Goal: Complete Application Form: Complete application form

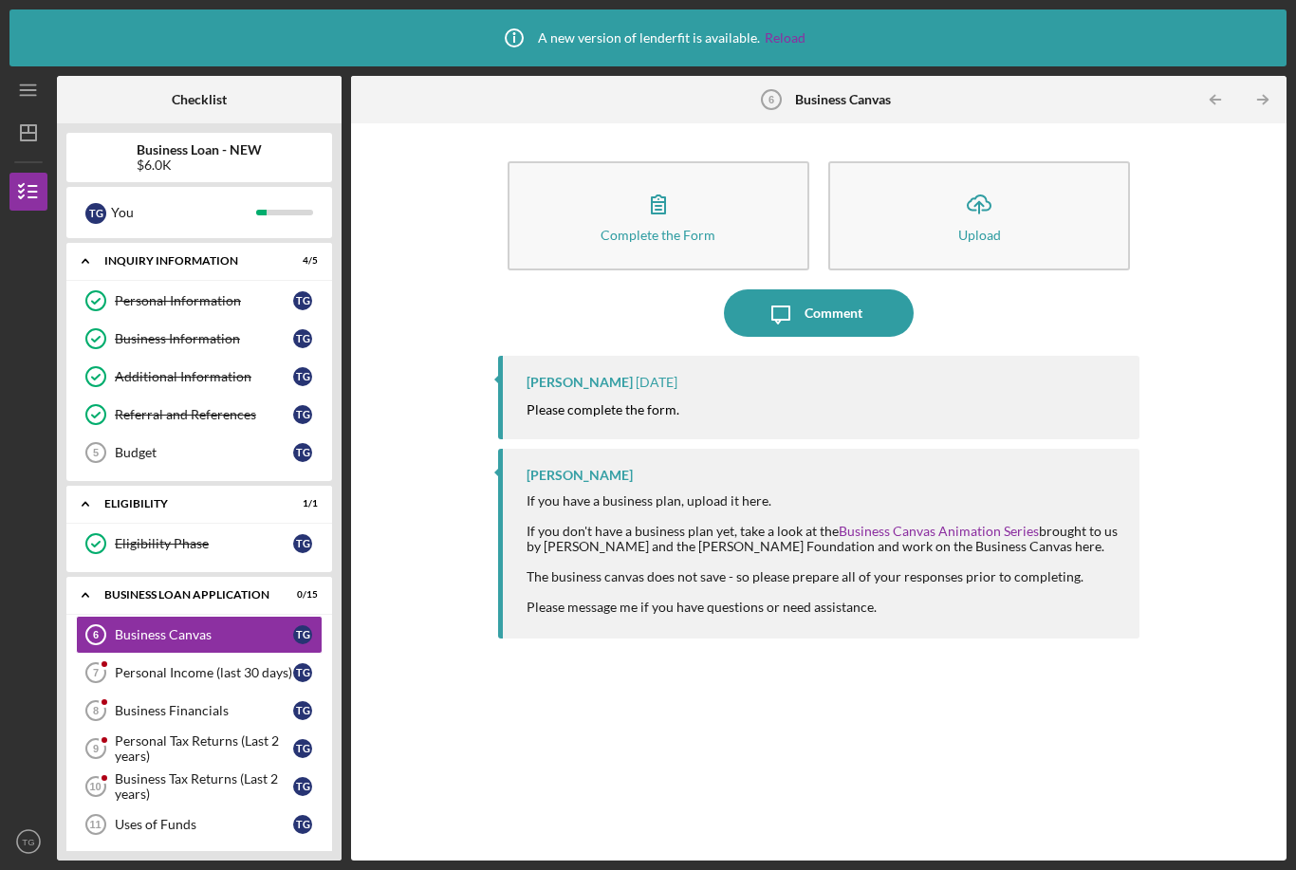
scroll to position [25, 0]
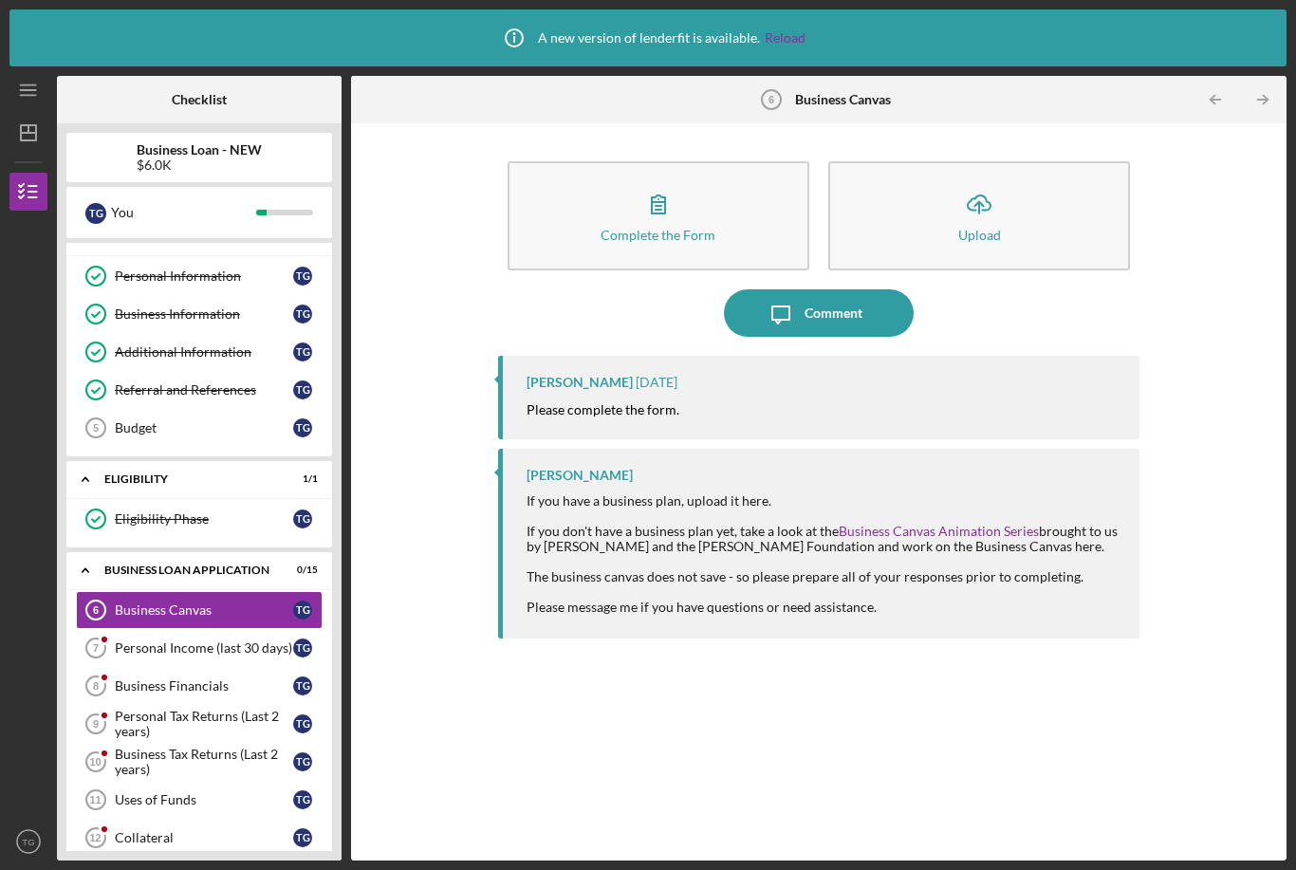
click at [713, 228] on div "Complete the Form" at bounding box center [658, 235] width 115 height 14
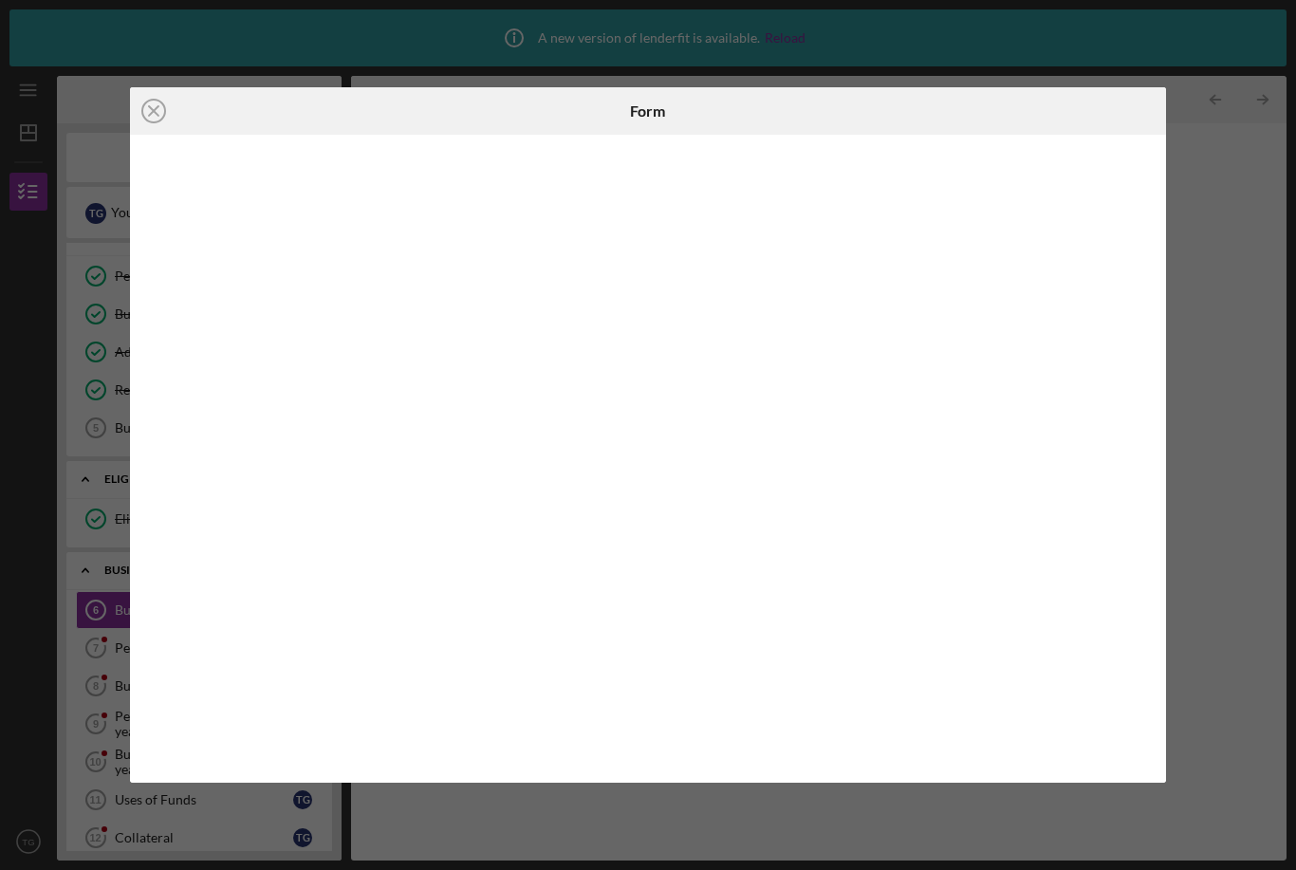
click at [160, 105] on icon "Icon/Close" at bounding box center [153, 110] width 47 height 47
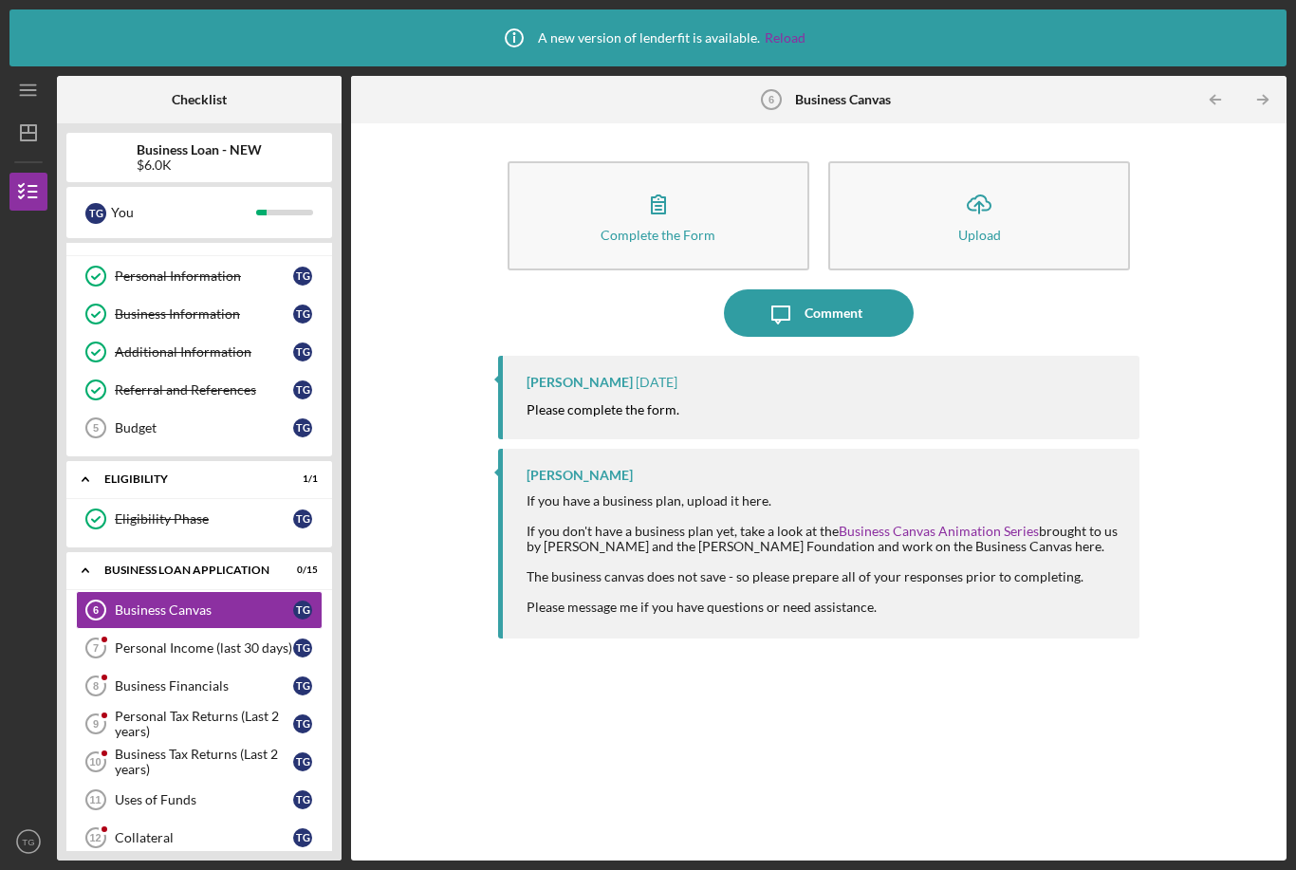
click at [175, 640] on div "Personal Income (last 30 days)" at bounding box center [204, 647] width 178 height 15
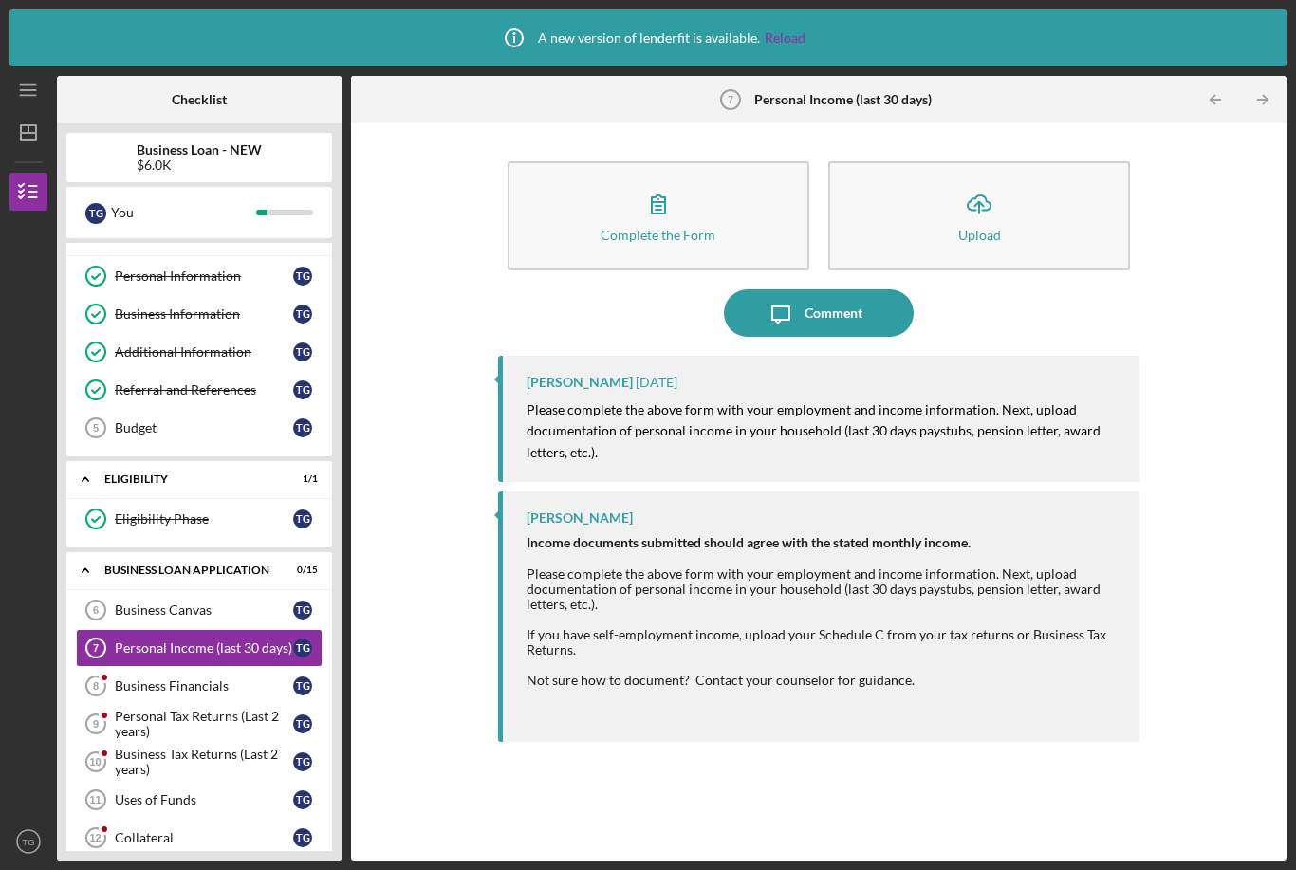
click at [607, 161] on button "Complete the Form Form" at bounding box center [659, 215] width 302 height 109
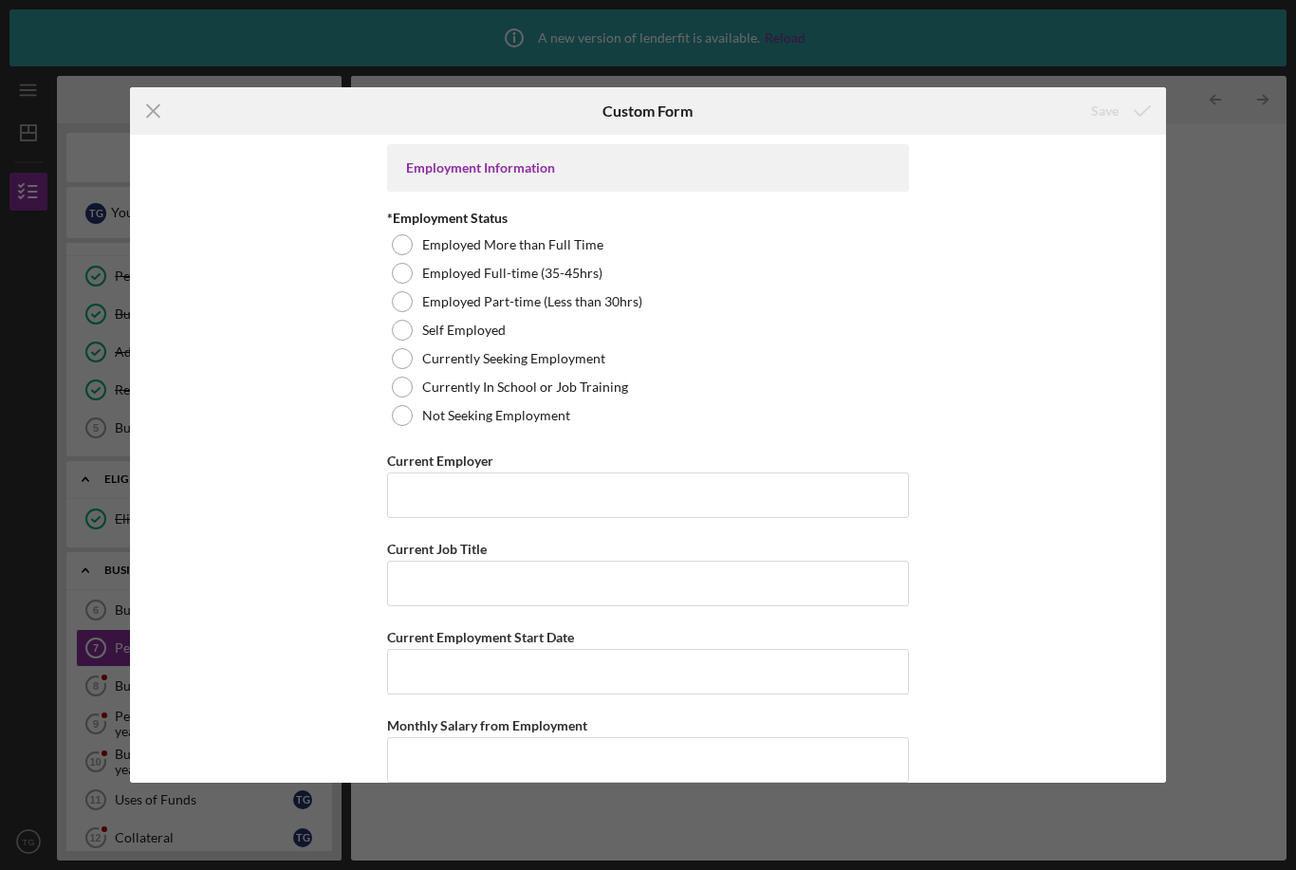
click at [402, 269] on div at bounding box center [402, 273] width 21 height 21
click at [403, 416] on div at bounding box center [402, 415] width 21 height 21
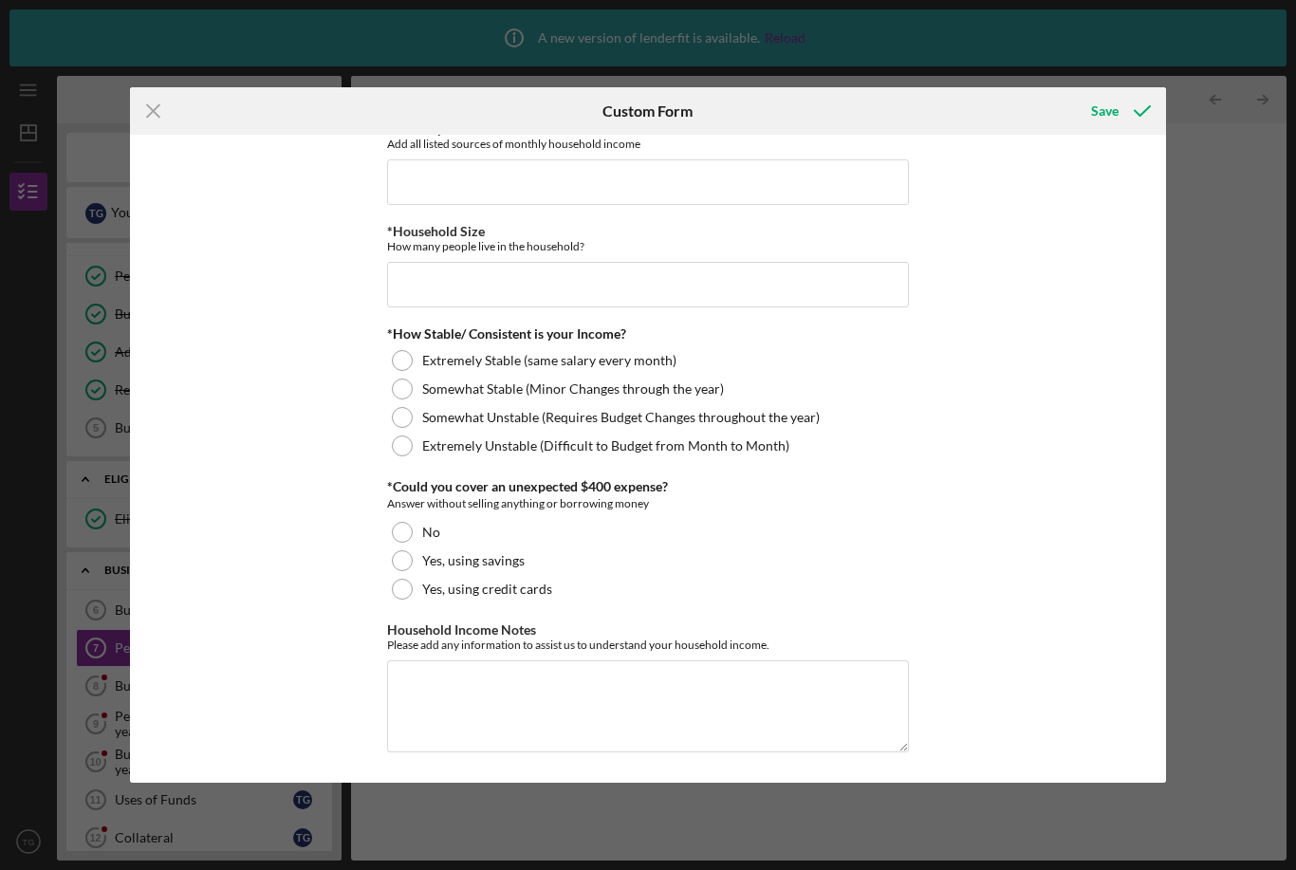
scroll to position [966, 0]
click at [1102, 109] on div "Save" at bounding box center [1105, 111] width 28 height 38
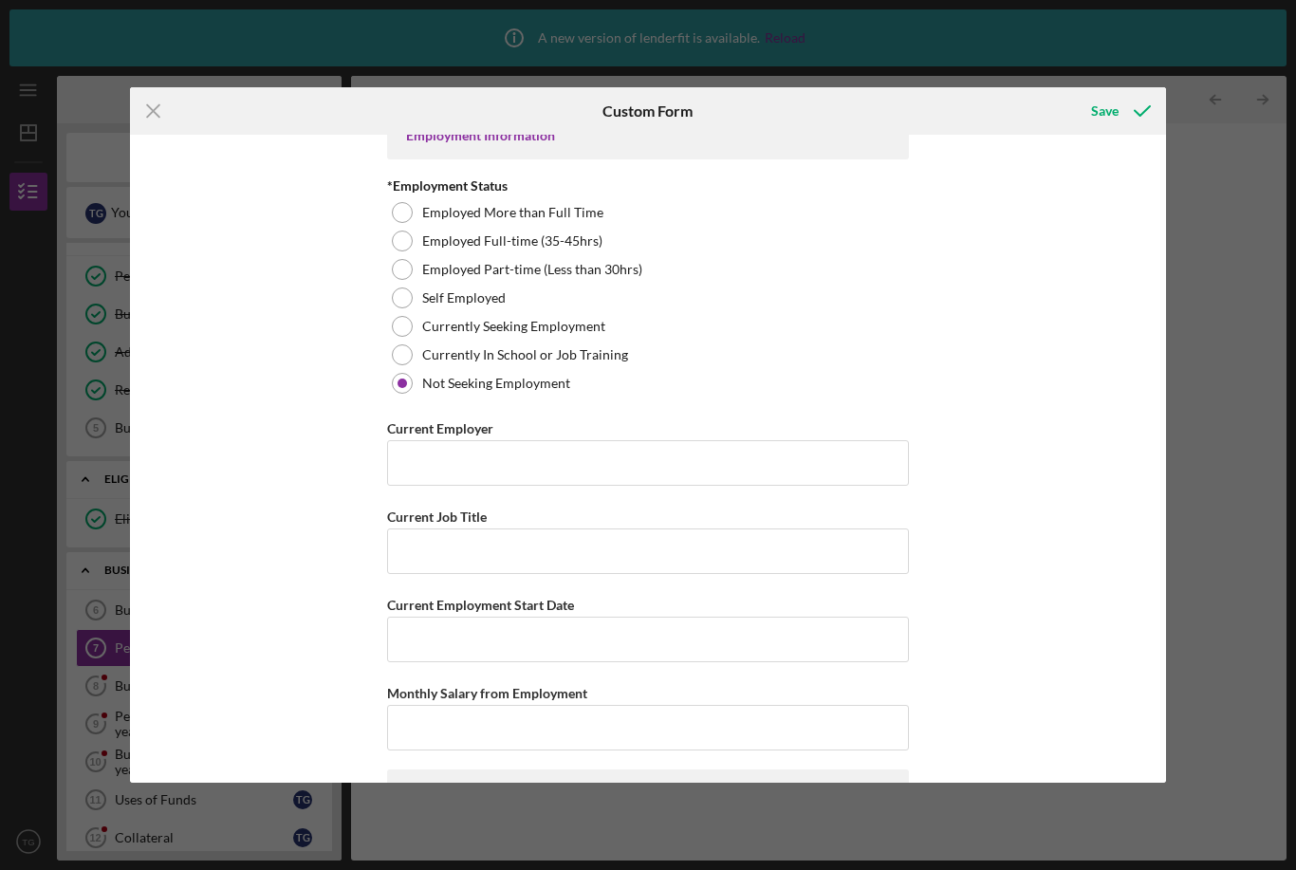
scroll to position [32, 0]
click at [418, 246] on div "Employed Full-time (35-45hrs)" at bounding box center [648, 241] width 522 height 28
click at [491, 457] on input "Current Employer" at bounding box center [648, 463] width 522 height 46
type input "[GEOGRAPHIC_DATA]"
click at [487, 560] on input "Current Job Title" at bounding box center [648, 551] width 522 height 46
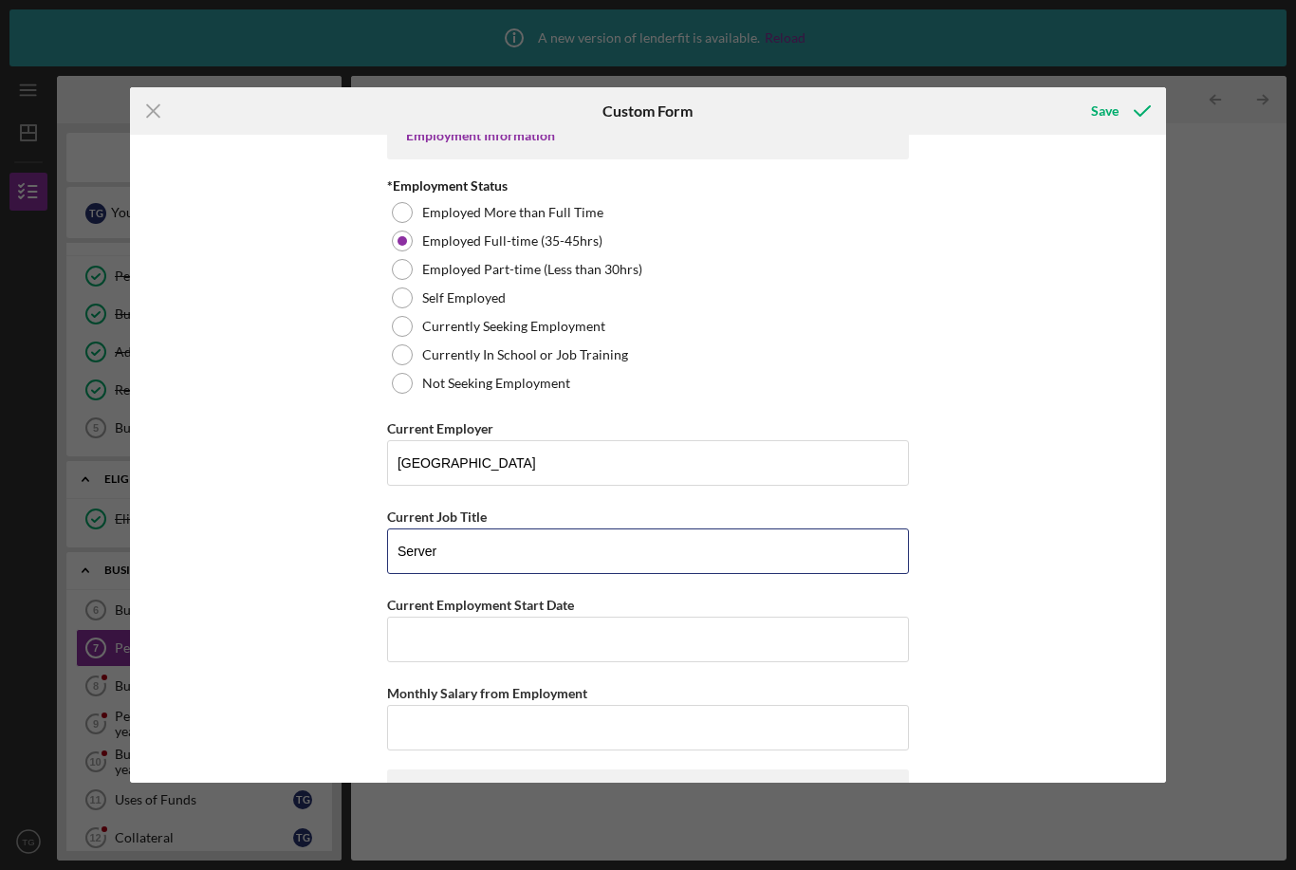
type input "Server"
click at [479, 639] on input "Current Employment Start Date" at bounding box center [648, 640] width 522 height 46
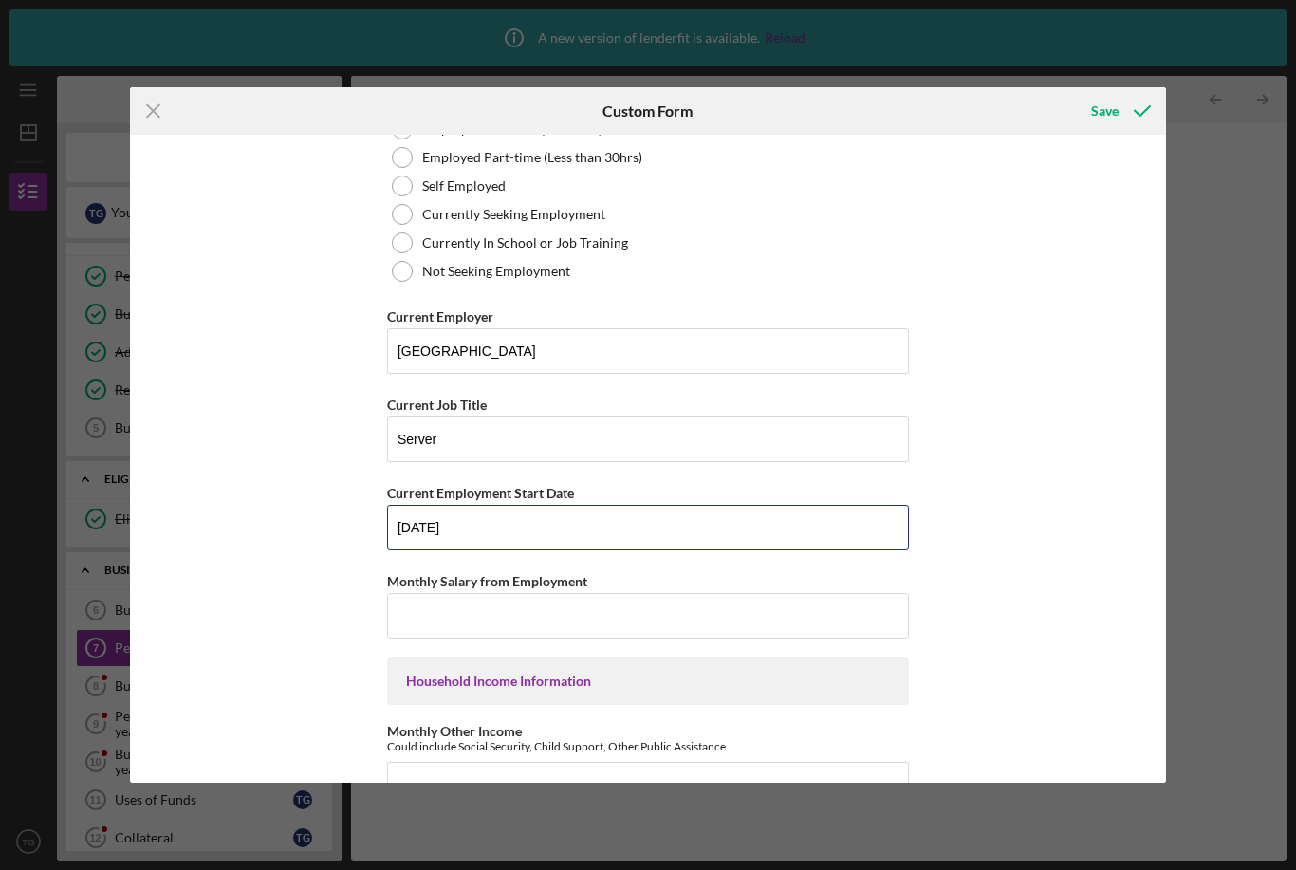
scroll to position [147, 0]
type input "07-1-2025"
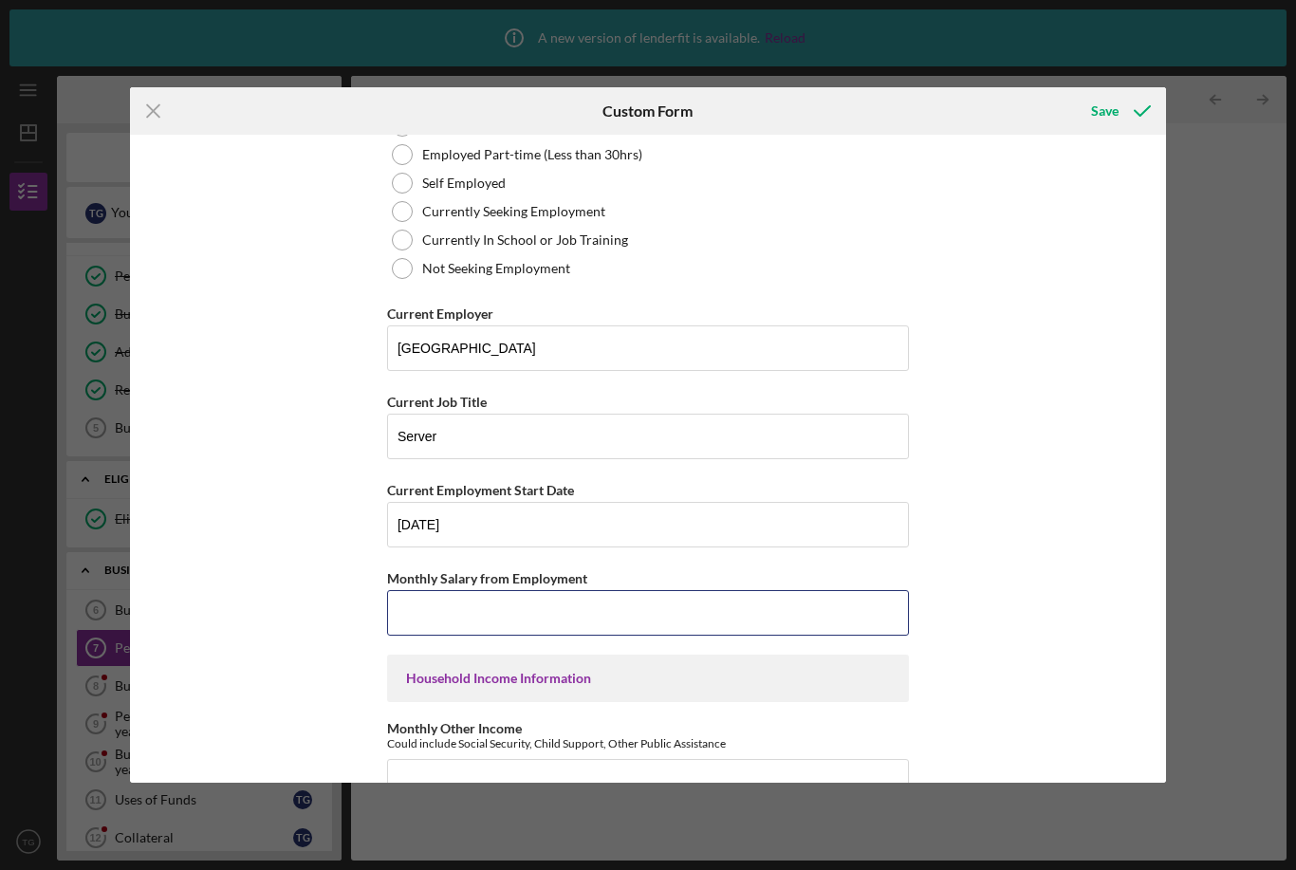
click at [468, 621] on input "Monthly Salary from Employment" at bounding box center [648, 613] width 522 height 46
type input "$3,000"
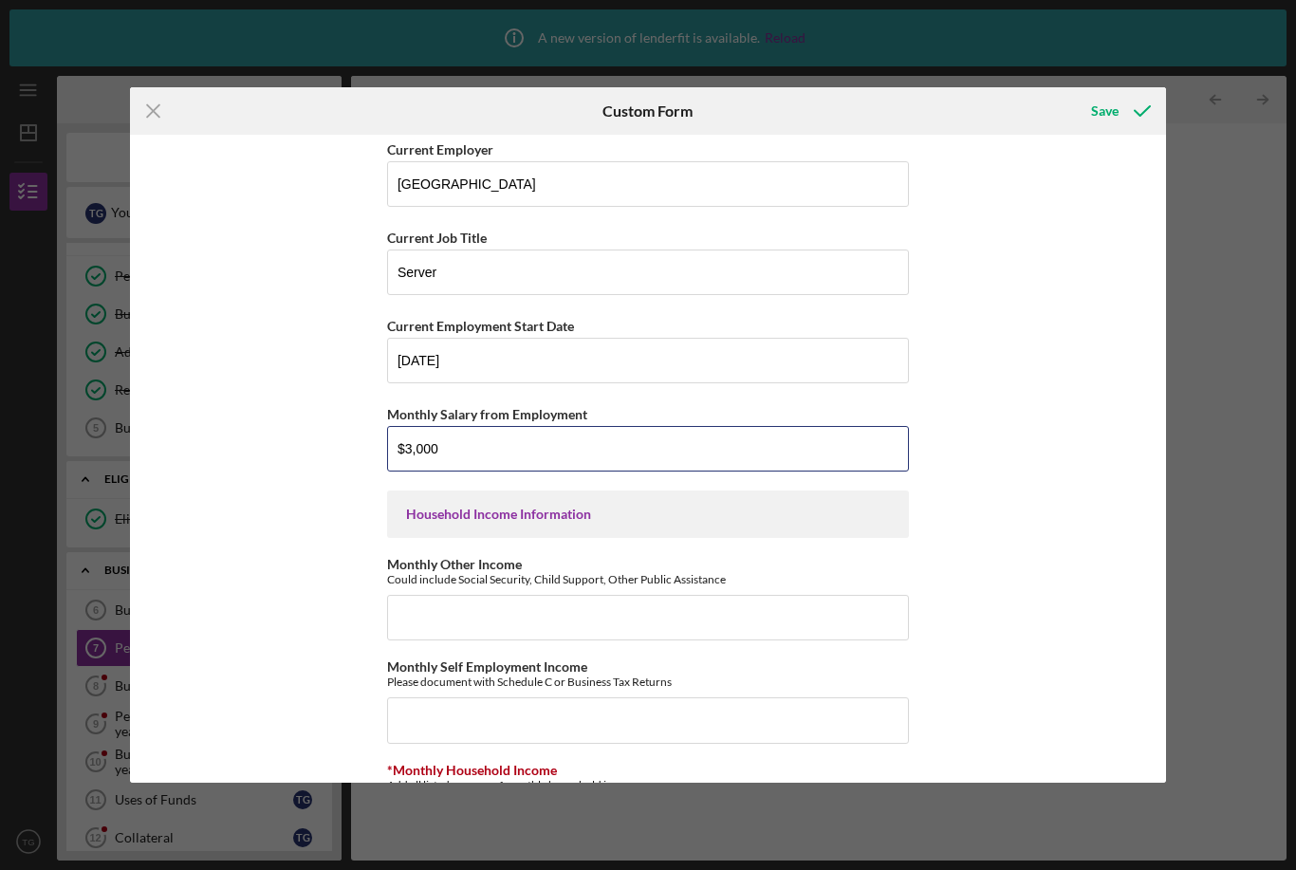
scroll to position [310, 0]
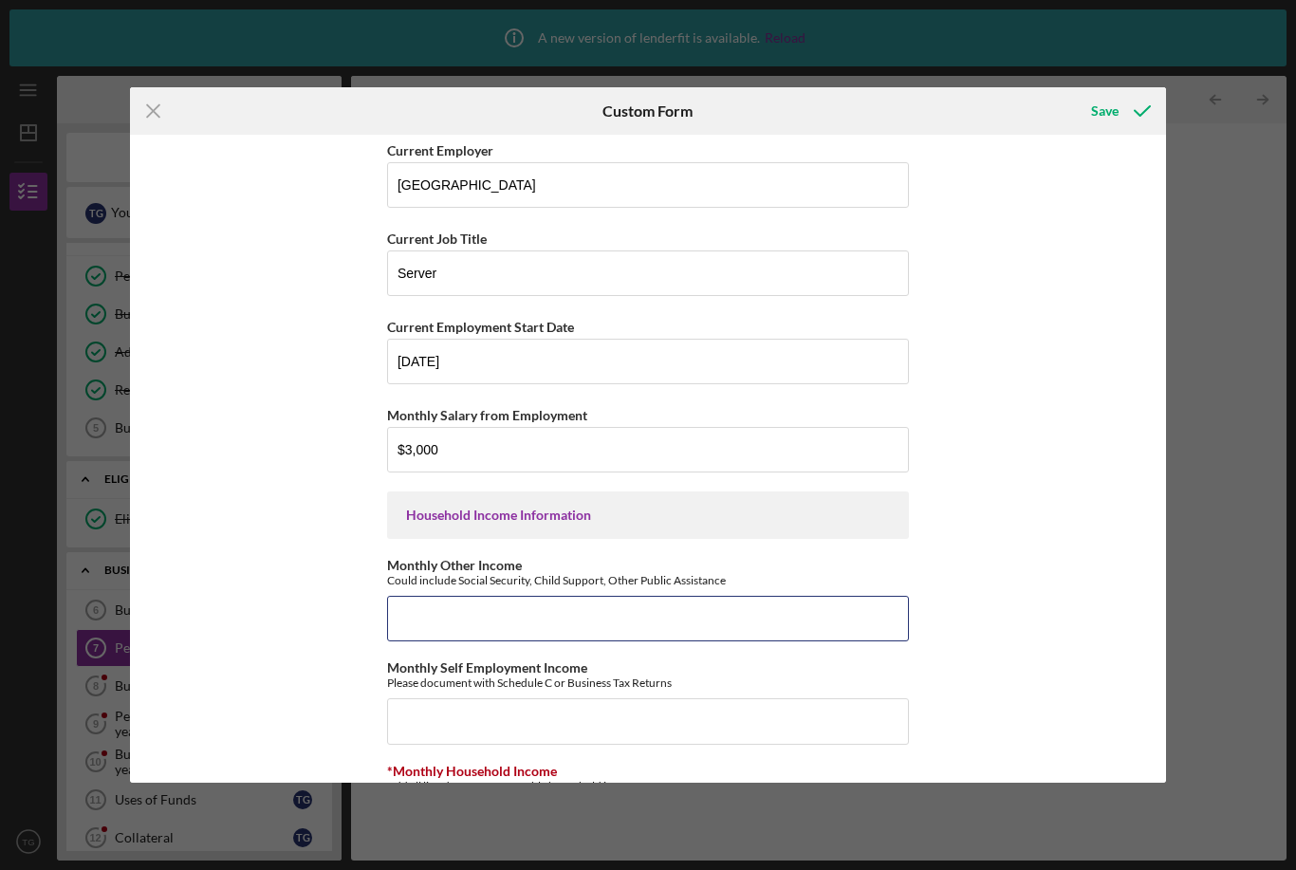
click at [429, 617] on input "Monthly Other Income" at bounding box center [648, 619] width 522 height 46
type input "$0"
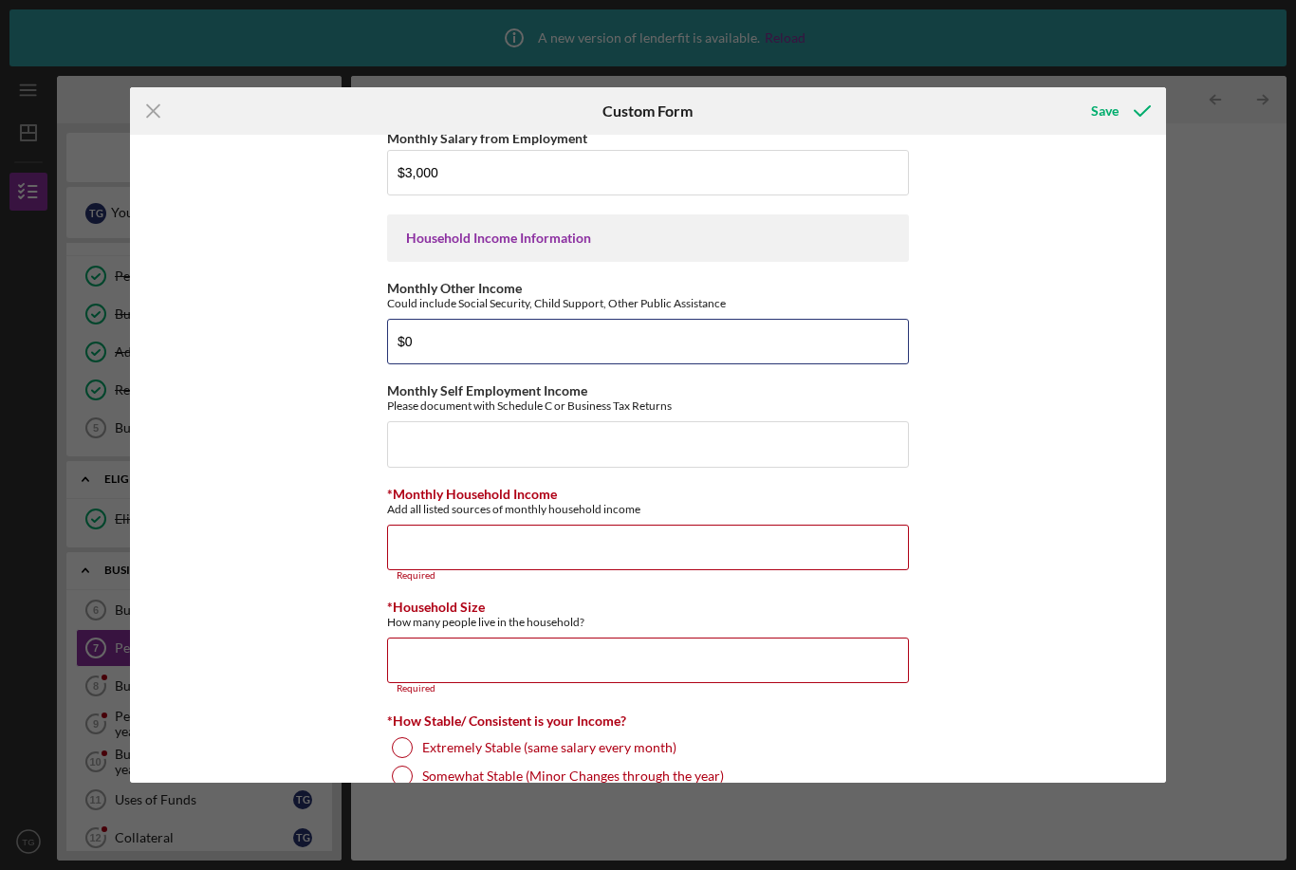
scroll to position [587, 0]
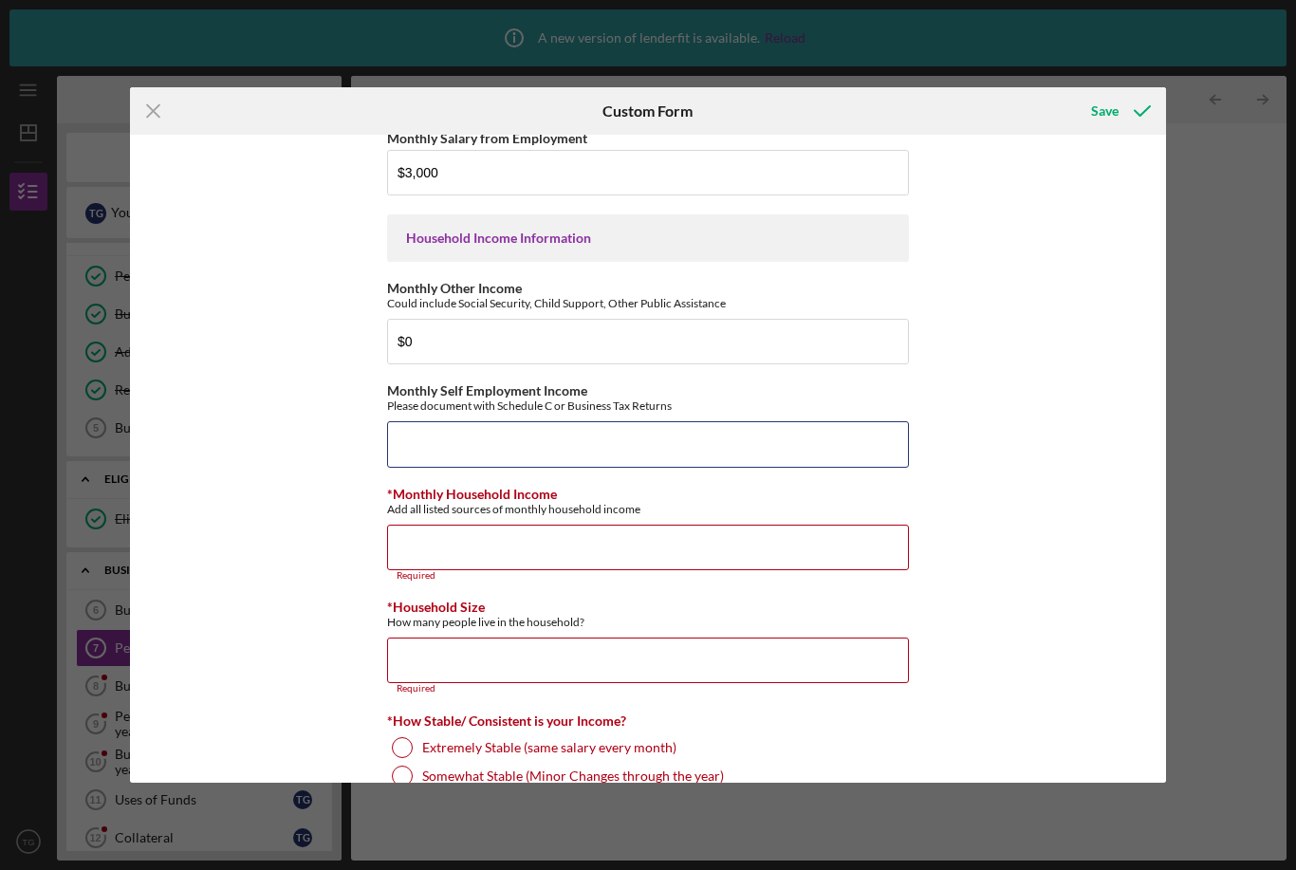
click at [432, 448] on input "Monthly Self Employment Income" at bounding box center [648, 444] width 522 height 46
type input "$0"
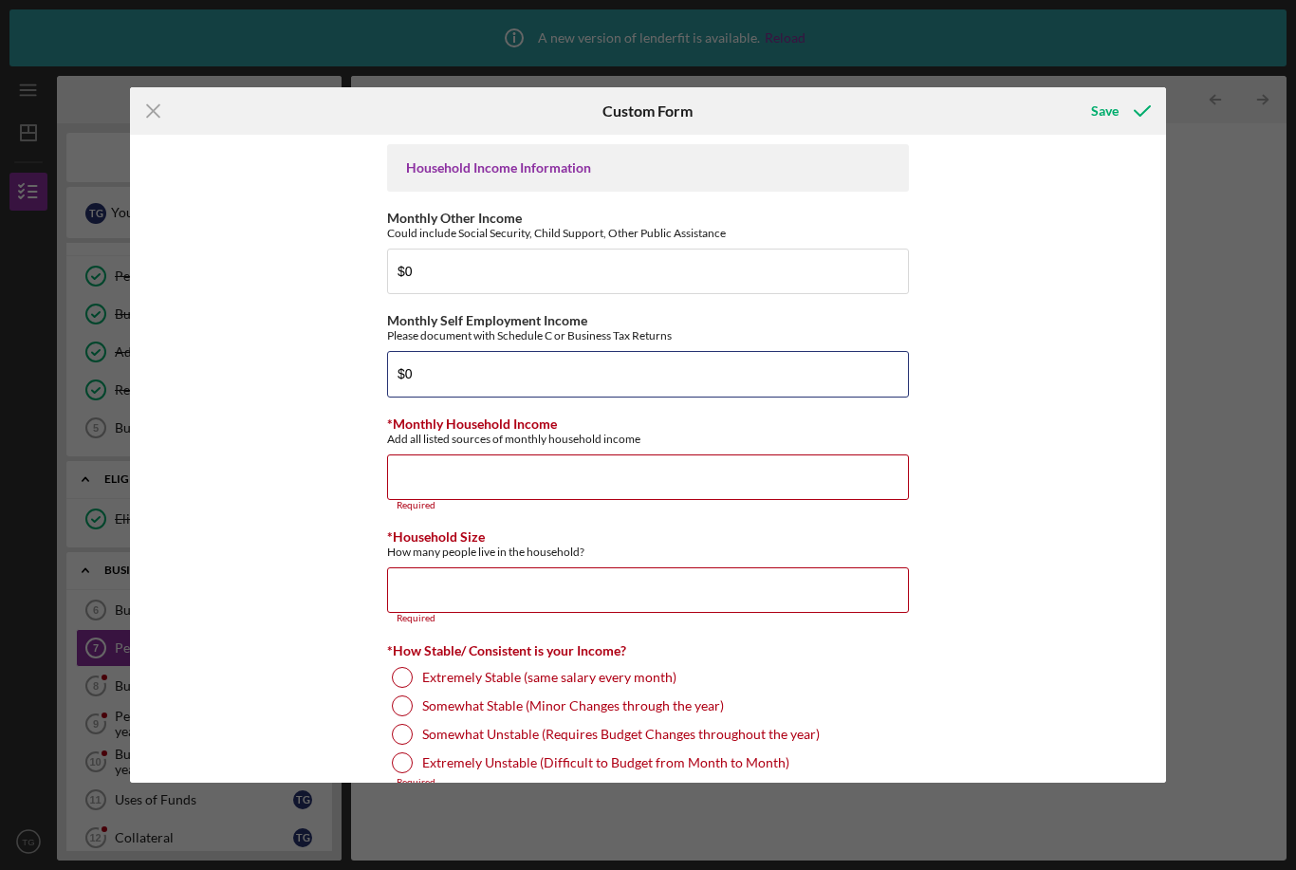
scroll to position [667, 0]
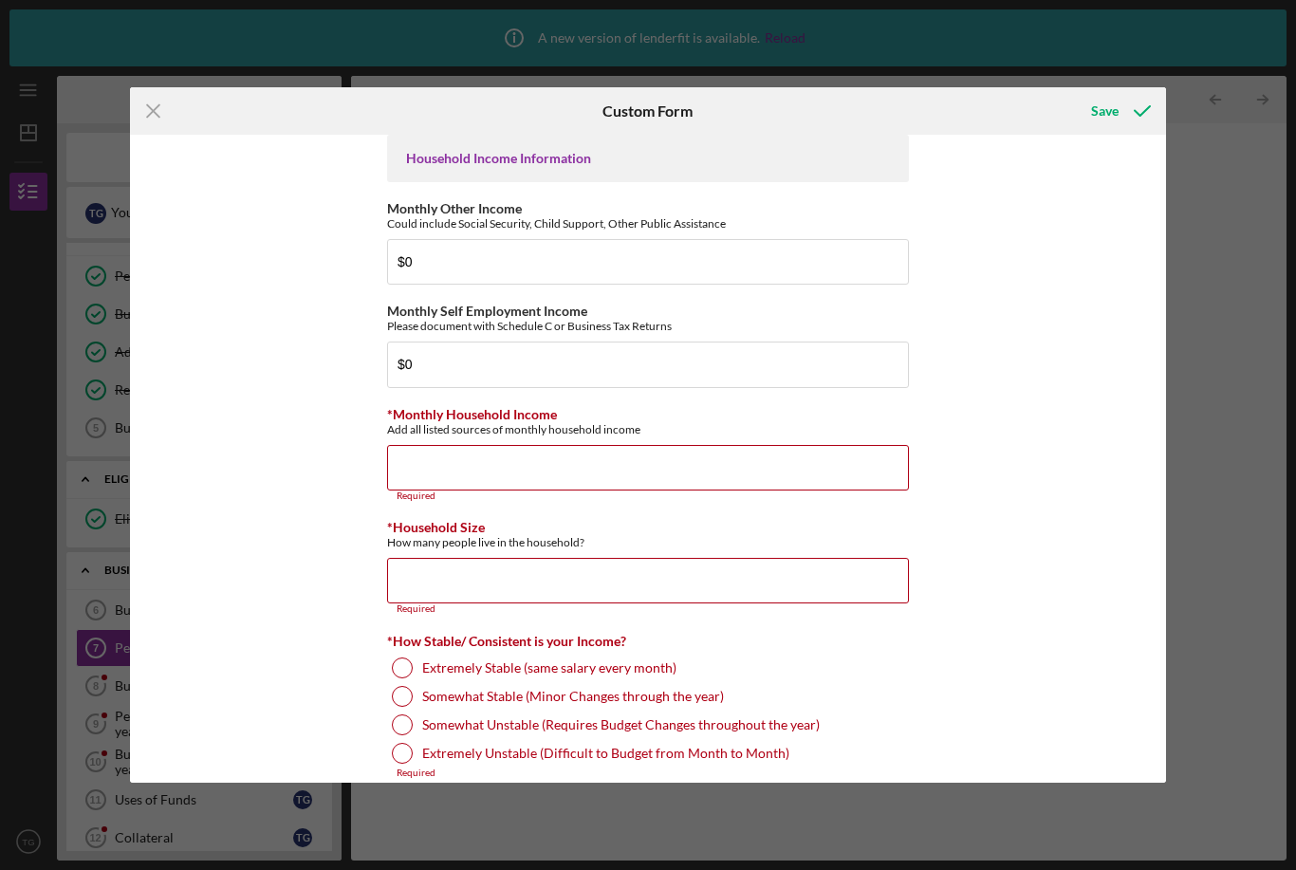
click at [435, 474] on input "*Monthly Household Income" at bounding box center [648, 468] width 522 height 46
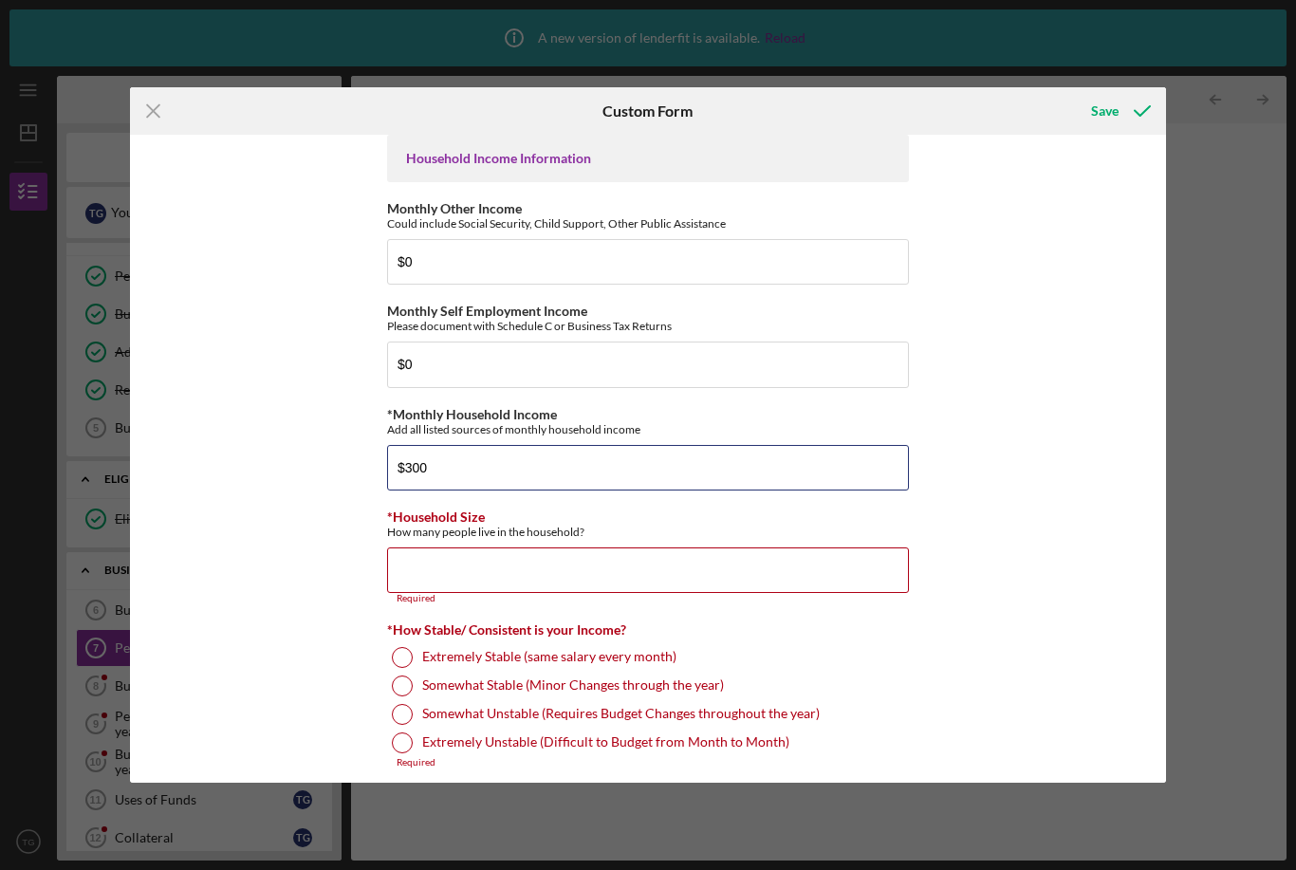
type input "$3,000"
click at [422, 581] on input "*Household Size" at bounding box center [648, 570] width 522 height 46
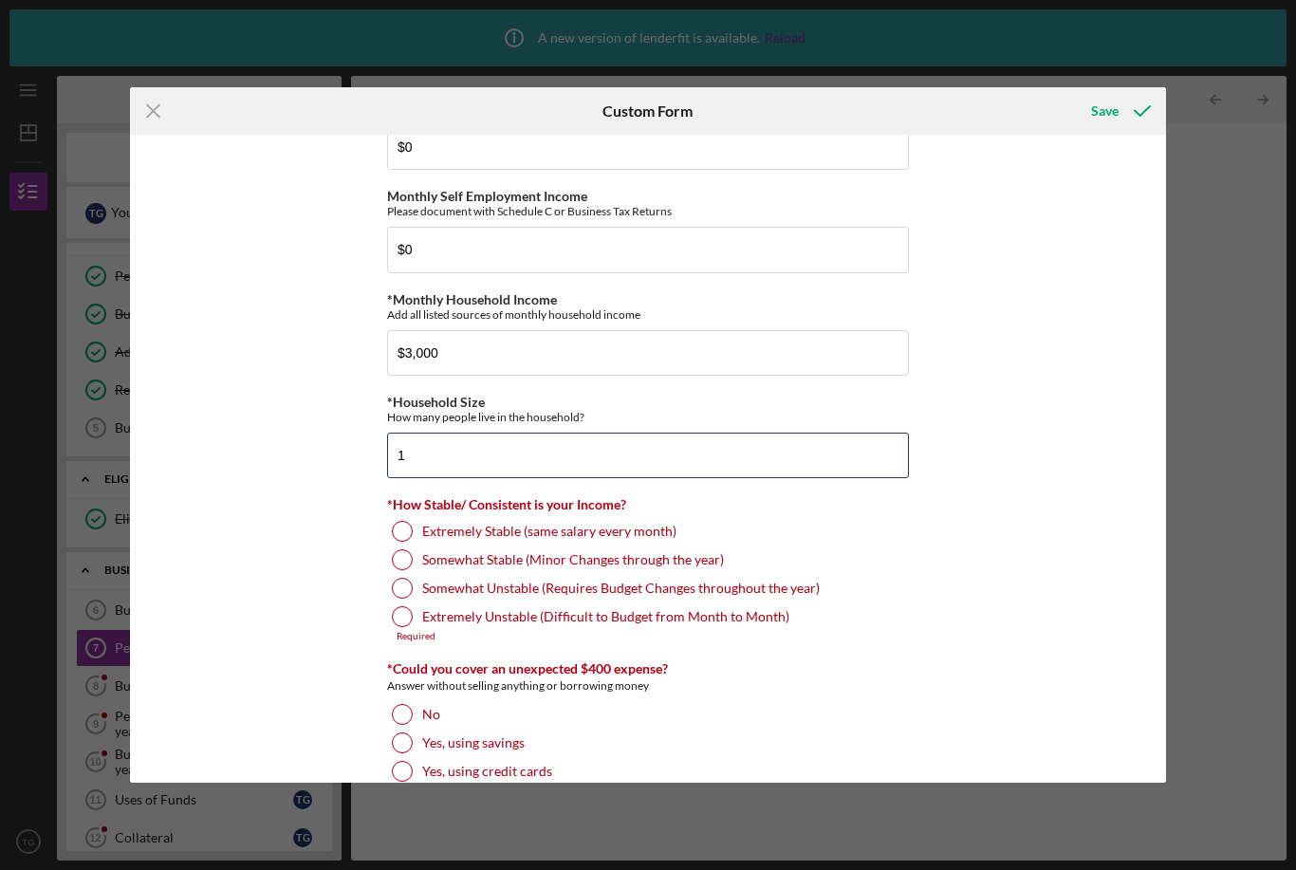
scroll to position [783, 0]
type input "1"
click at [405, 541] on div at bounding box center [402, 530] width 21 height 21
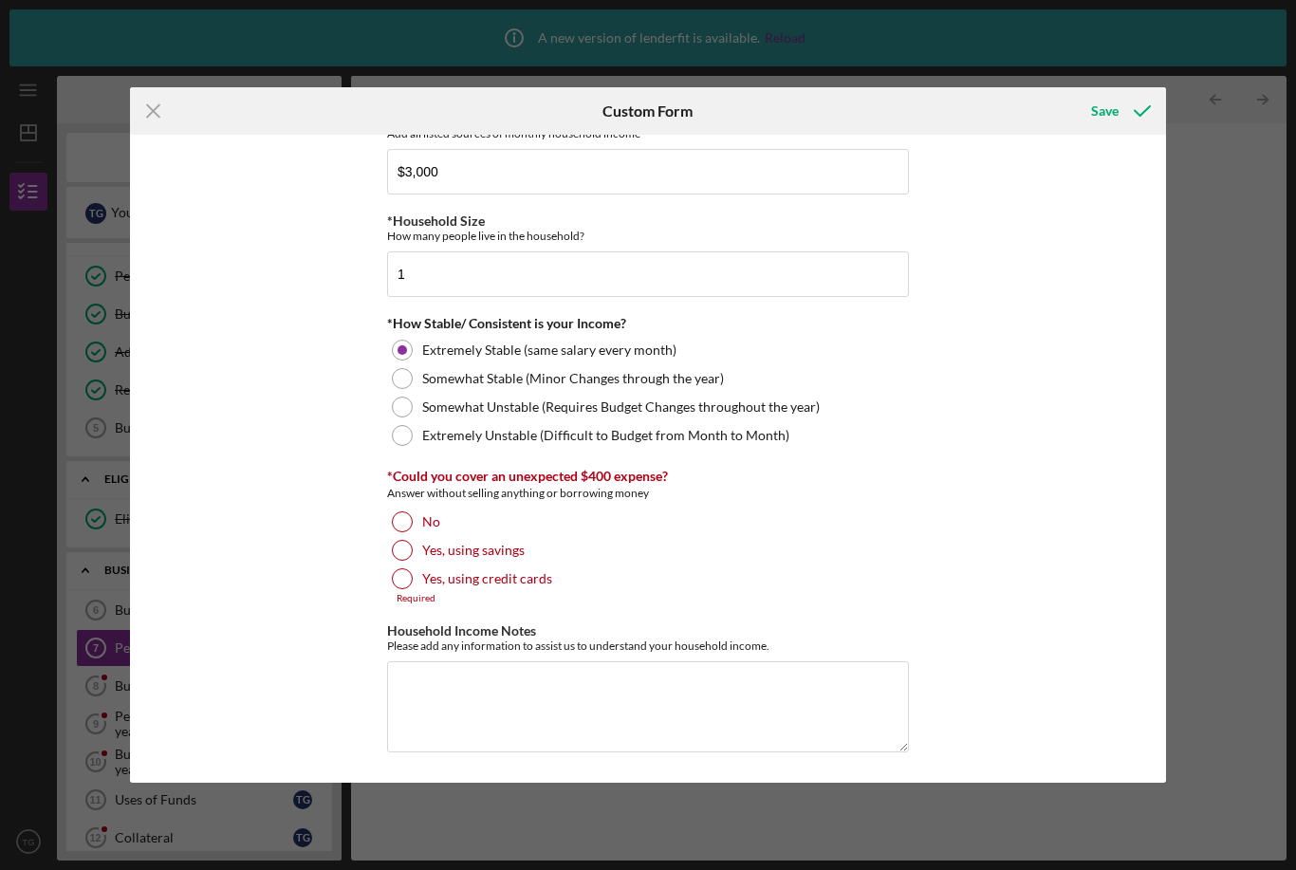
scroll to position [976, 0]
click at [401, 554] on div at bounding box center [402, 550] width 21 height 21
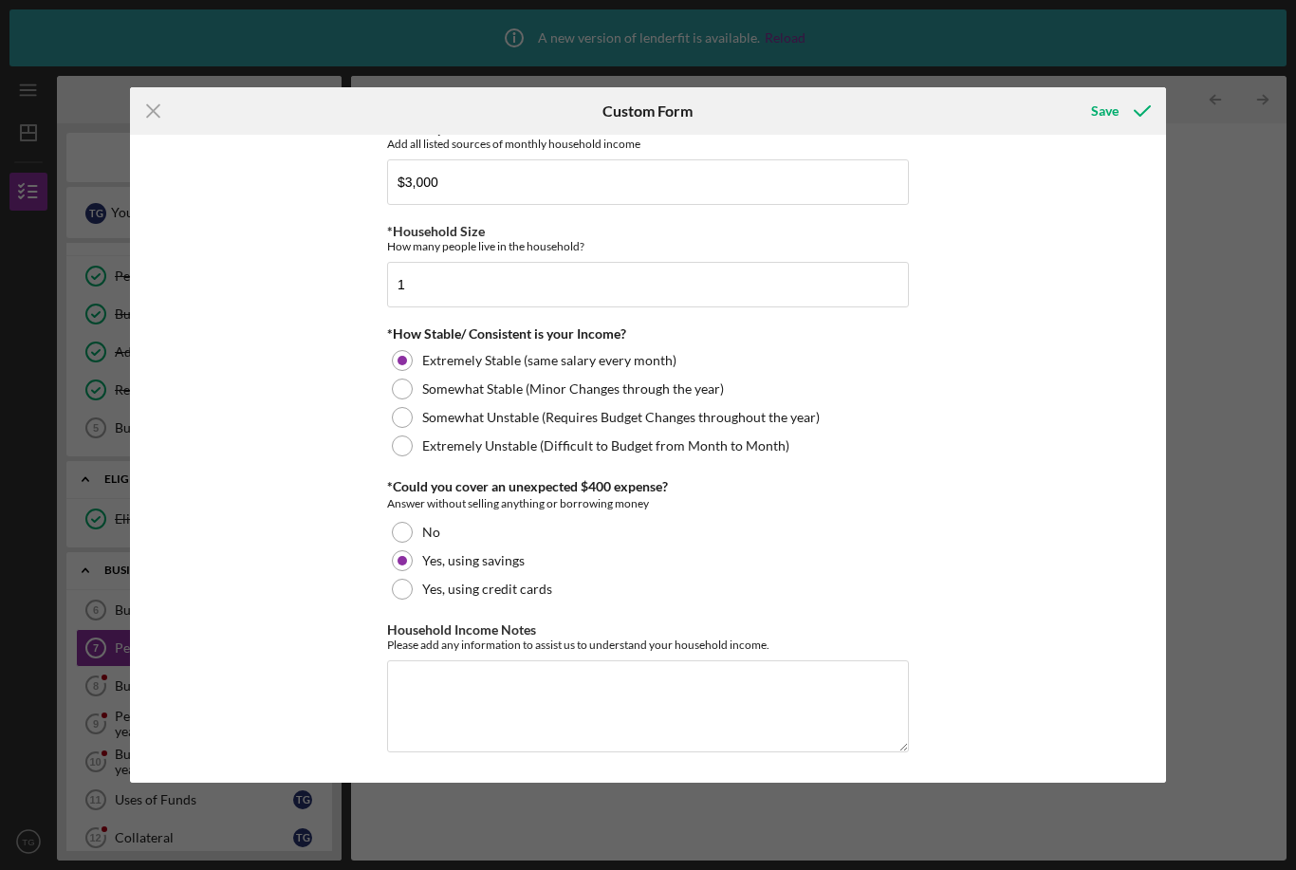
scroll to position [966, 0]
click at [416, 687] on textarea "Household Income Notes" at bounding box center [648, 705] width 522 height 91
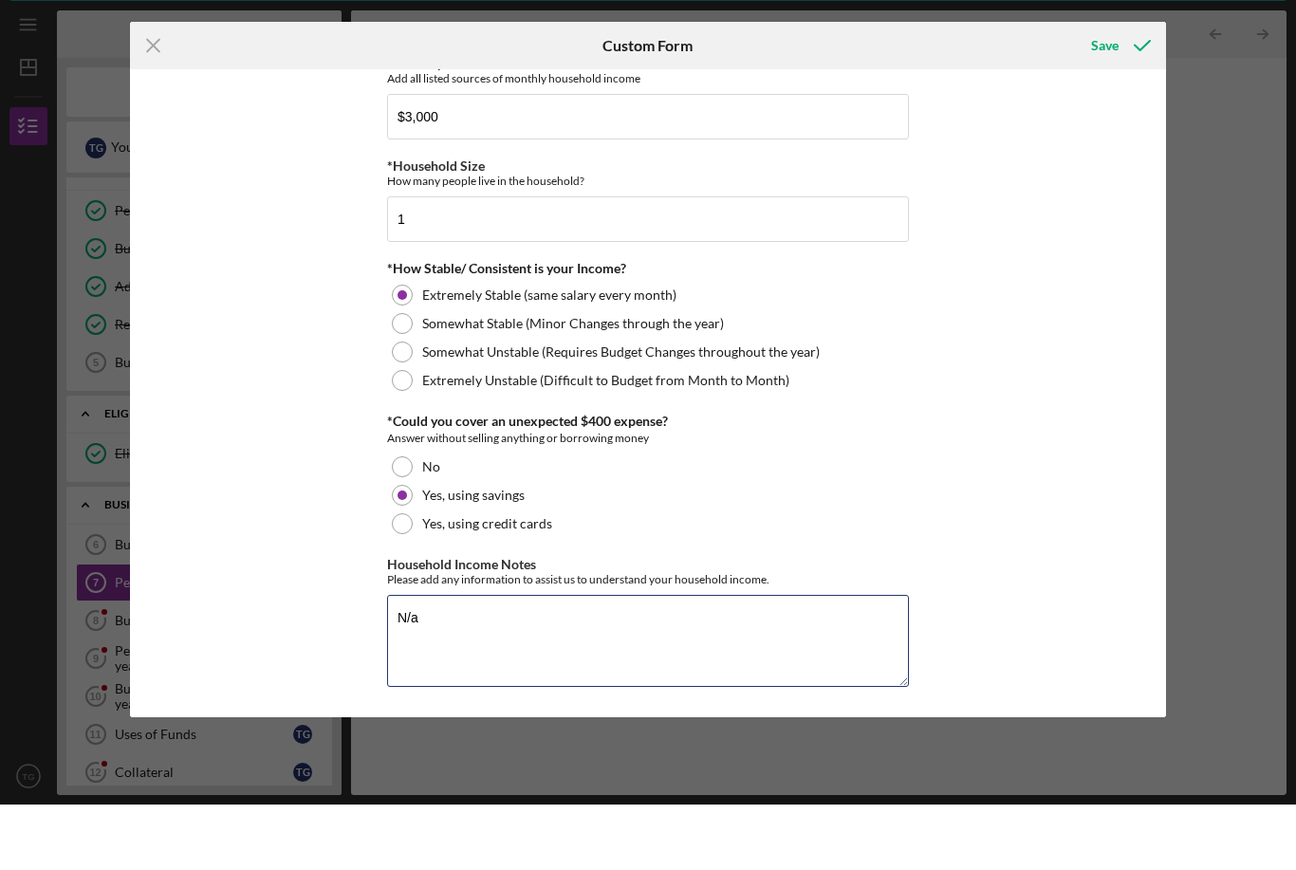
type textarea "N/a"
click at [1103, 92] on div "Save" at bounding box center [1105, 111] width 28 height 38
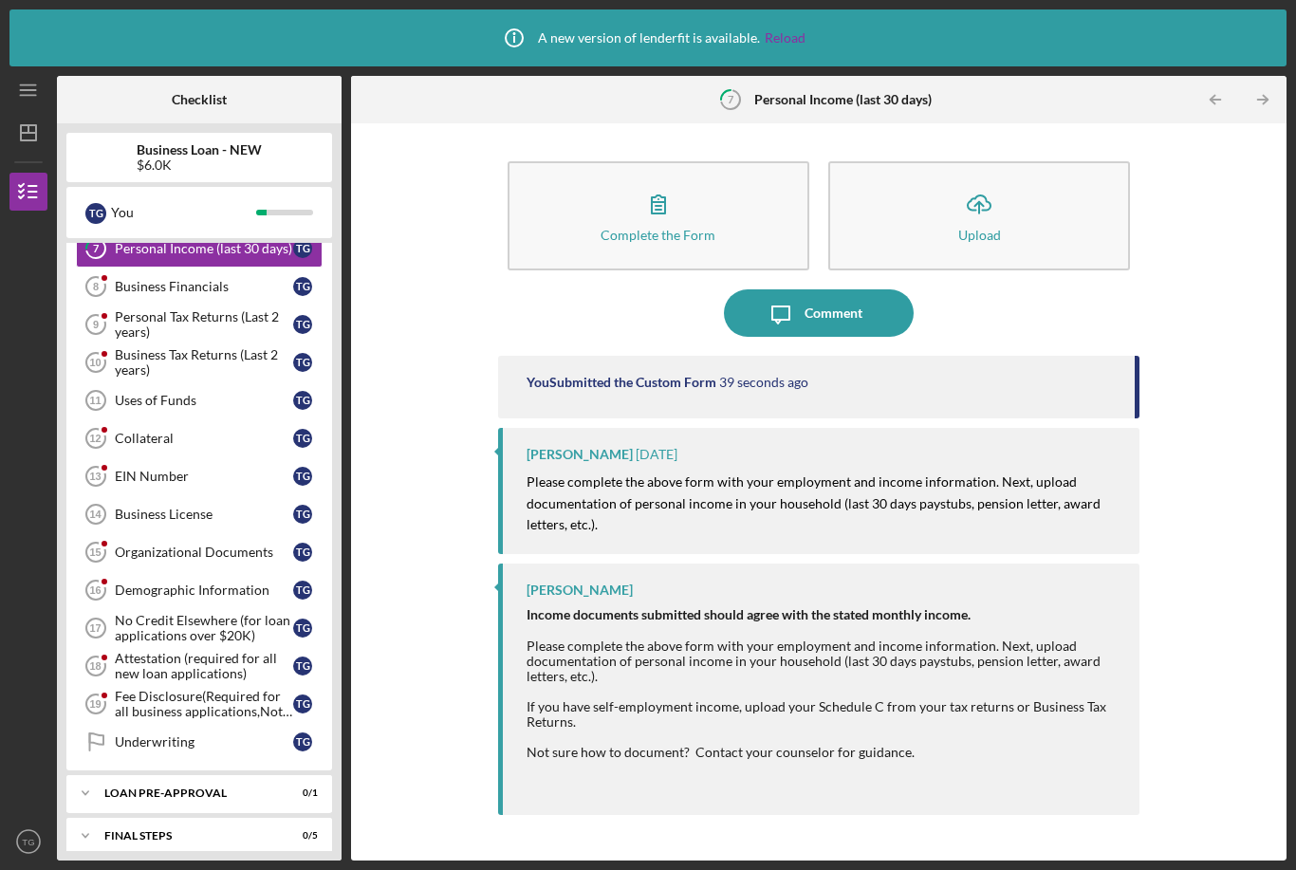
scroll to position [420, 0]
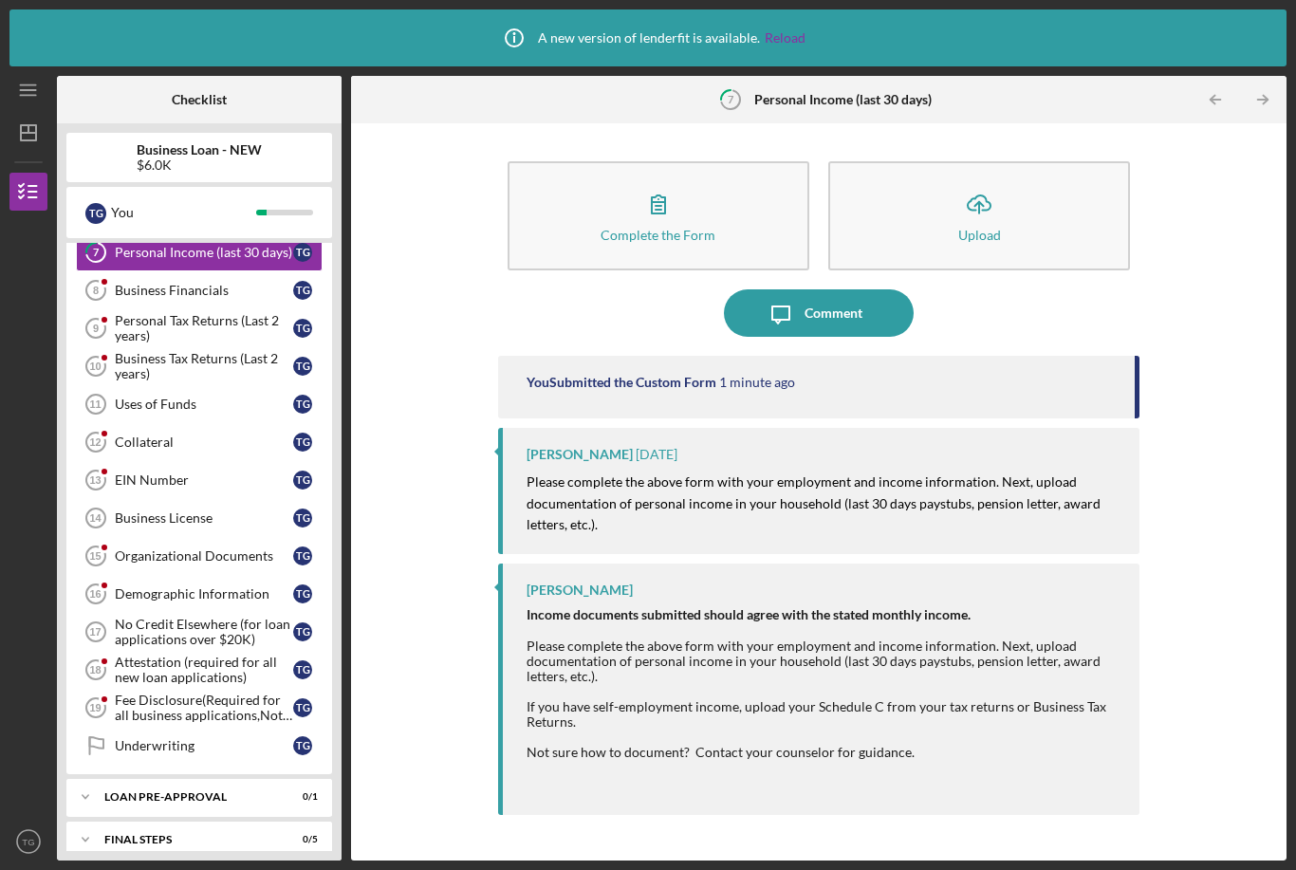
click at [1268, 79] on icon "Icon/Table Pagination Arrow" at bounding box center [1263, 100] width 43 height 43
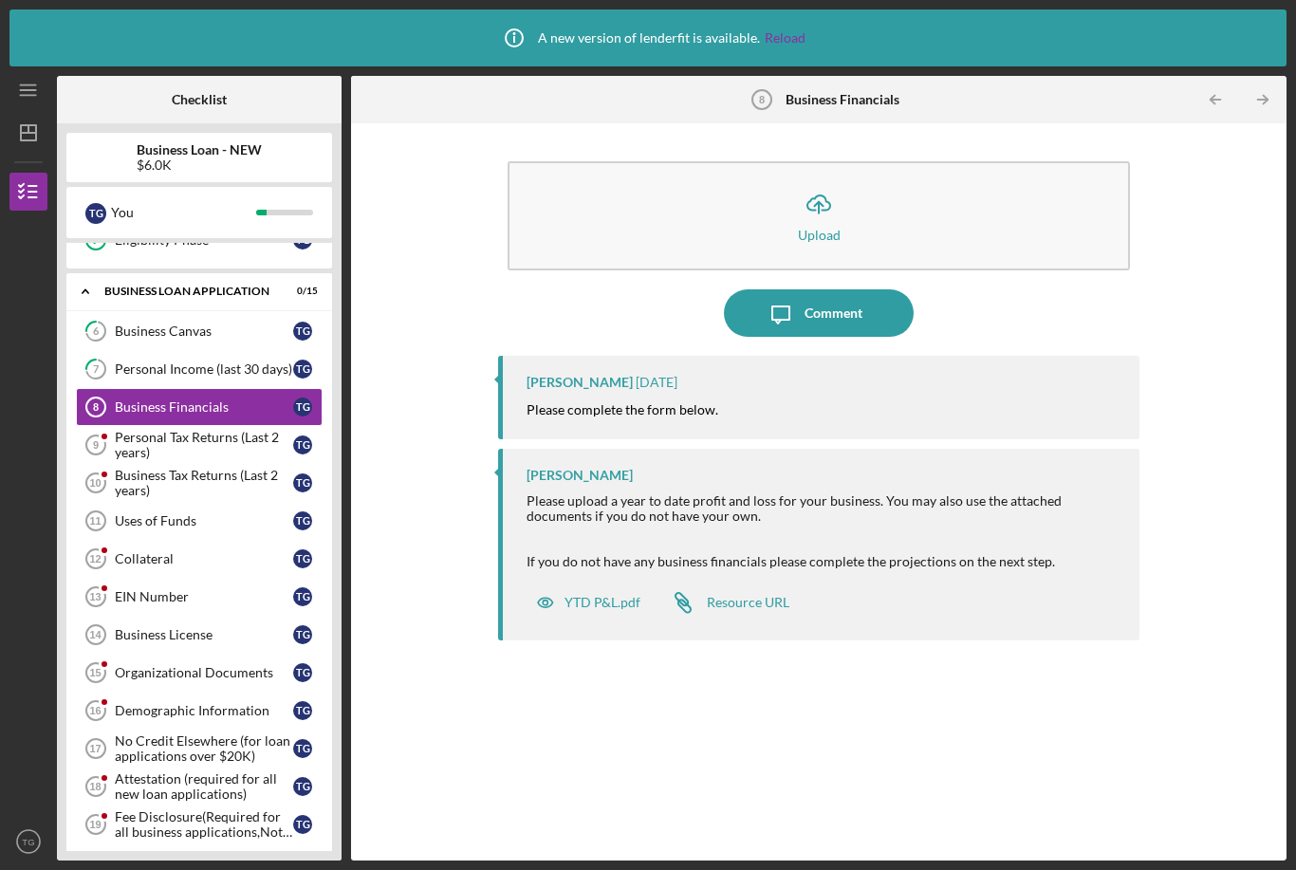
scroll to position [304, 0]
click at [223, 399] on div "Business Financials" at bounding box center [204, 406] width 178 height 15
click at [694, 401] on mark "Please complete the form below." at bounding box center [623, 409] width 192 height 16
click at [641, 401] on mark "Please complete the form below." at bounding box center [623, 409] width 192 height 16
click at [822, 289] on div "Comment" at bounding box center [834, 312] width 58 height 47
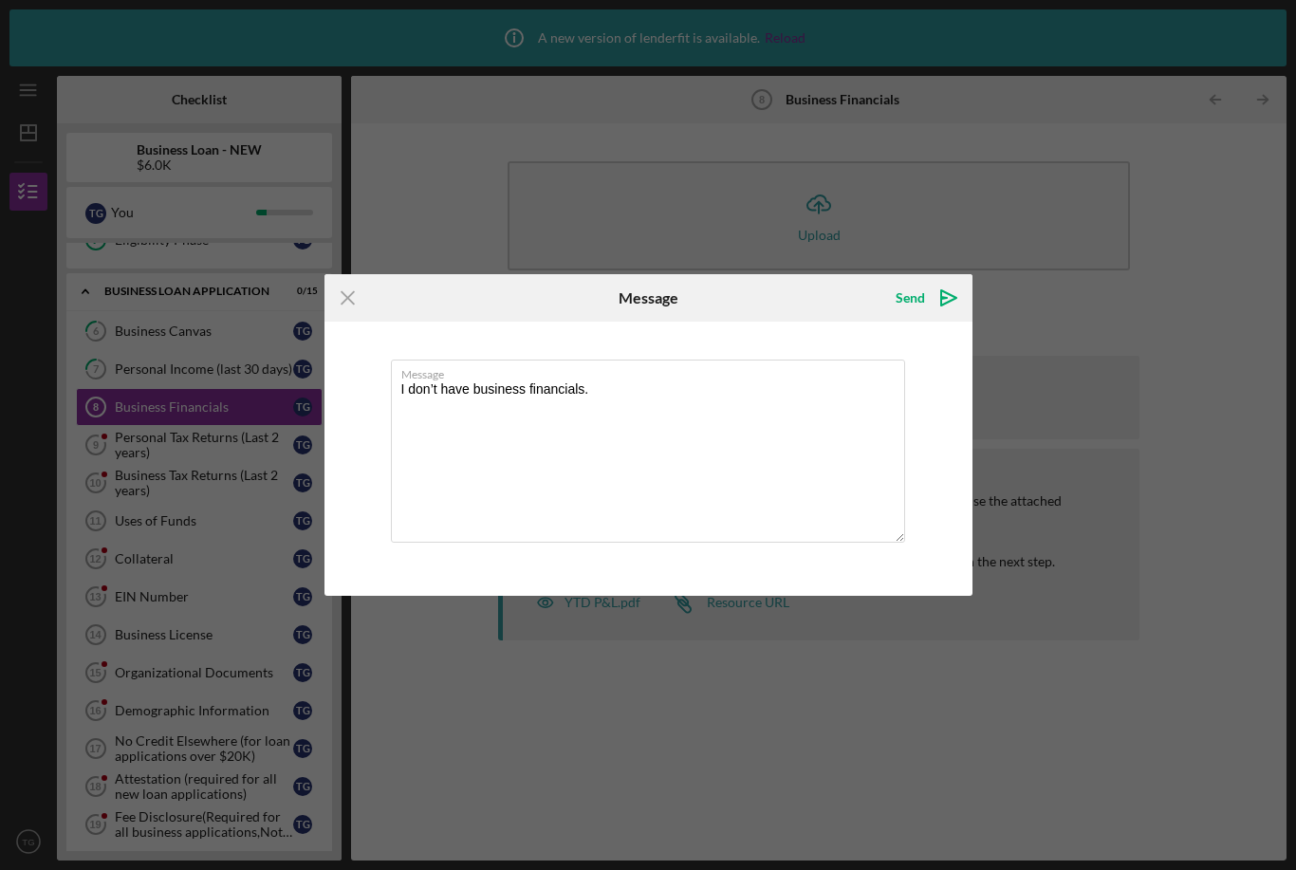
type textarea "I don’t have business financials."
click at [949, 298] on icon "Icon/icon-invite-send" at bounding box center [948, 297] width 47 height 47
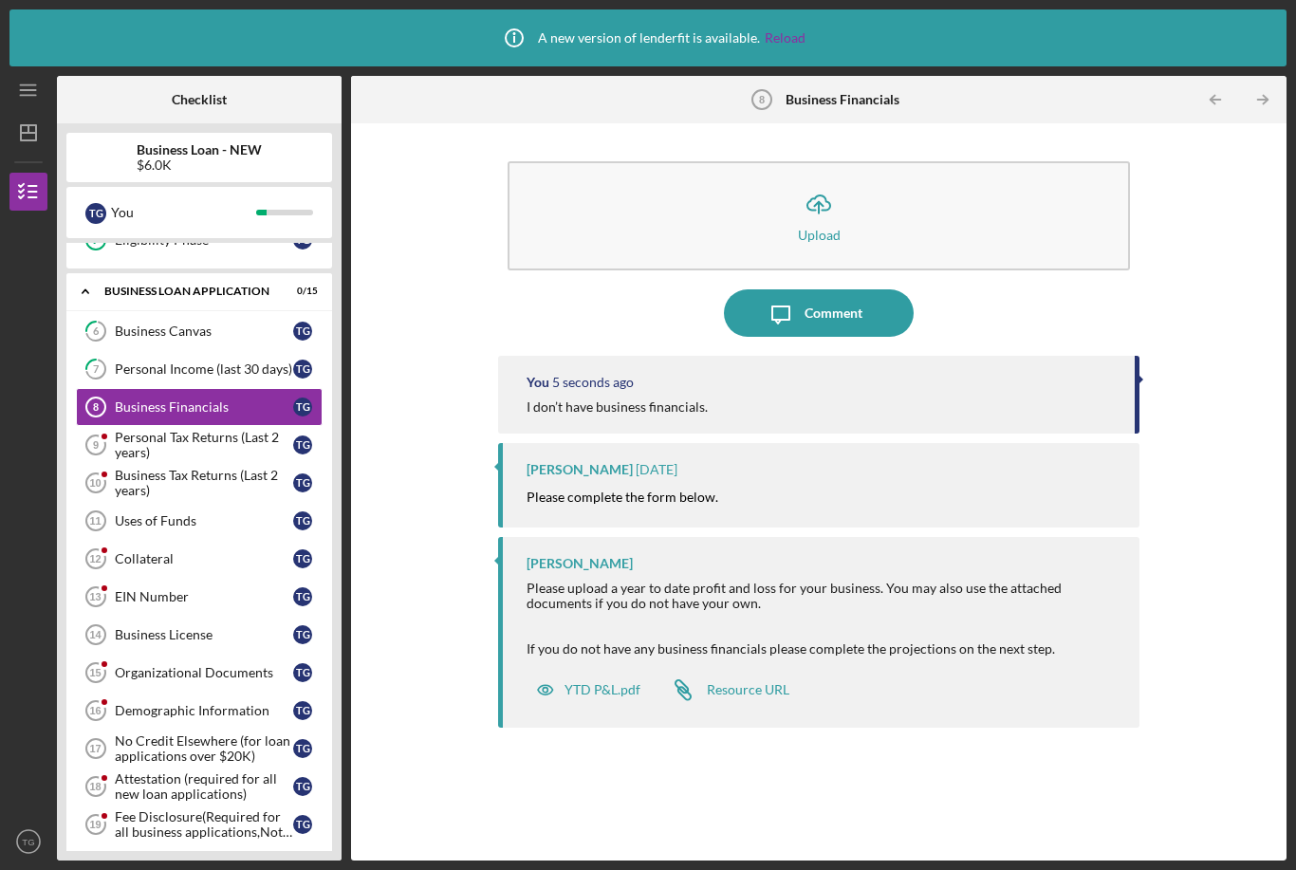
click at [122, 430] on div "Personal Tax Returns (Last 2 years)" at bounding box center [204, 445] width 178 height 30
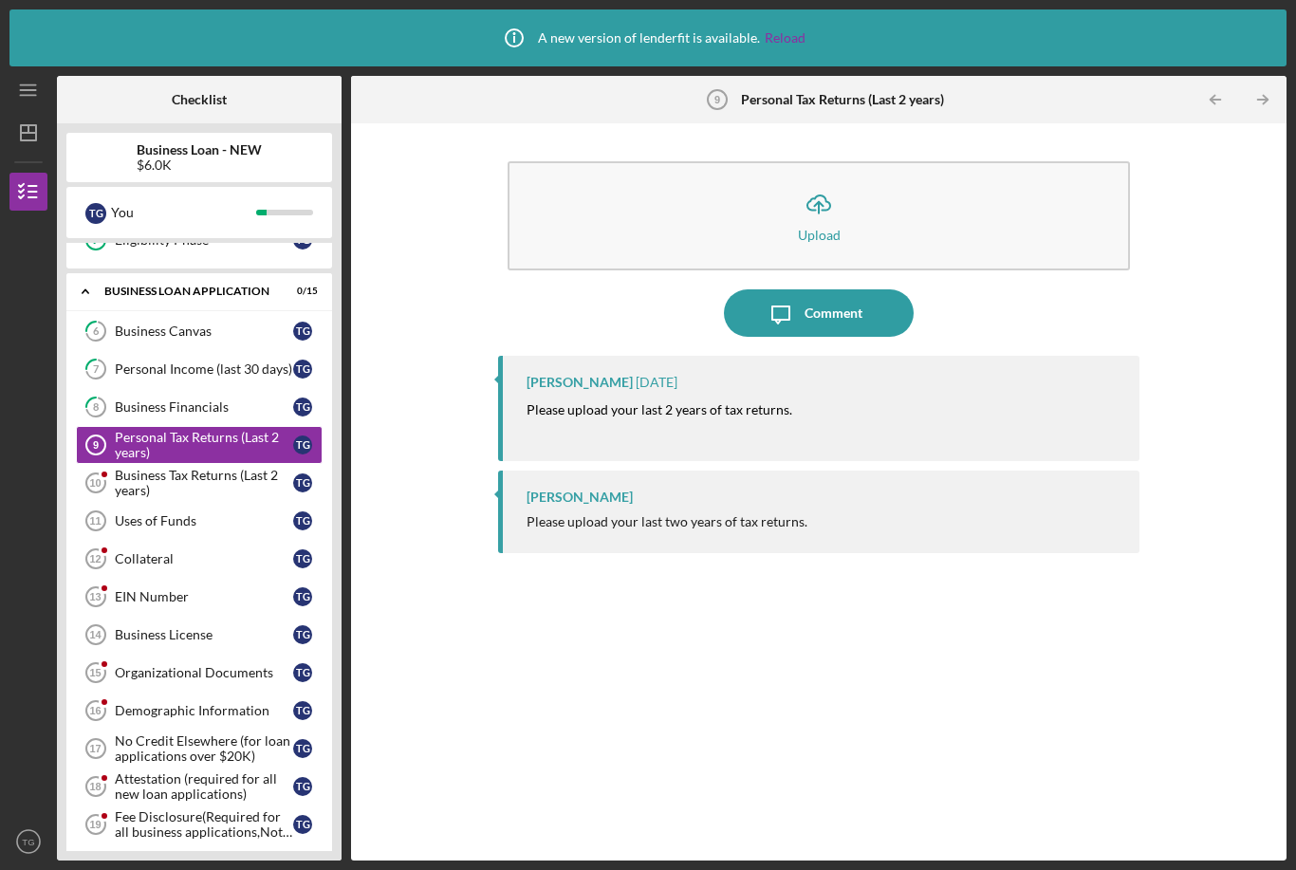
click at [103, 459] on icon "Business Tax Returns (Last 2 years) 10" at bounding box center [95, 482] width 47 height 47
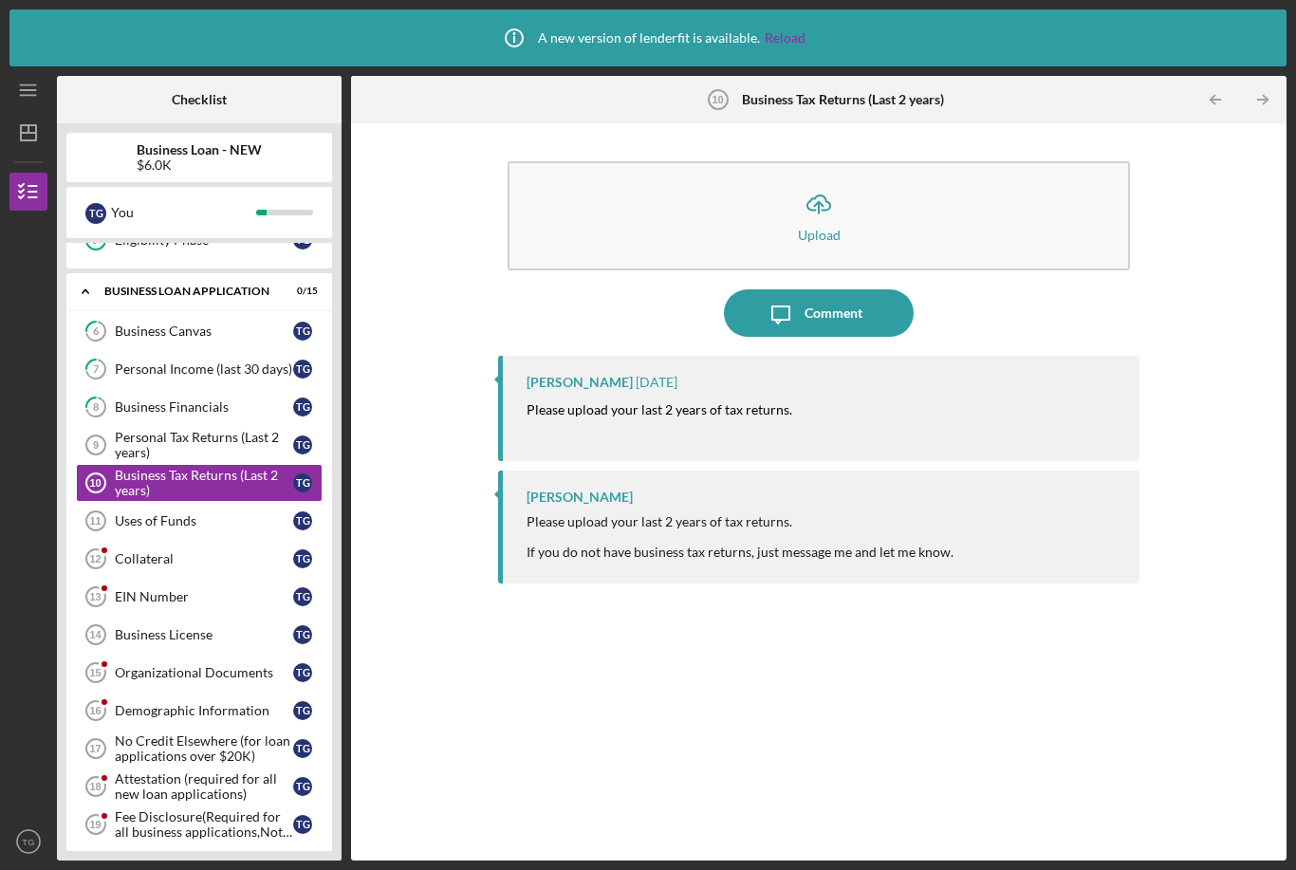
click at [817, 289] on div "Comment" at bounding box center [834, 312] width 58 height 47
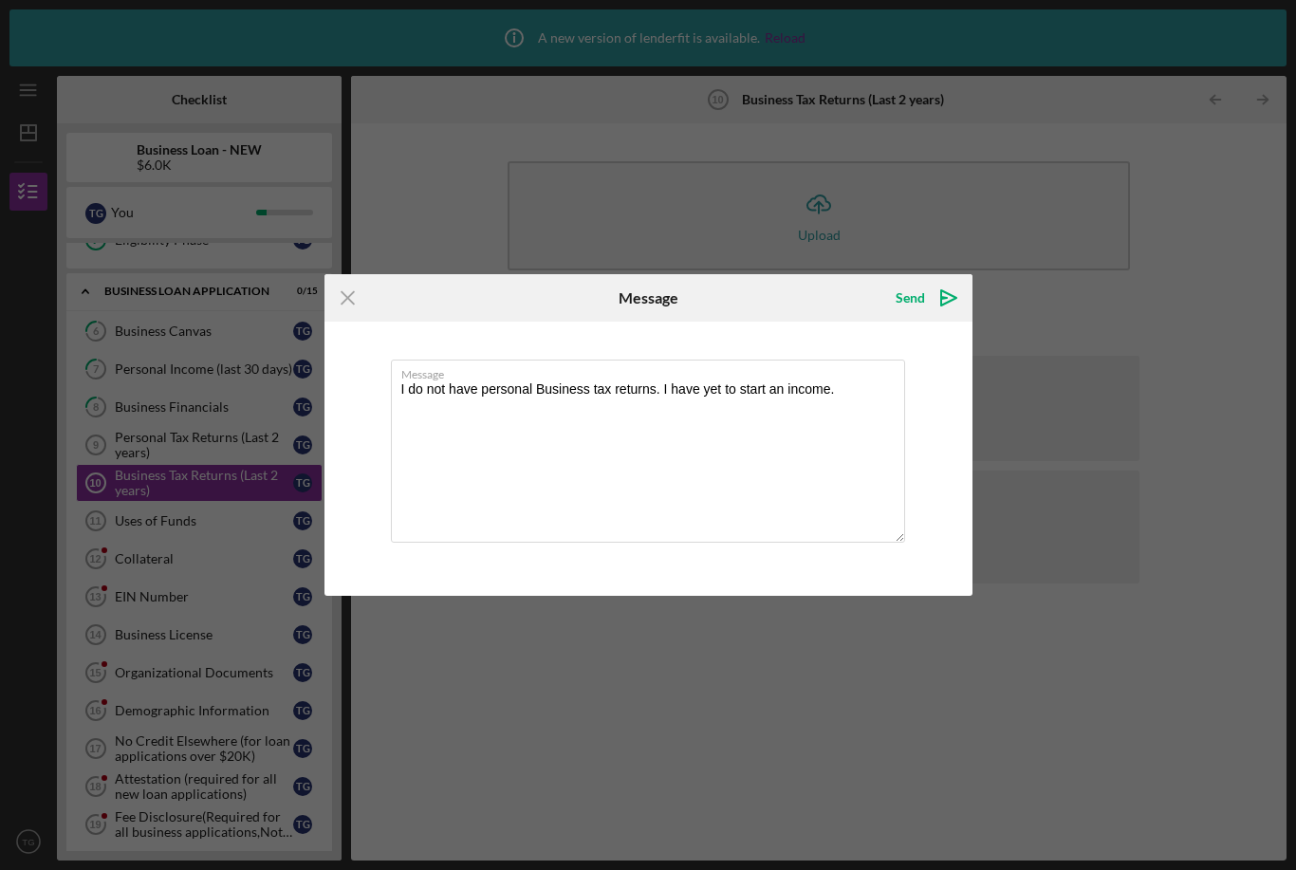
type textarea "I do not have personal Business tax returns. I have yet to start an income."
click at [954, 301] on icon "Icon/icon-invite-send" at bounding box center [948, 297] width 47 height 47
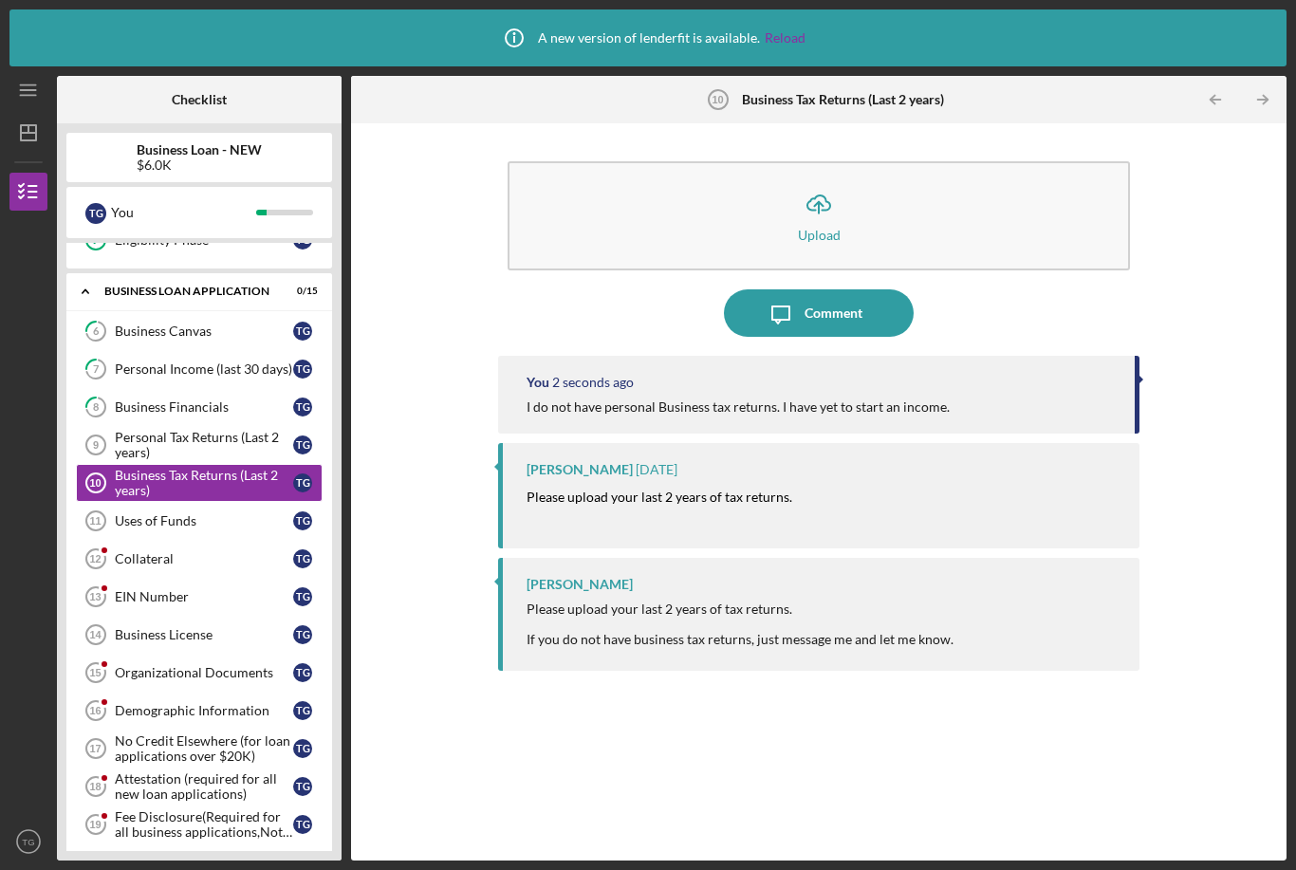
click at [134, 513] on div "Uses of Funds" at bounding box center [204, 520] width 178 height 15
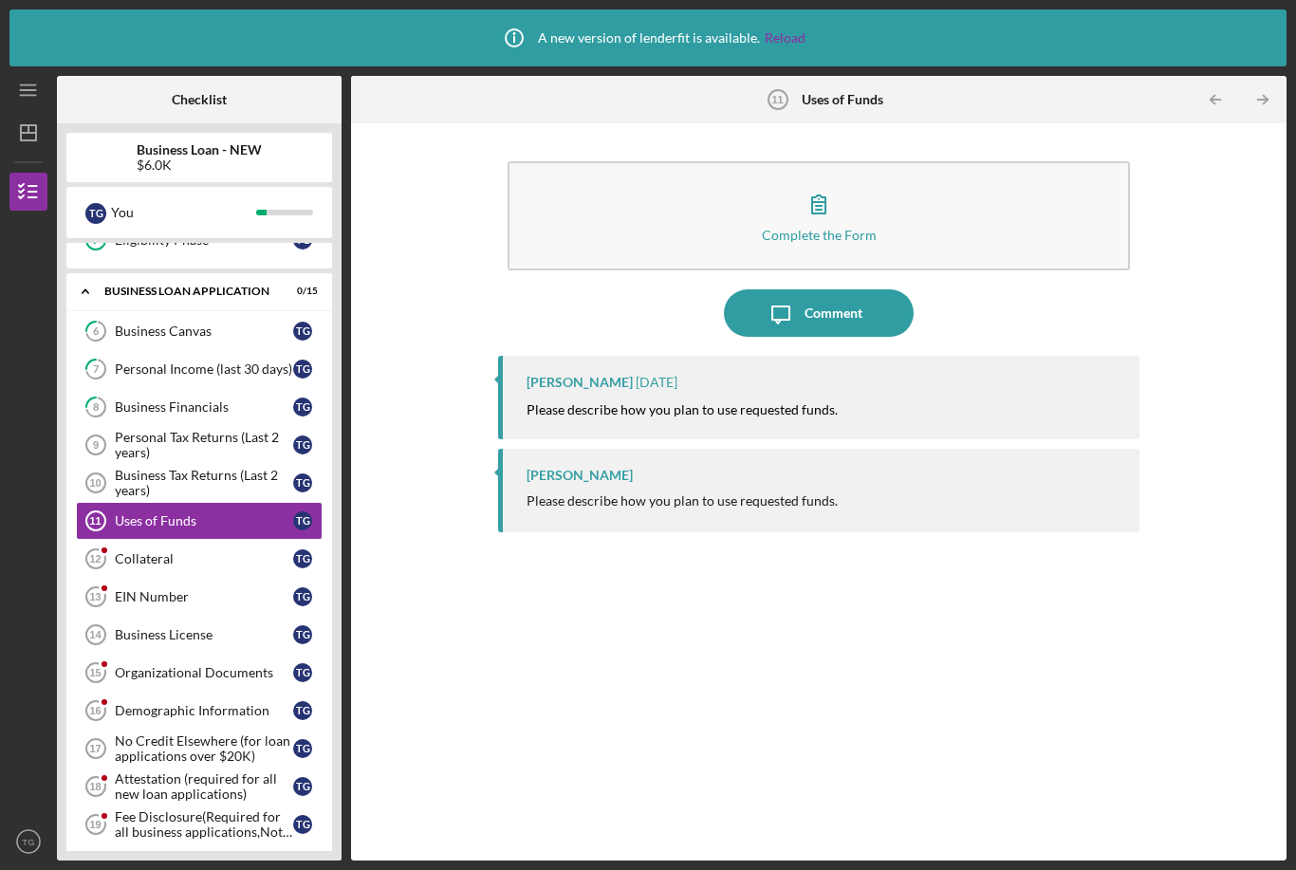
click at [769, 161] on button "Complete the Form Form" at bounding box center [819, 215] width 622 height 109
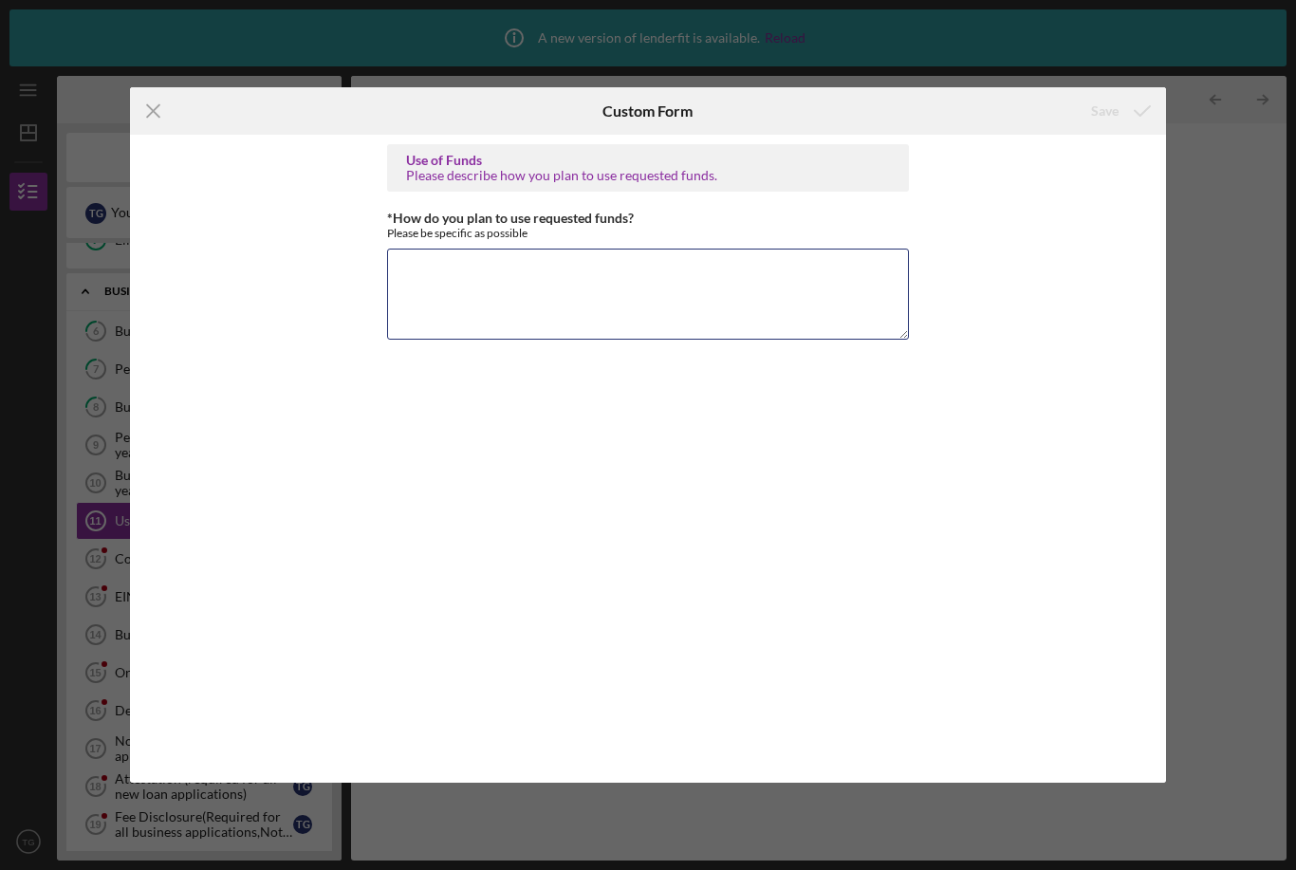
click at [475, 269] on textarea "*How do you plan to use requested funds?" at bounding box center [648, 294] width 522 height 91
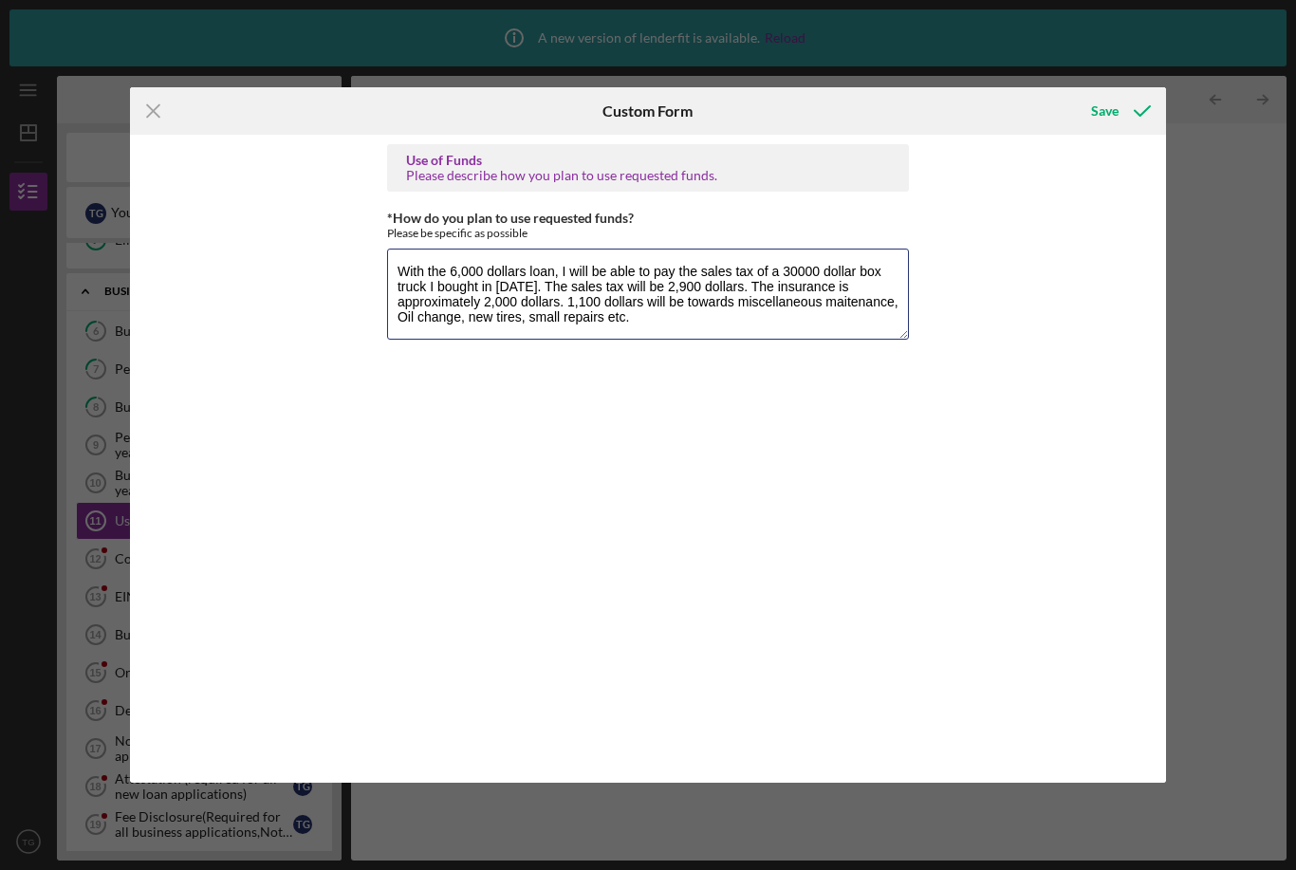
type textarea "With the 6,000 dollars loan, I will be able to pay the sales tax of a 30000 dol…"
click at [1099, 109] on div "Save" at bounding box center [1105, 111] width 28 height 38
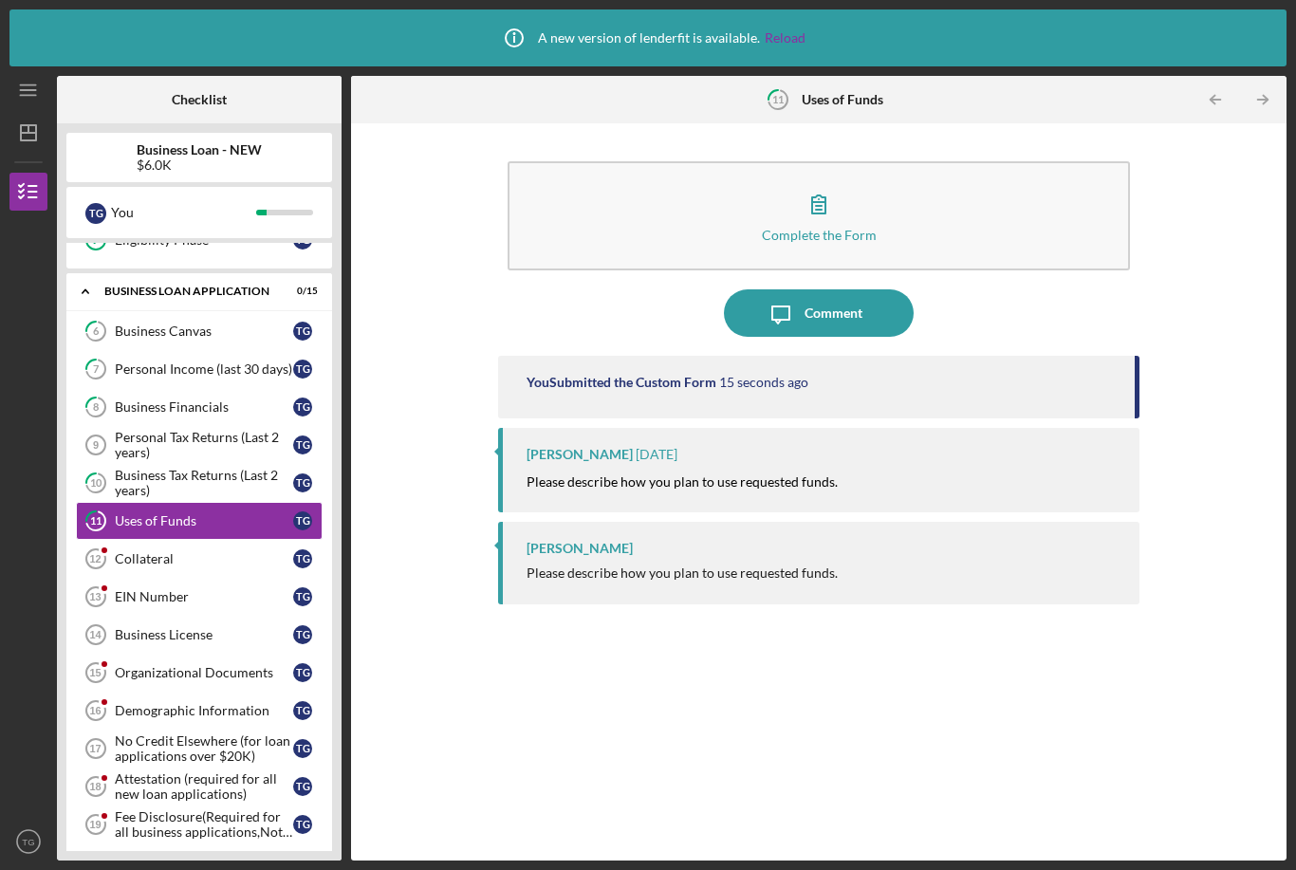
click at [146, 551] on div "Collateral" at bounding box center [204, 558] width 178 height 15
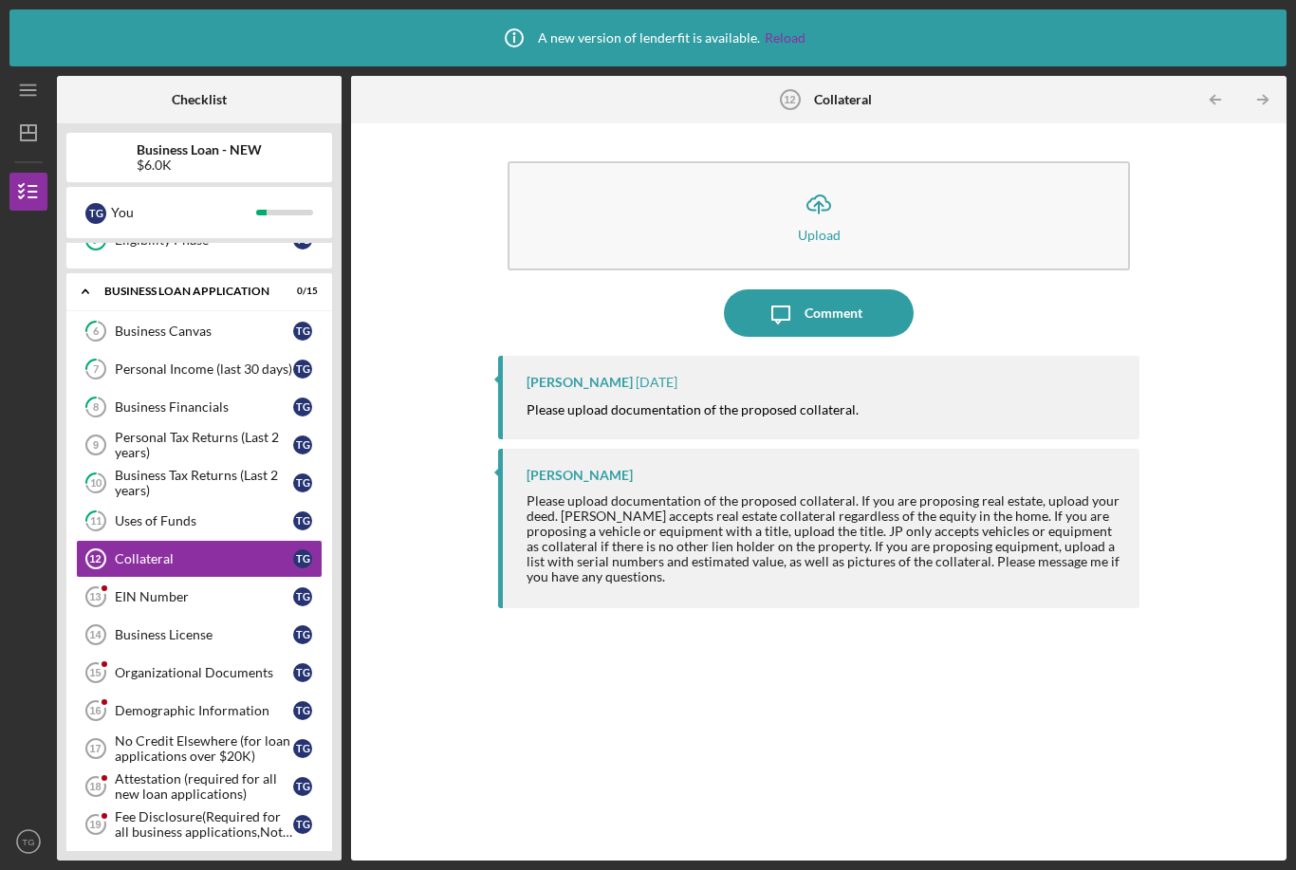
click at [697, 161] on button "Icon/Upload Upload" at bounding box center [819, 215] width 622 height 109
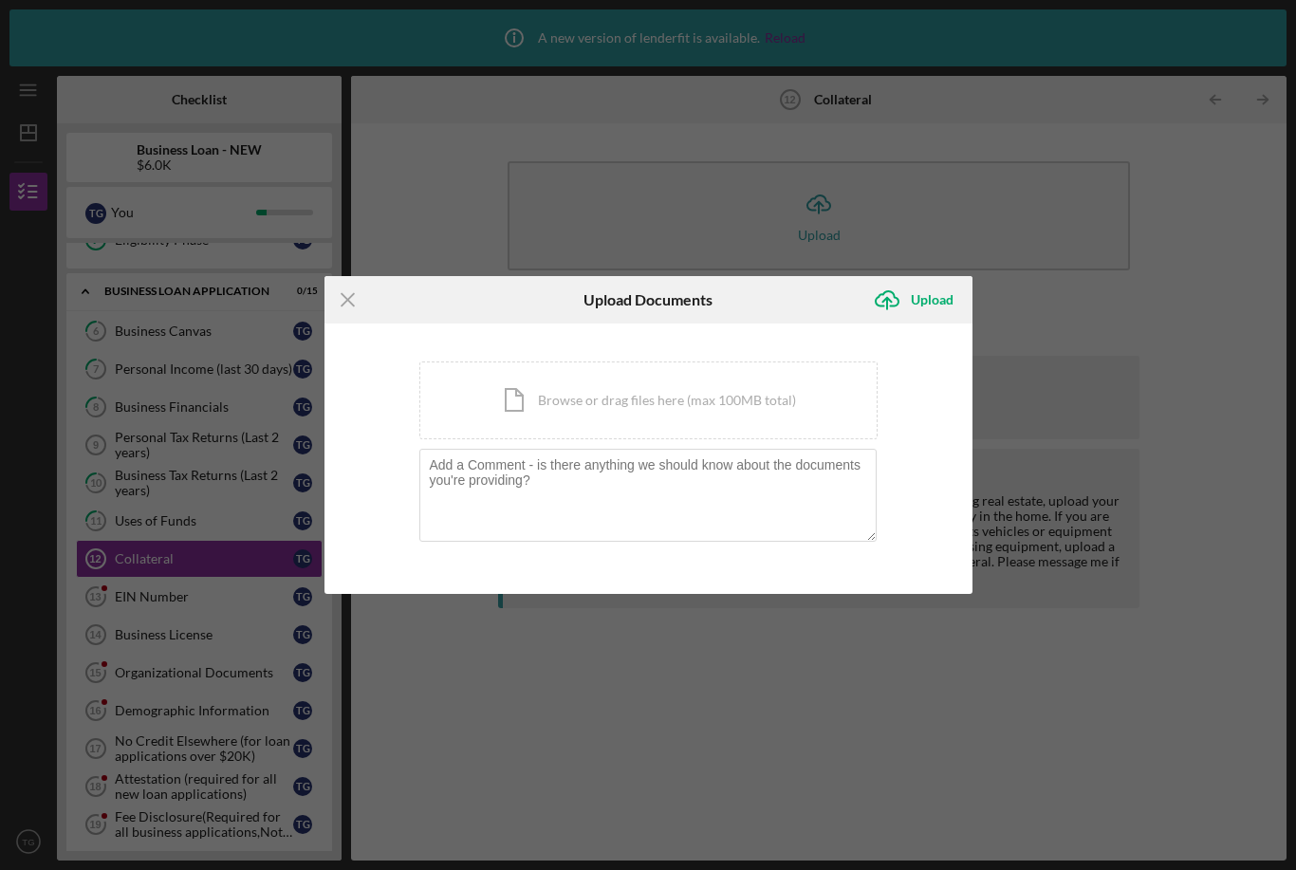
click at [742, 405] on div "Icon/Document Browse or drag files here (max 100MB total) Tap to choose files o…" at bounding box center [648, 400] width 458 height 78
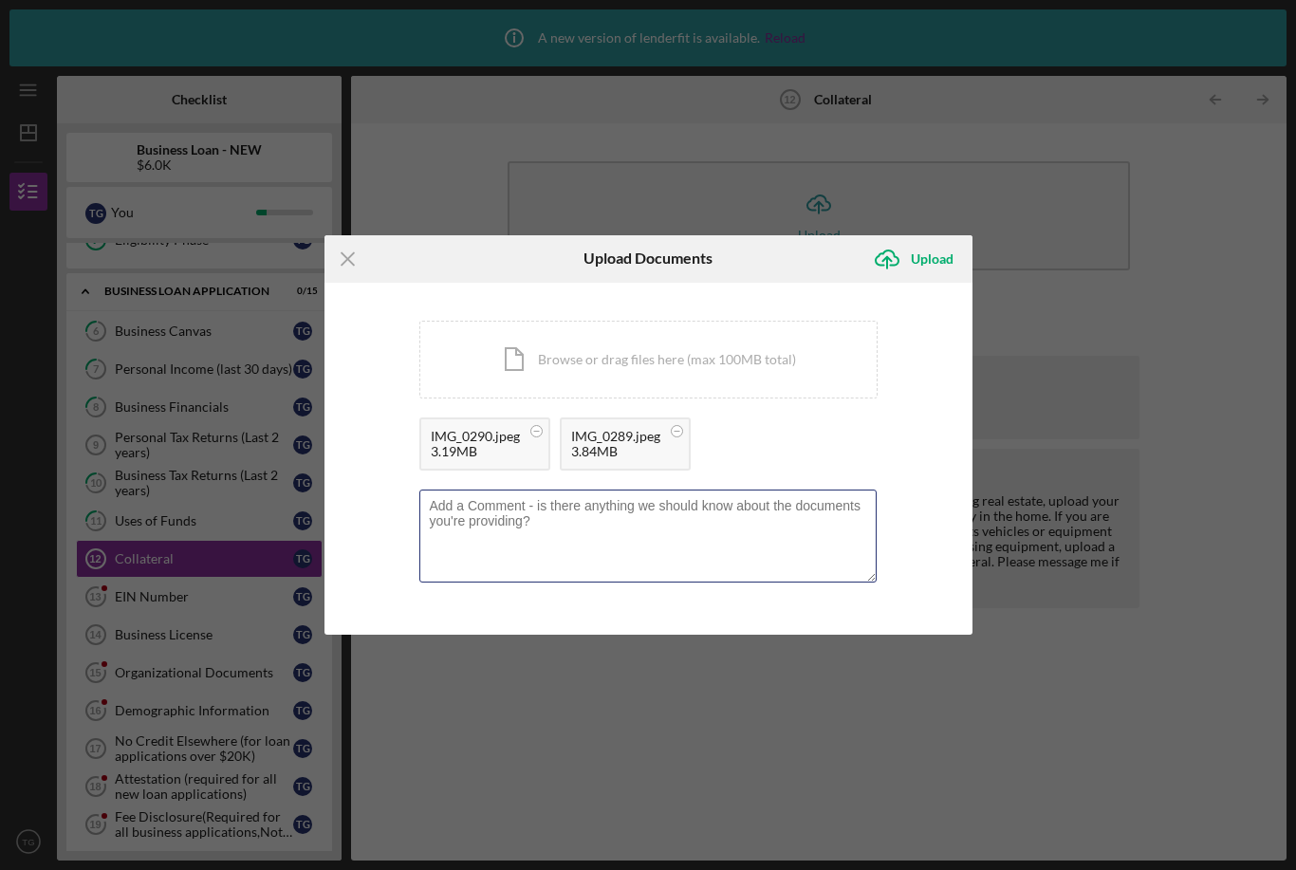
click at [599, 517] on textarea at bounding box center [647, 536] width 457 height 93
type textarea "Title to box truck vehicle as collateral."
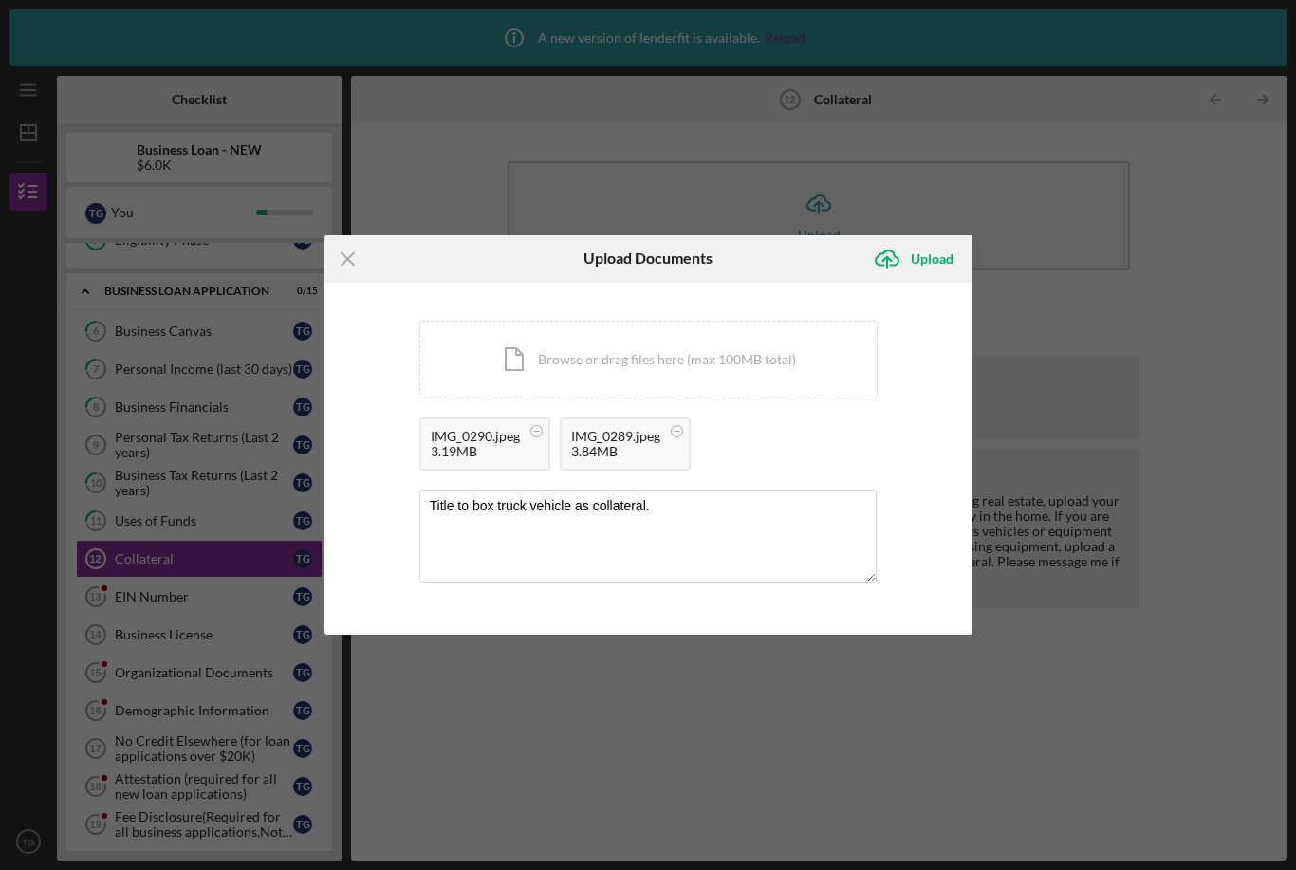
click at [926, 248] on div "Upload" at bounding box center [932, 259] width 43 height 38
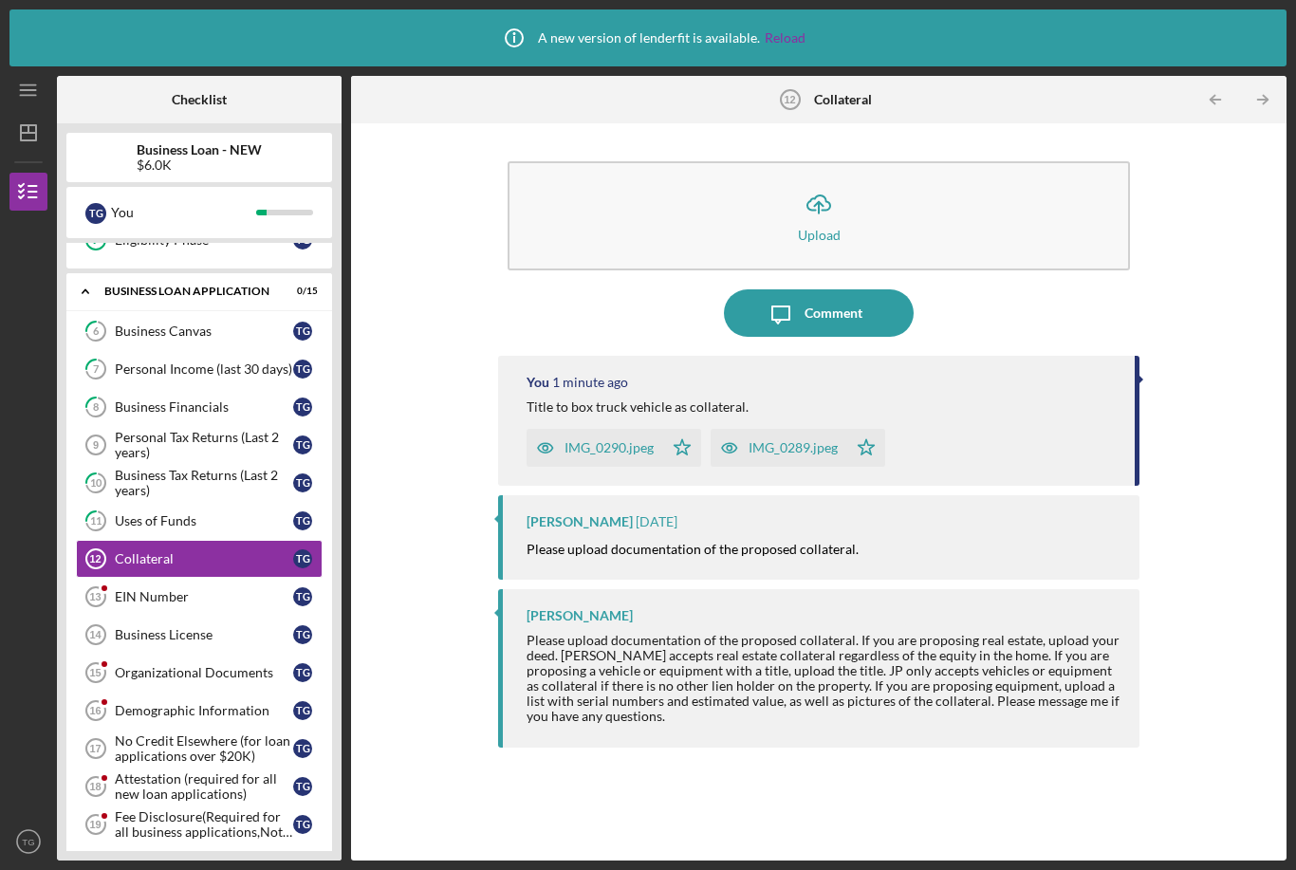
click at [135, 589] on div "EIN Number" at bounding box center [204, 596] width 178 height 15
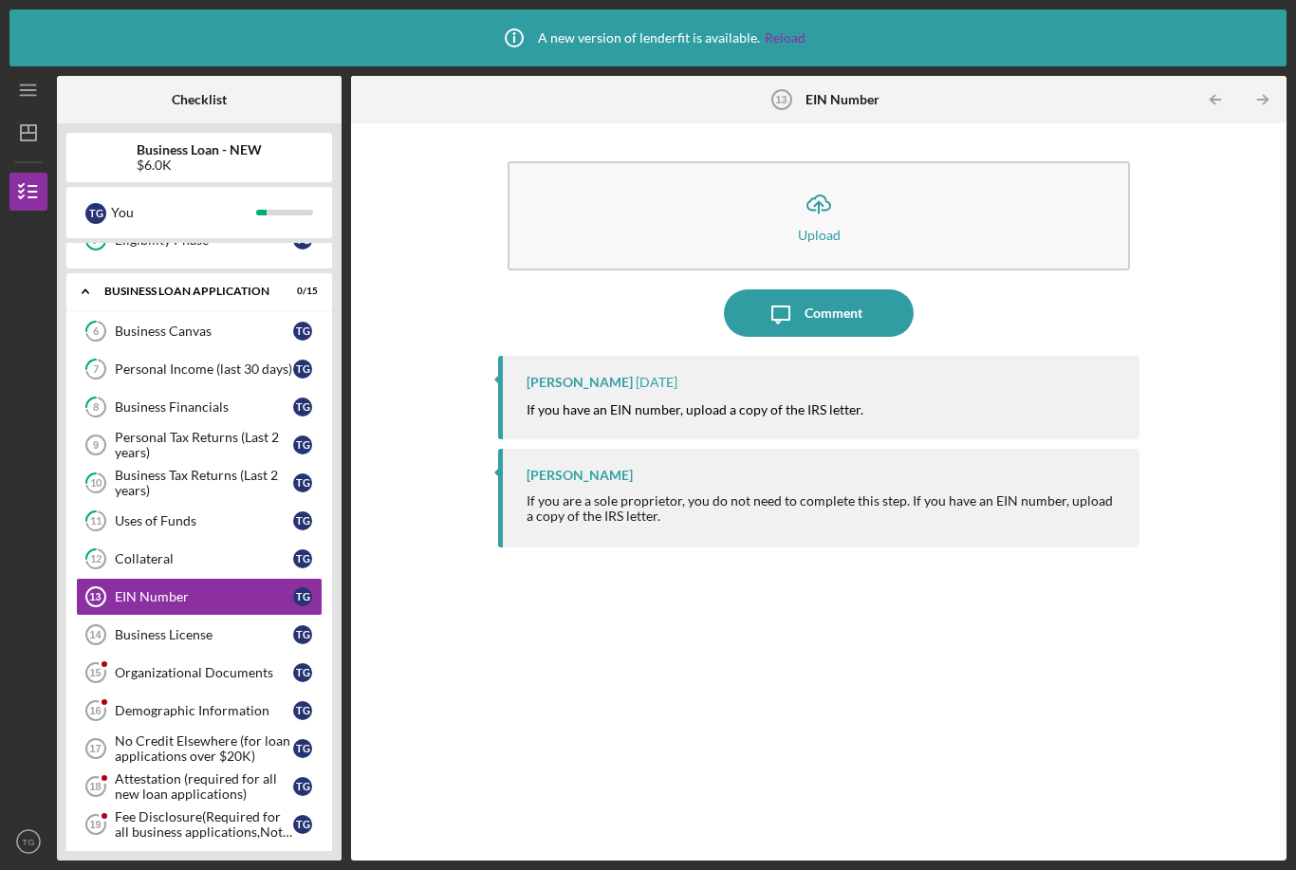
click at [806, 289] on div "Comment" at bounding box center [834, 312] width 58 height 47
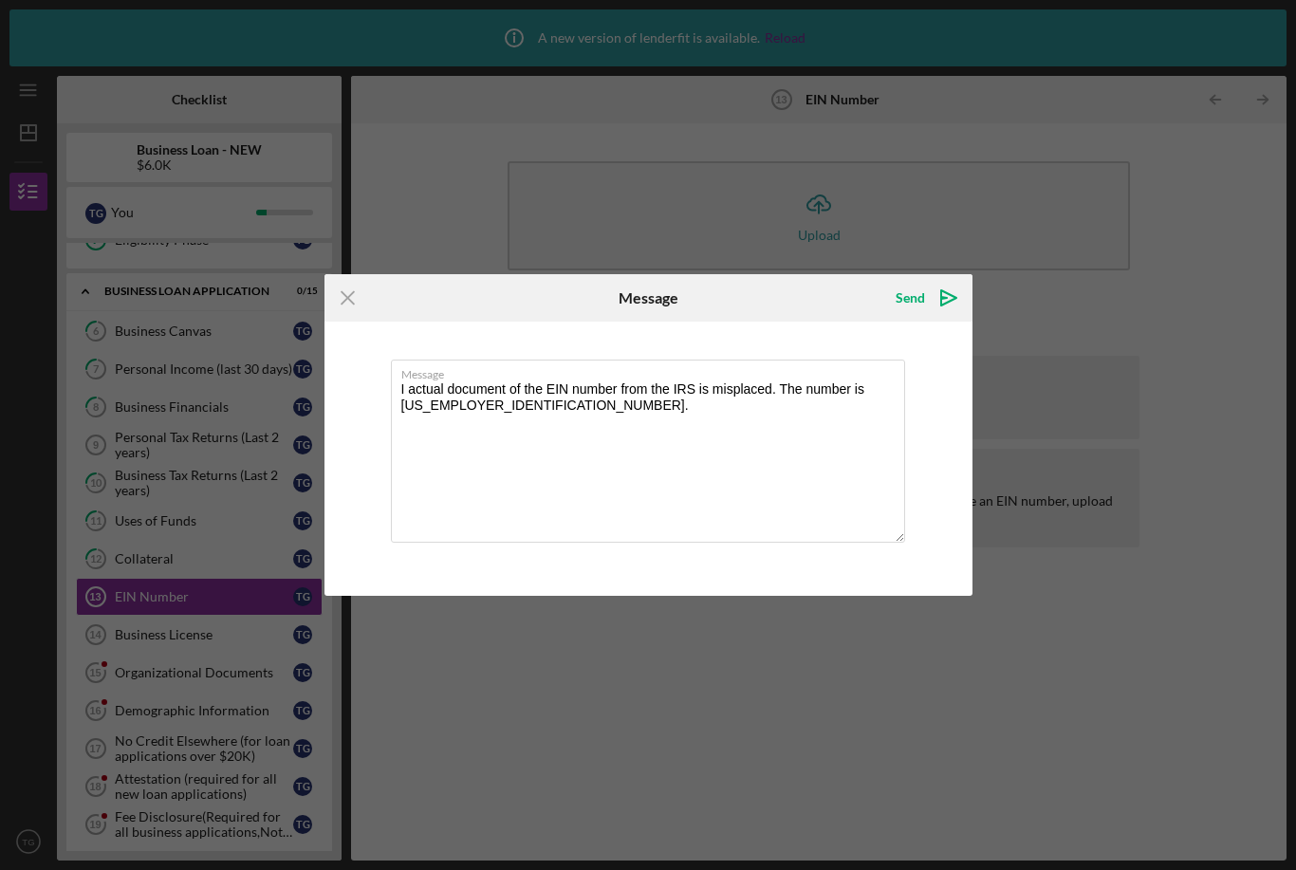
type textarea "I actual document of the EIN number from the IRS is misplaced. The number is 88…"
click at [958, 293] on icon "Icon/icon-invite-send" at bounding box center [948, 297] width 47 height 47
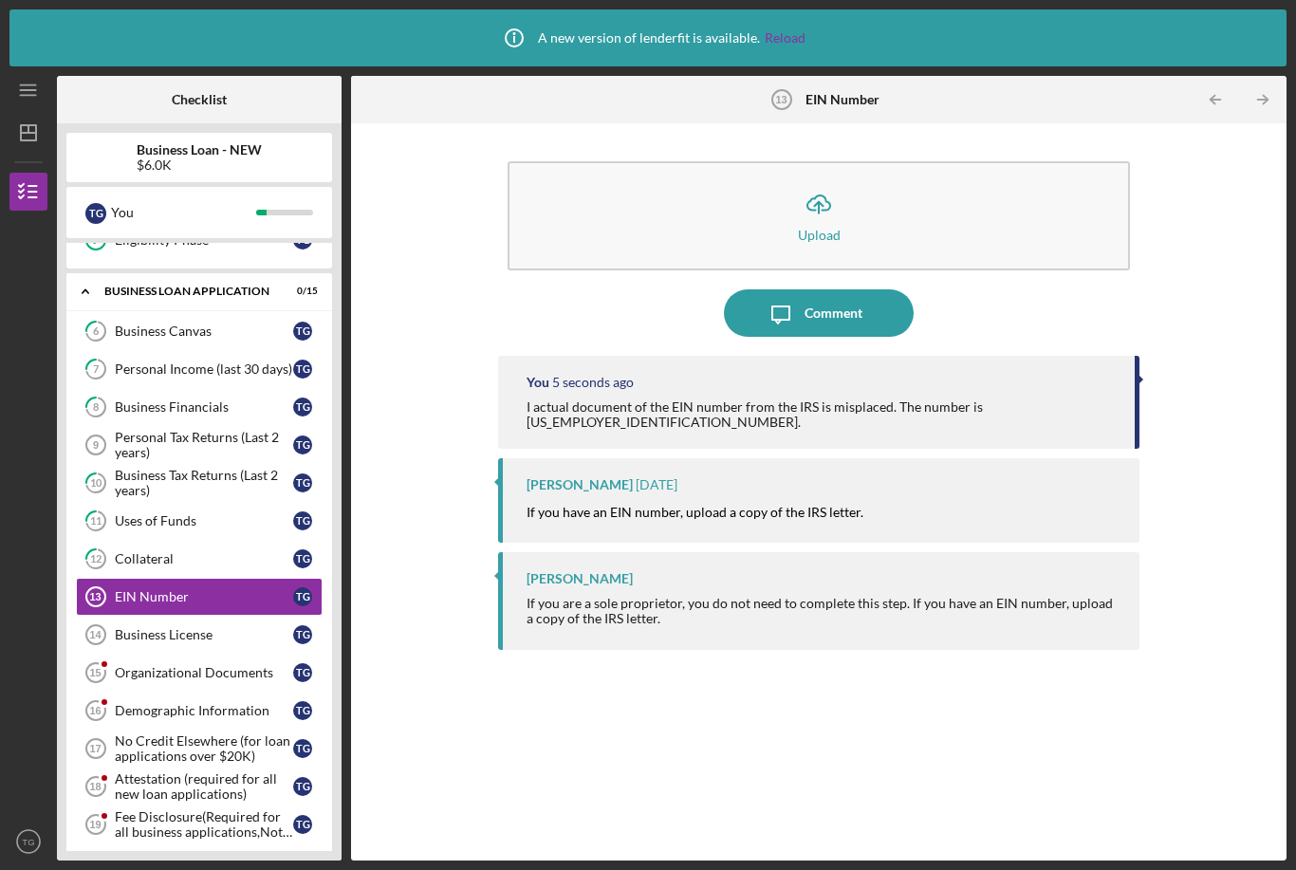
click at [148, 627] on div "Business License" at bounding box center [204, 634] width 178 height 15
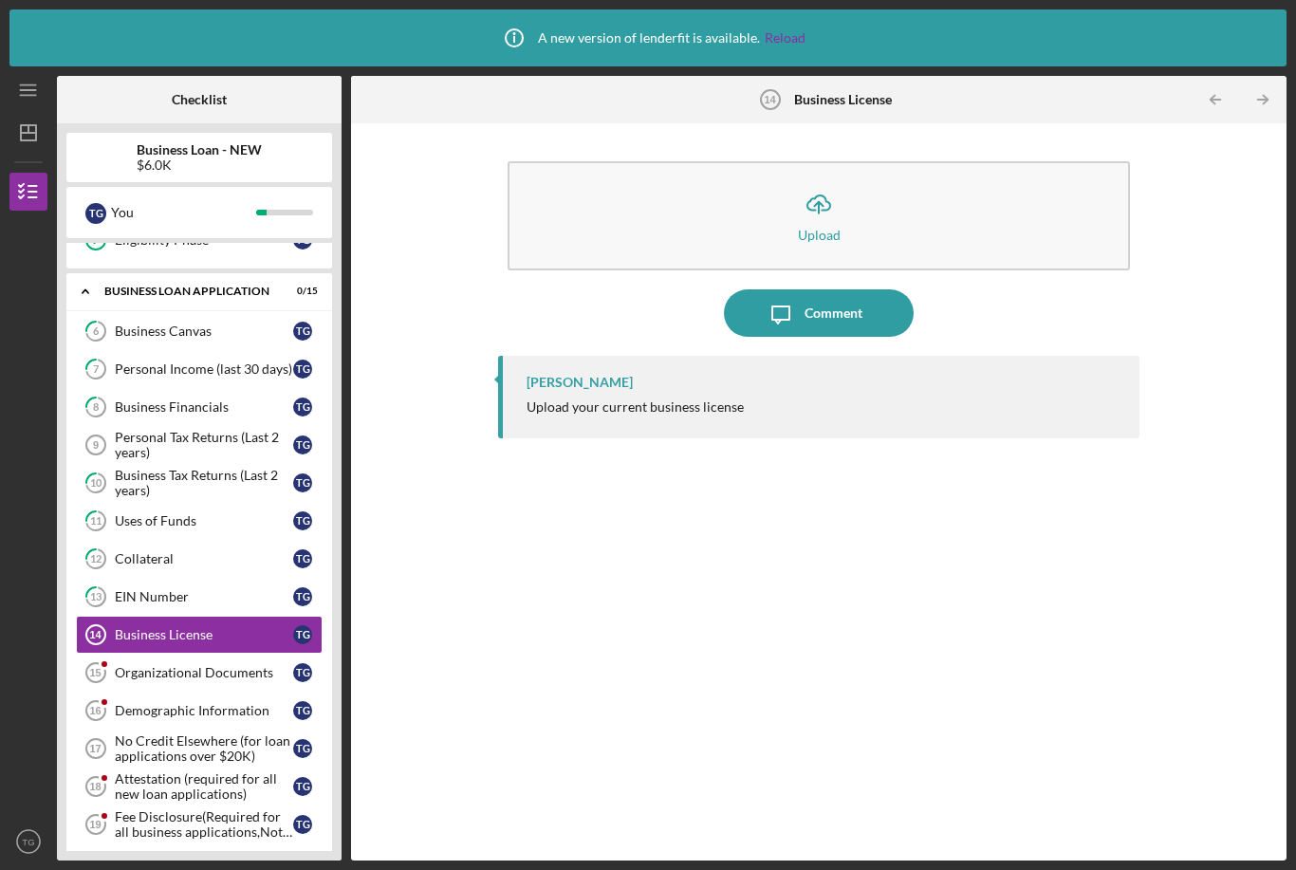
click at [1019, 161] on button "Icon/Upload Upload" at bounding box center [819, 215] width 622 height 109
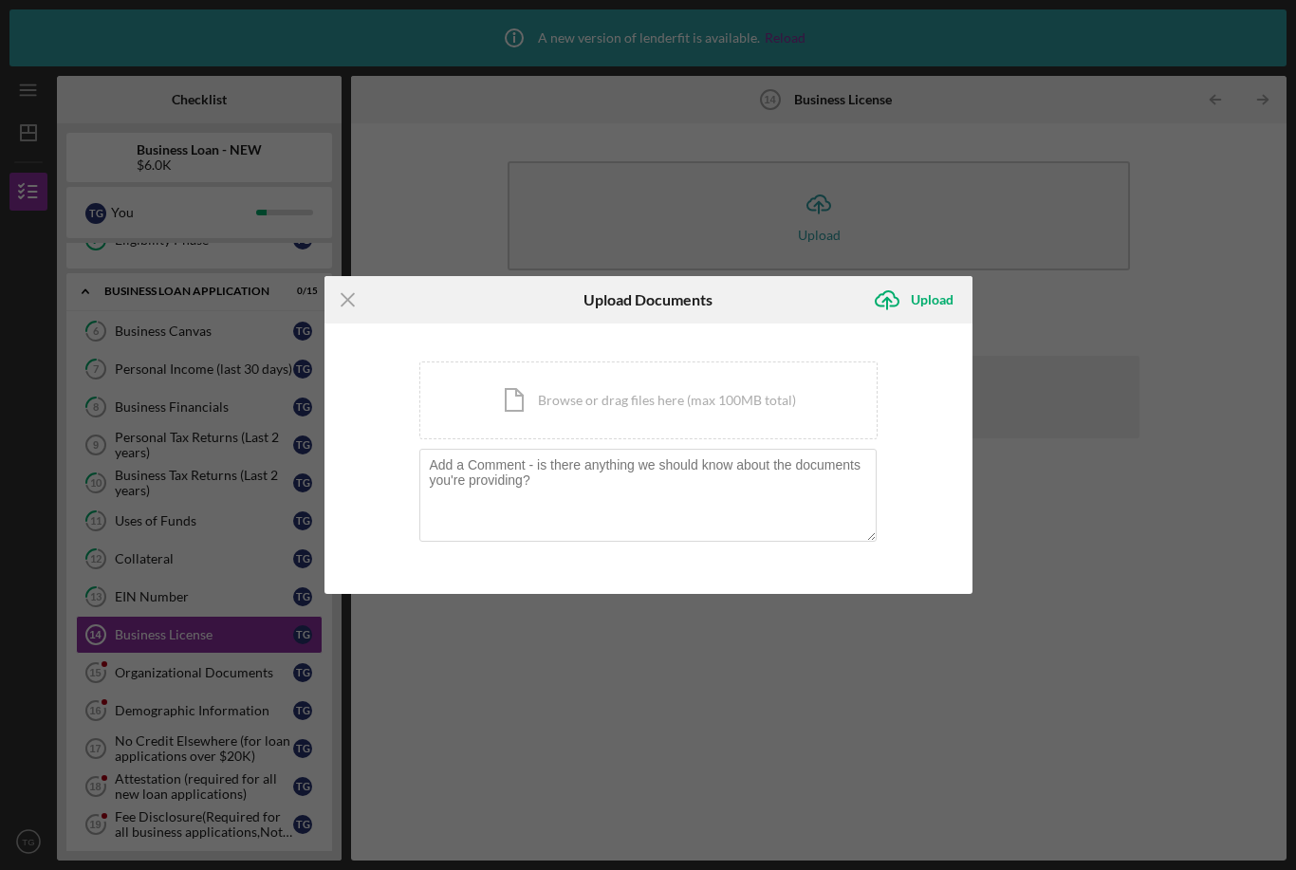
click at [514, 402] on div "Icon/Document Browse or drag files here (max 100MB total) Tap to choose files o…" at bounding box center [648, 400] width 458 height 78
click at [501, 401] on div "Icon/Document Browse or drag files here (max 100MB total) Tap to choose files o…" at bounding box center [648, 400] width 458 height 78
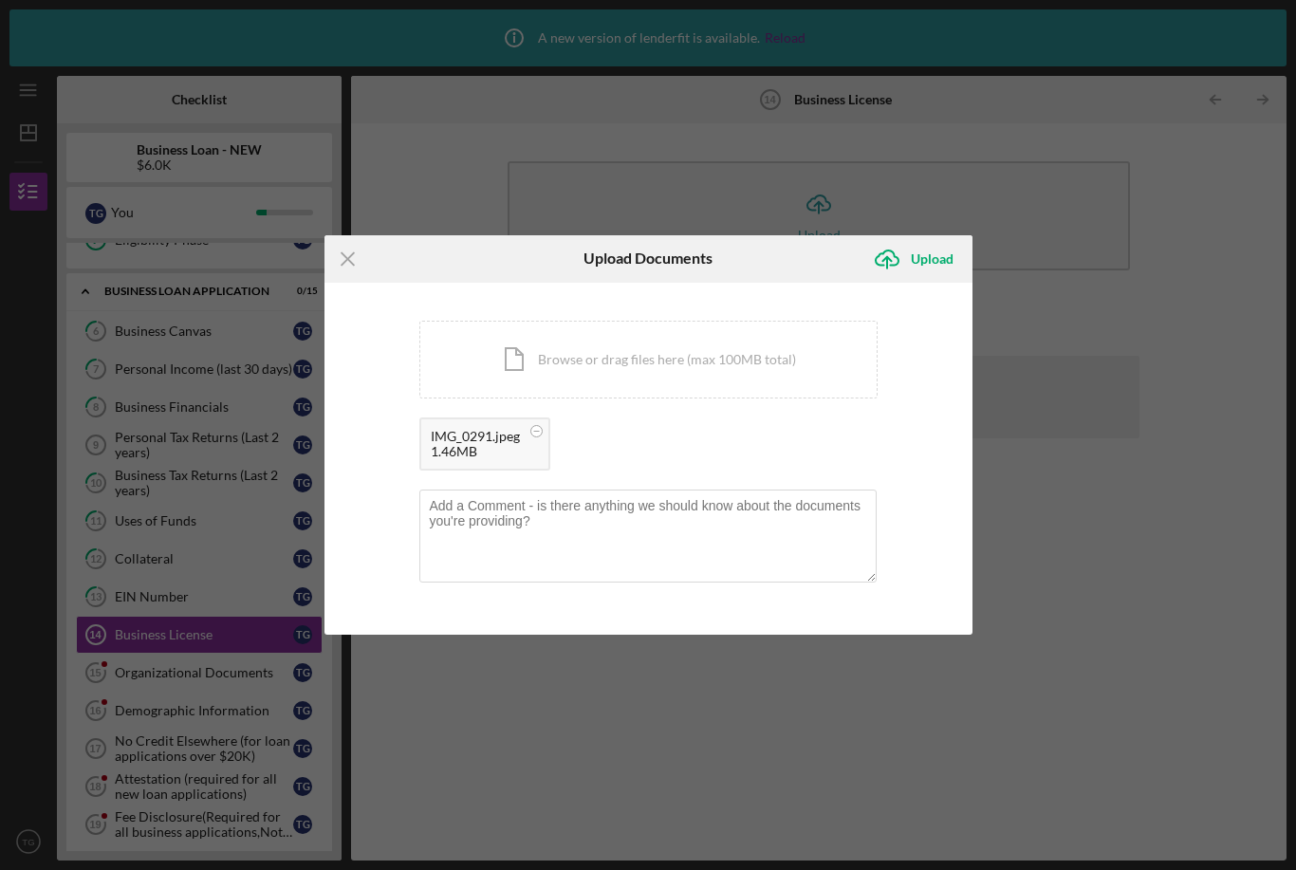
click at [472, 441] on div "IMG_0291.jpeg" at bounding box center [475, 436] width 89 height 15
click at [461, 360] on div "Icon/Document Browse or drag files here (max 100MB total) Tap to choose files o…" at bounding box center [648, 360] width 458 height 78
click at [936, 254] on div "Upload" at bounding box center [932, 259] width 43 height 38
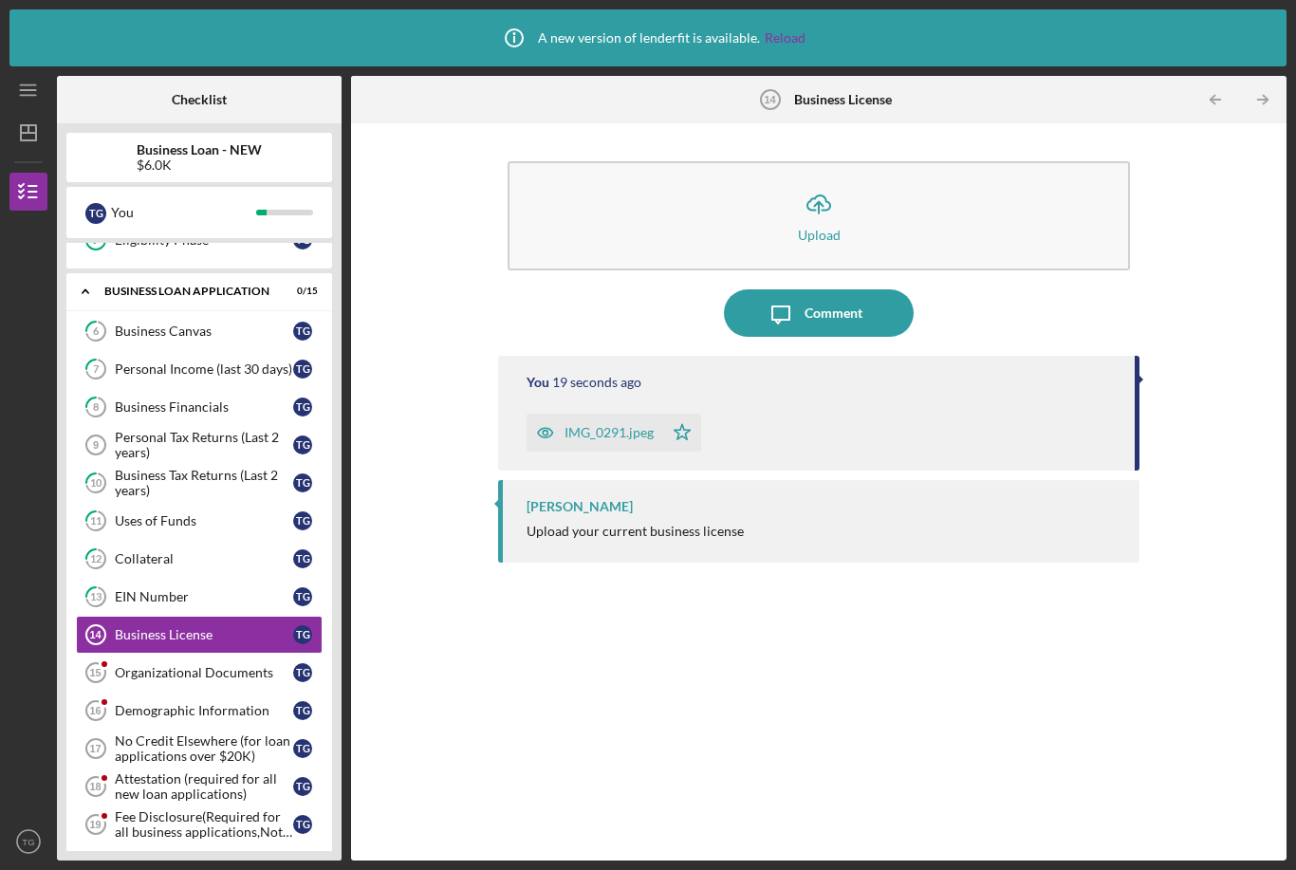
click at [236, 665] on div "Organizational Documents" at bounding box center [204, 672] width 178 height 15
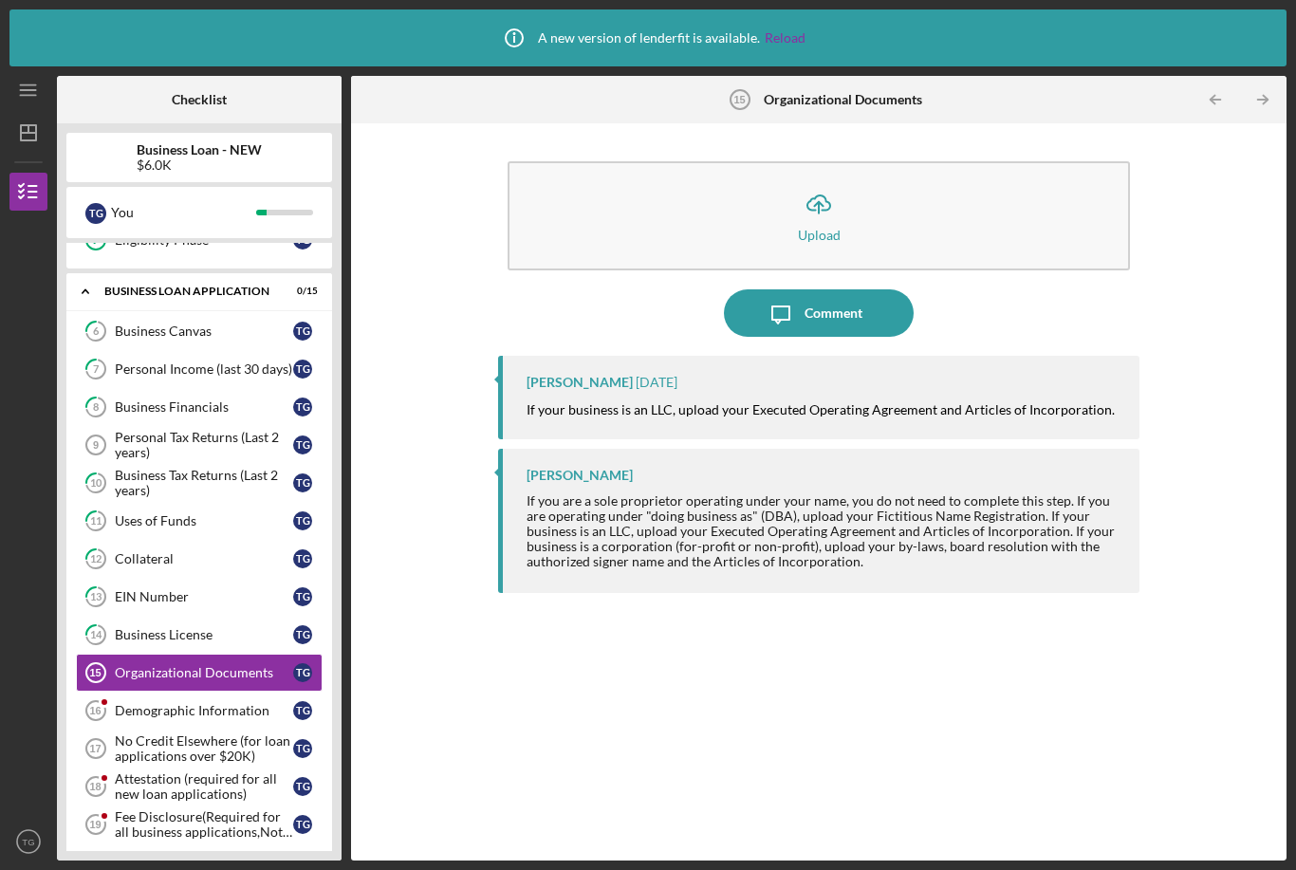
click at [953, 174] on button "Icon/Upload Upload" at bounding box center [819, 215] width 622 height 109
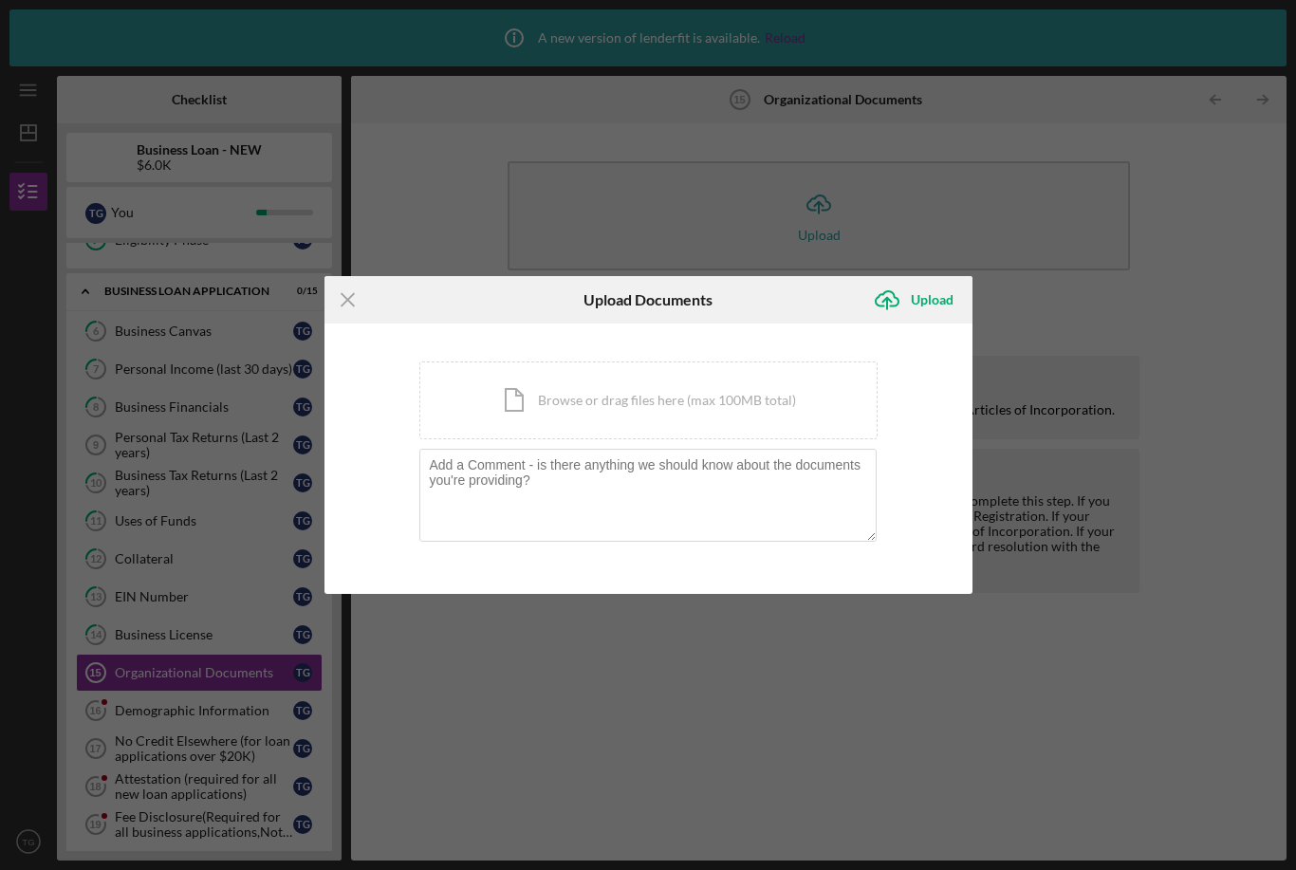
click at [795, 408] on div "Icon/Document Browse or drag files here (max 100MB total) Tap to choose files o…" at bounding box center [648, 400] width 458 height 78
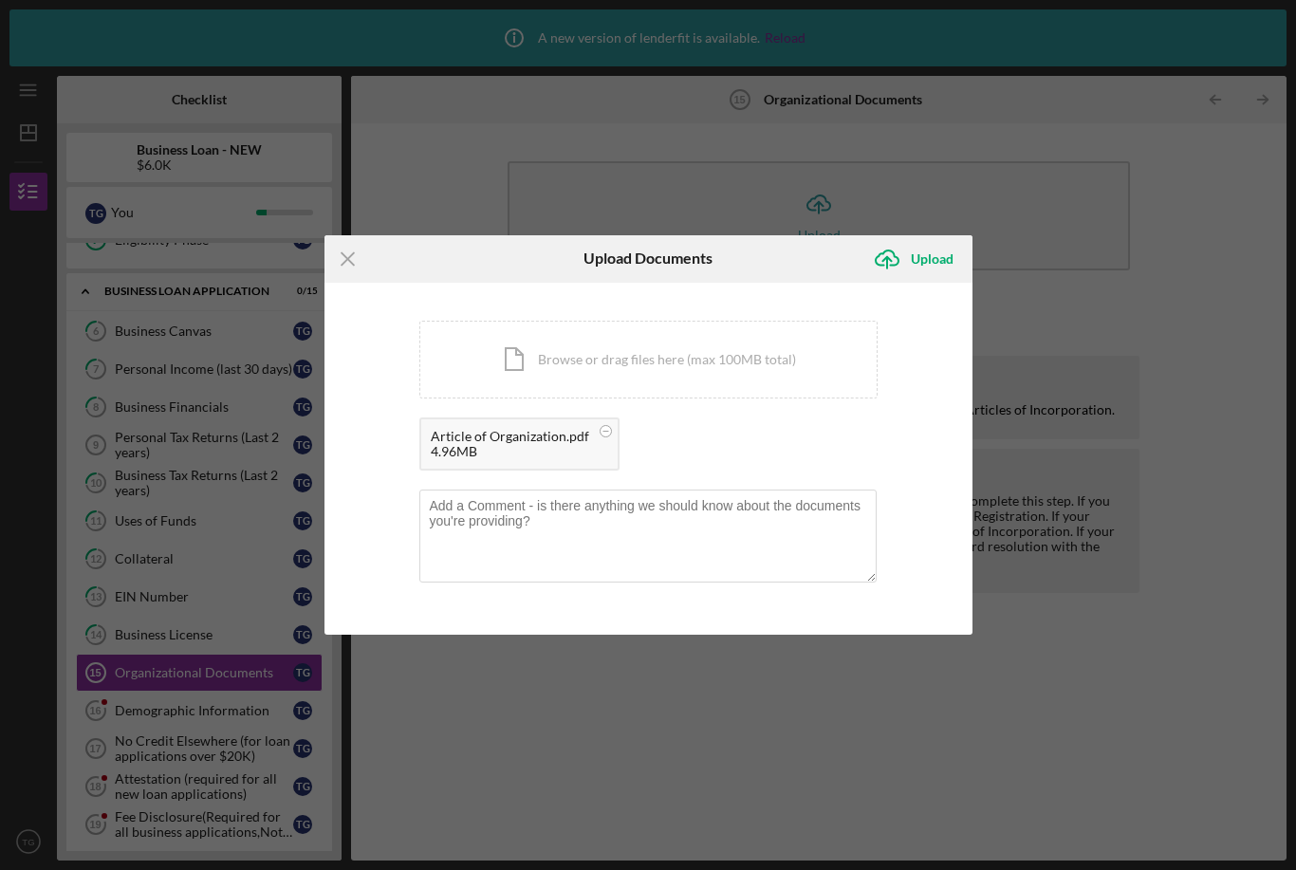
click at [476, 444] on div "4.96MB" at bounding box center [510, 451] width 158 height 15
click at [936, 258] on div "Upload" at bounding box center [932, 259] width 43 height 38
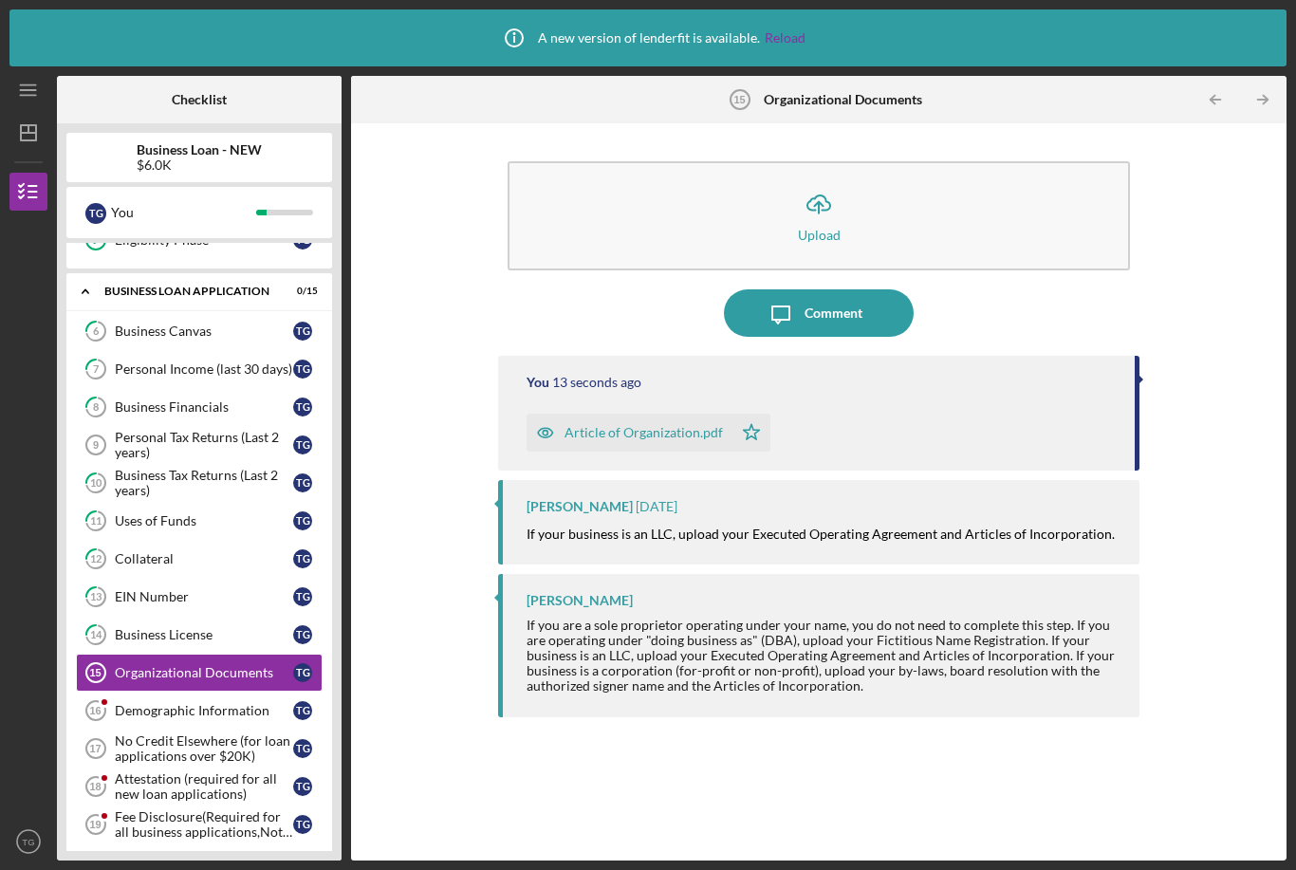
click at [138, 703] on div "Demographic Information" at bounding box center [204, 710] width 178 height 15
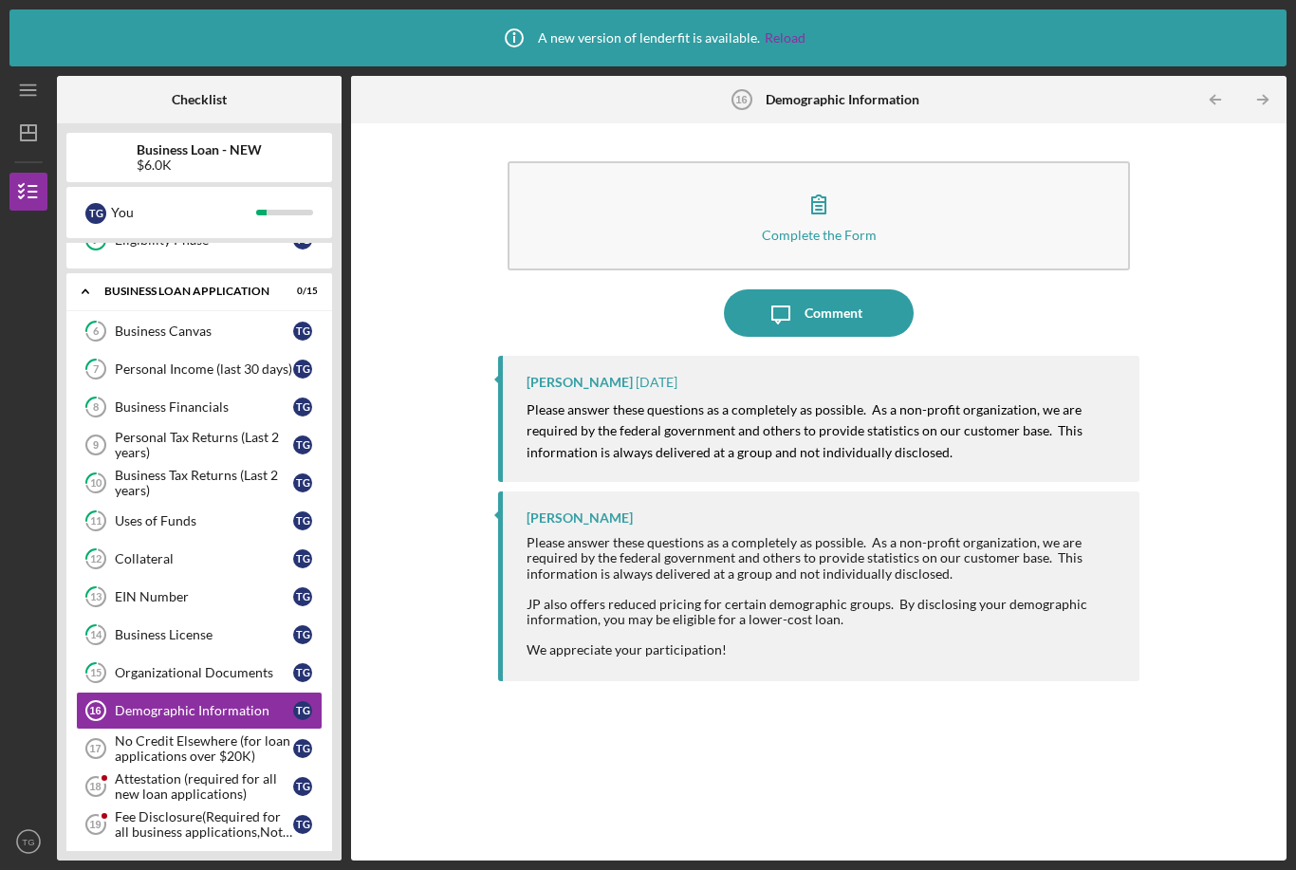
click at [929, 161] on button "Complete the Form Form" at bounding box center [819, 215] width 622 height 109
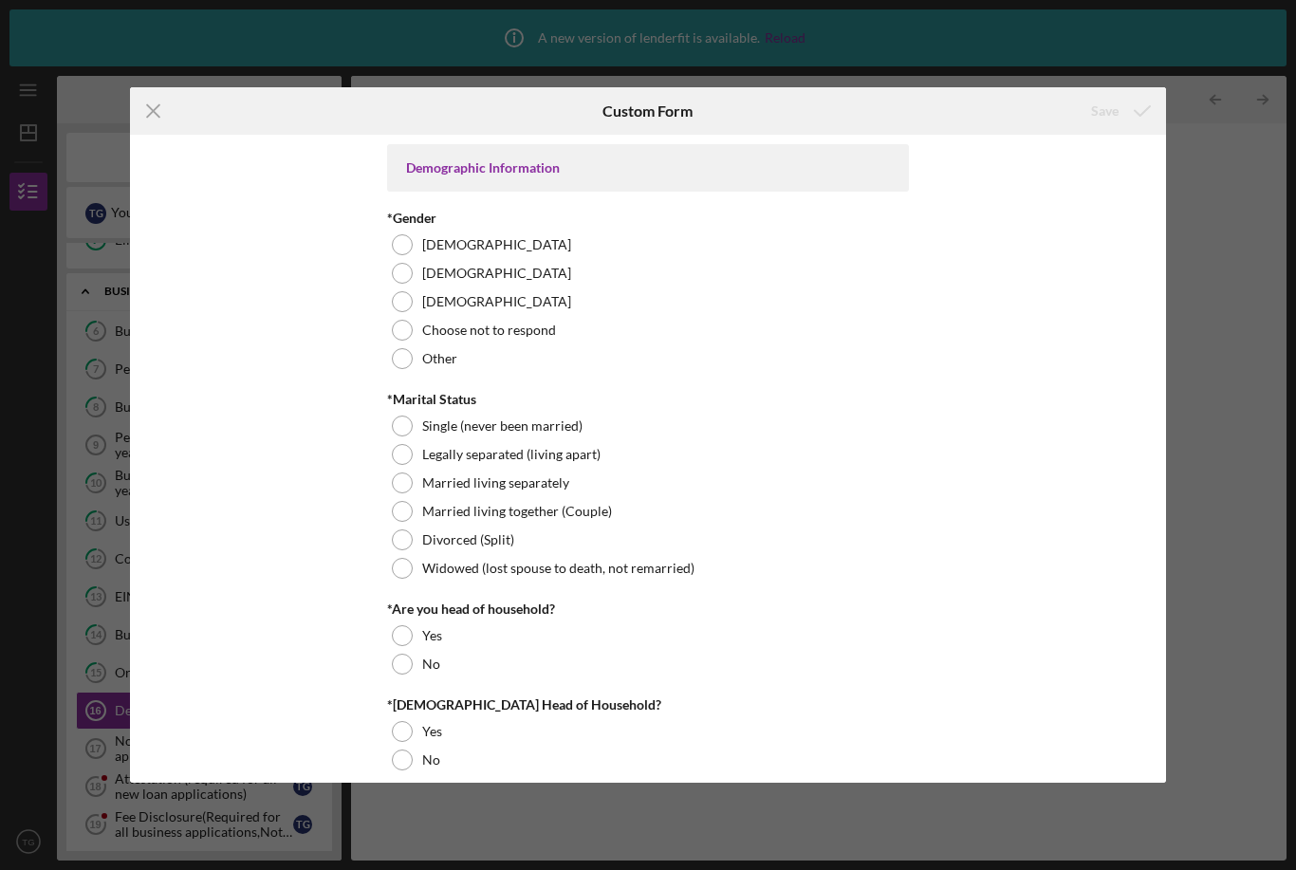
click at [407, 277] on div at bounding box center [402, 273] width 21 height 21
click at [402, 422] on div at bounding box center [402, 426] width 21 height 21
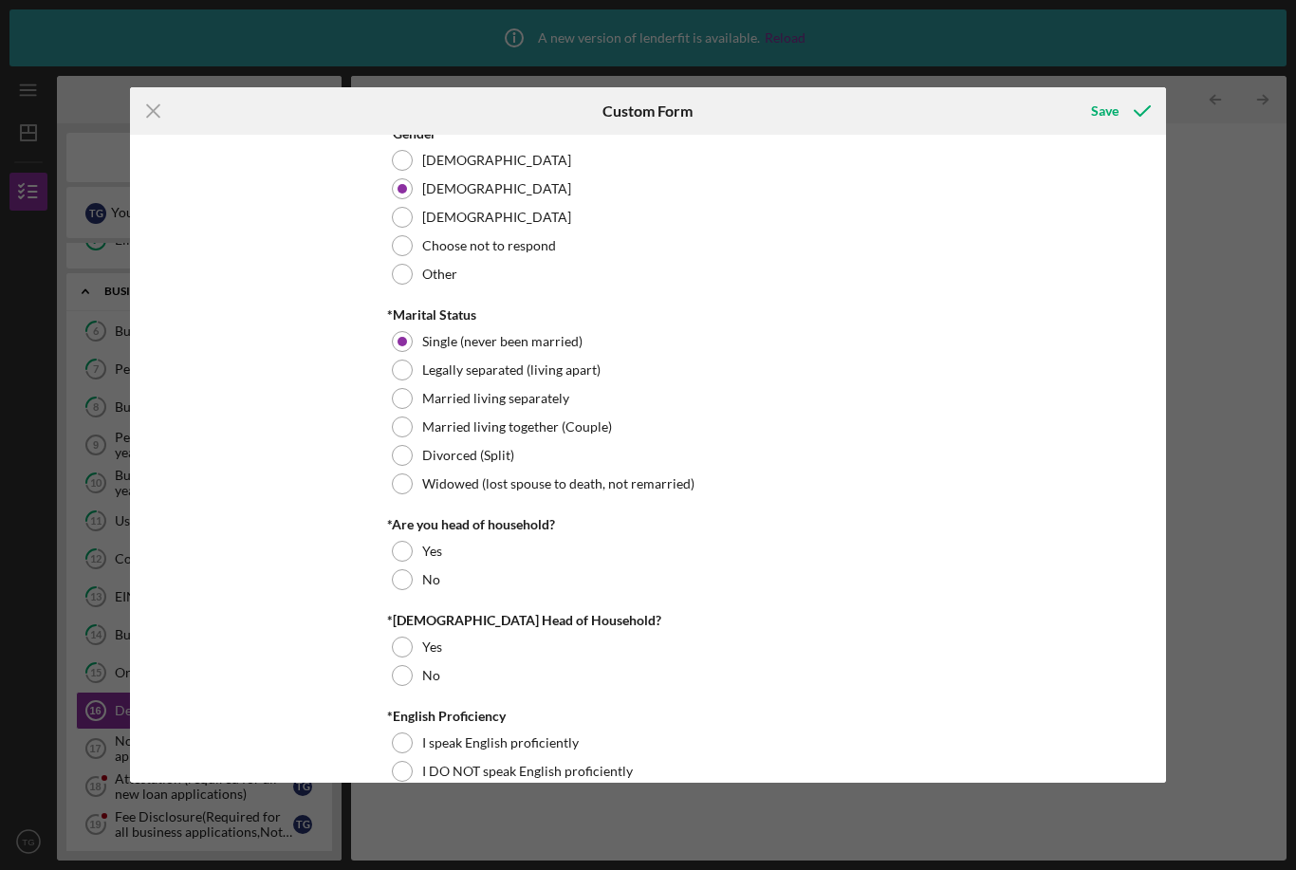
scroll to position [120, 0]
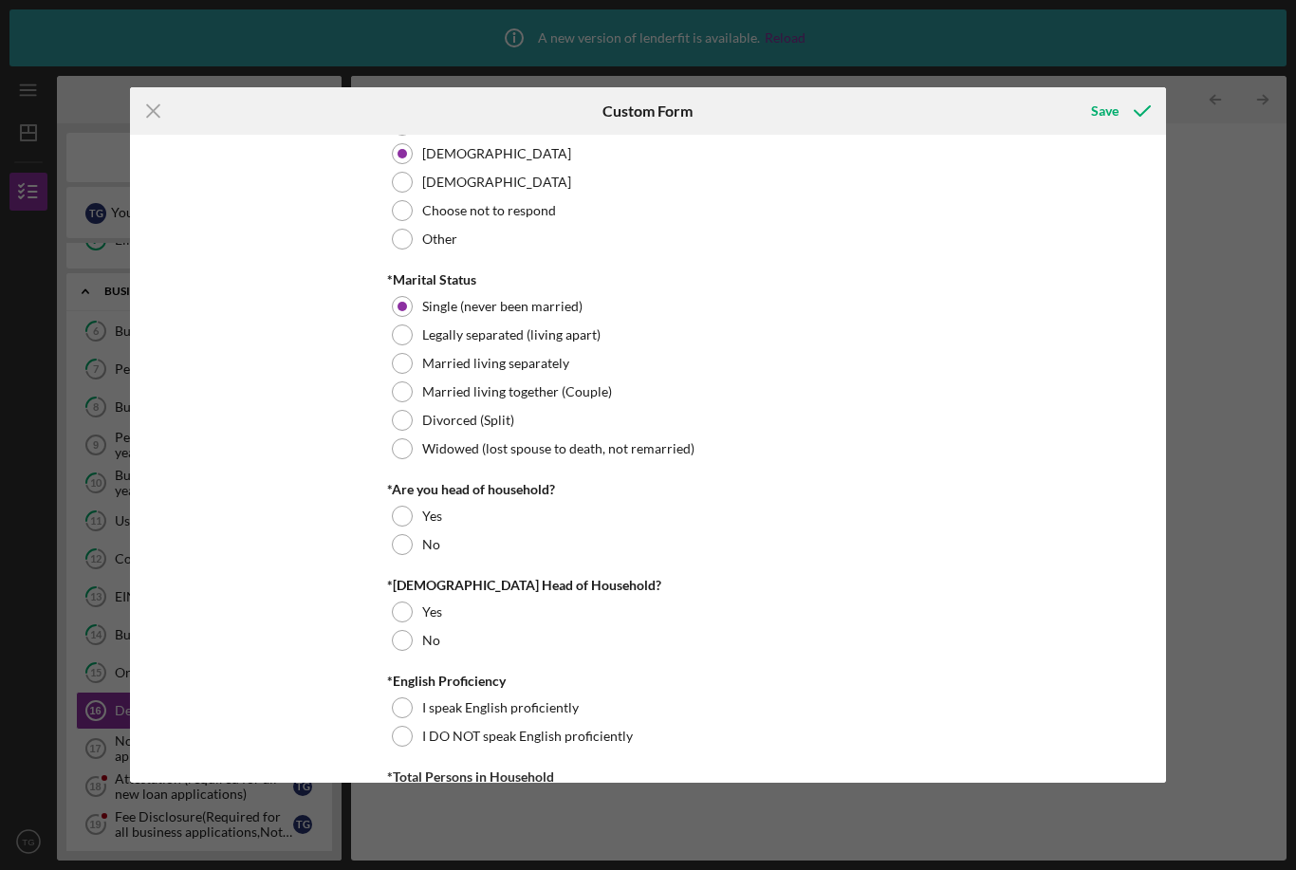
click at [404, 517] on div at bounding box center [402, 516] width 21 height 21
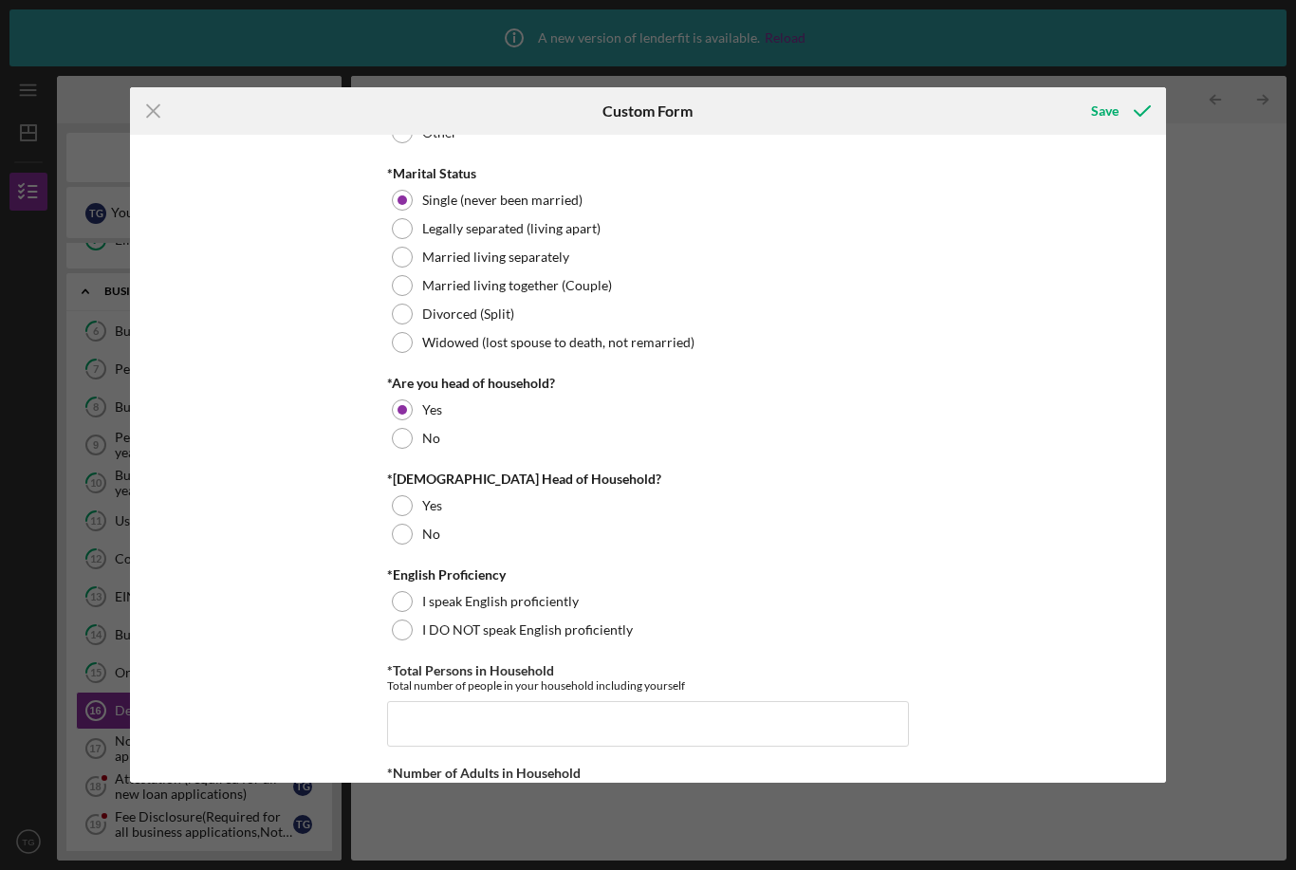
scroll to position [227, 0]
click at [400, 542] on div at bounding box center [402, 533] width 21 height 21
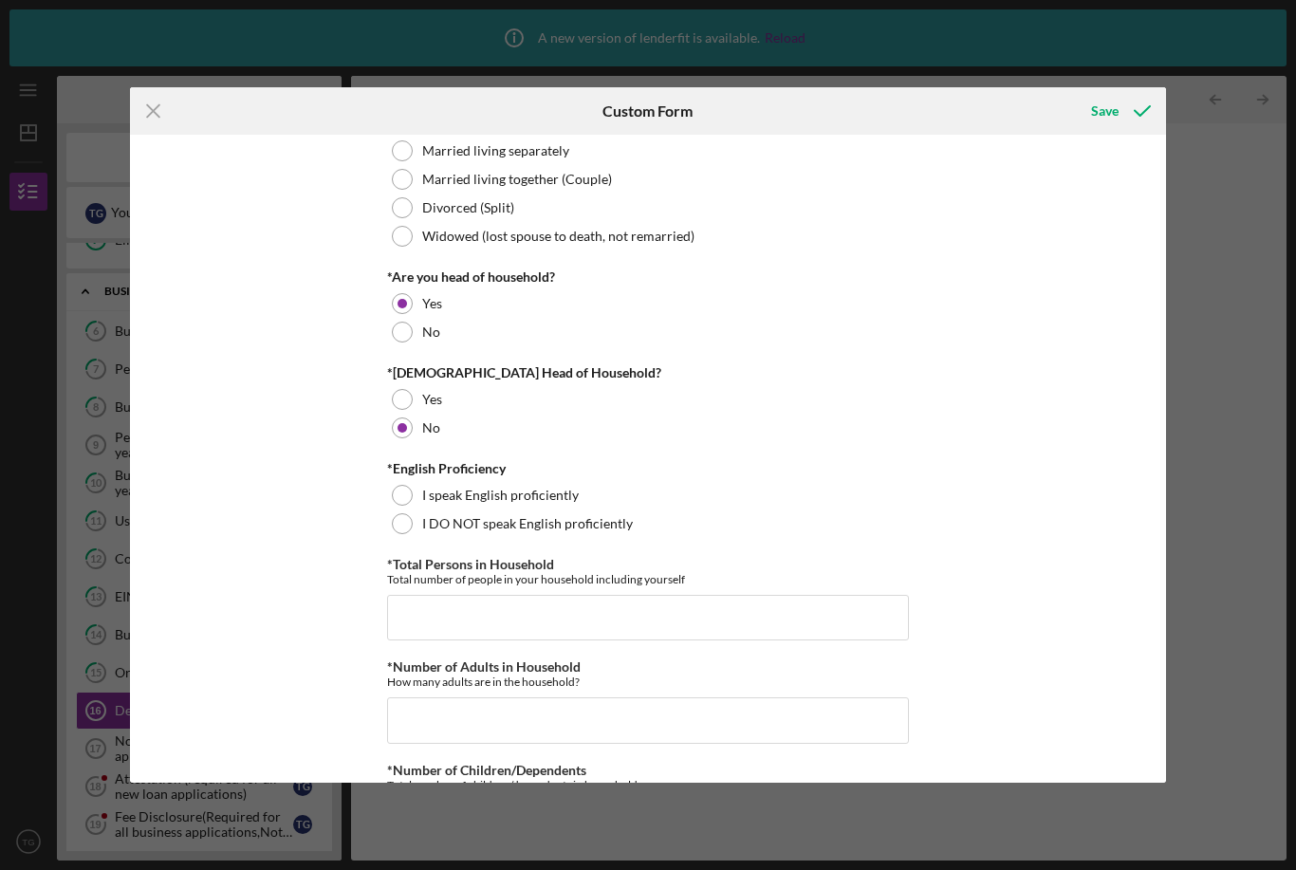
scroll to position [336, 0]
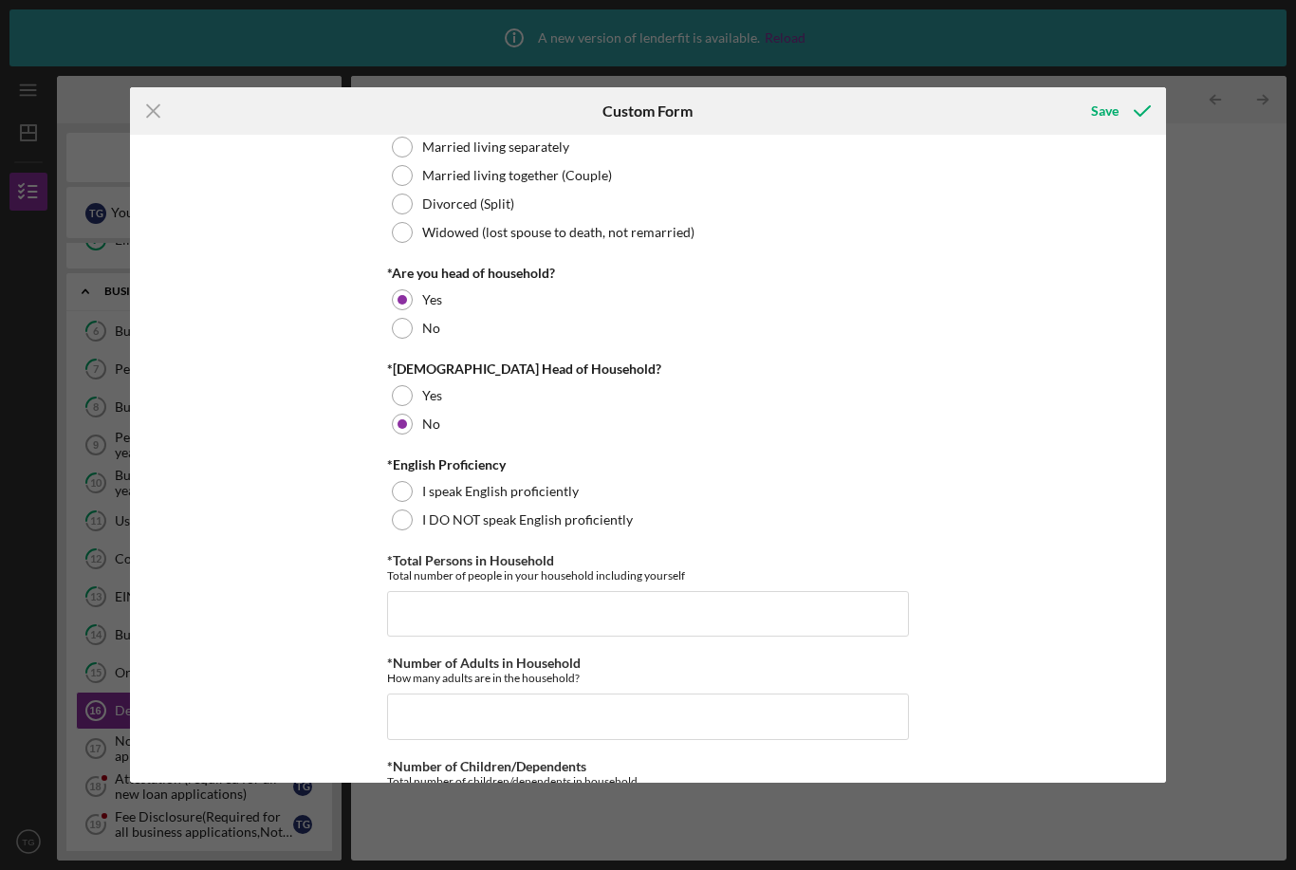
click at [400, 488] on div at bounding box center [402, 491] width 21 height 21
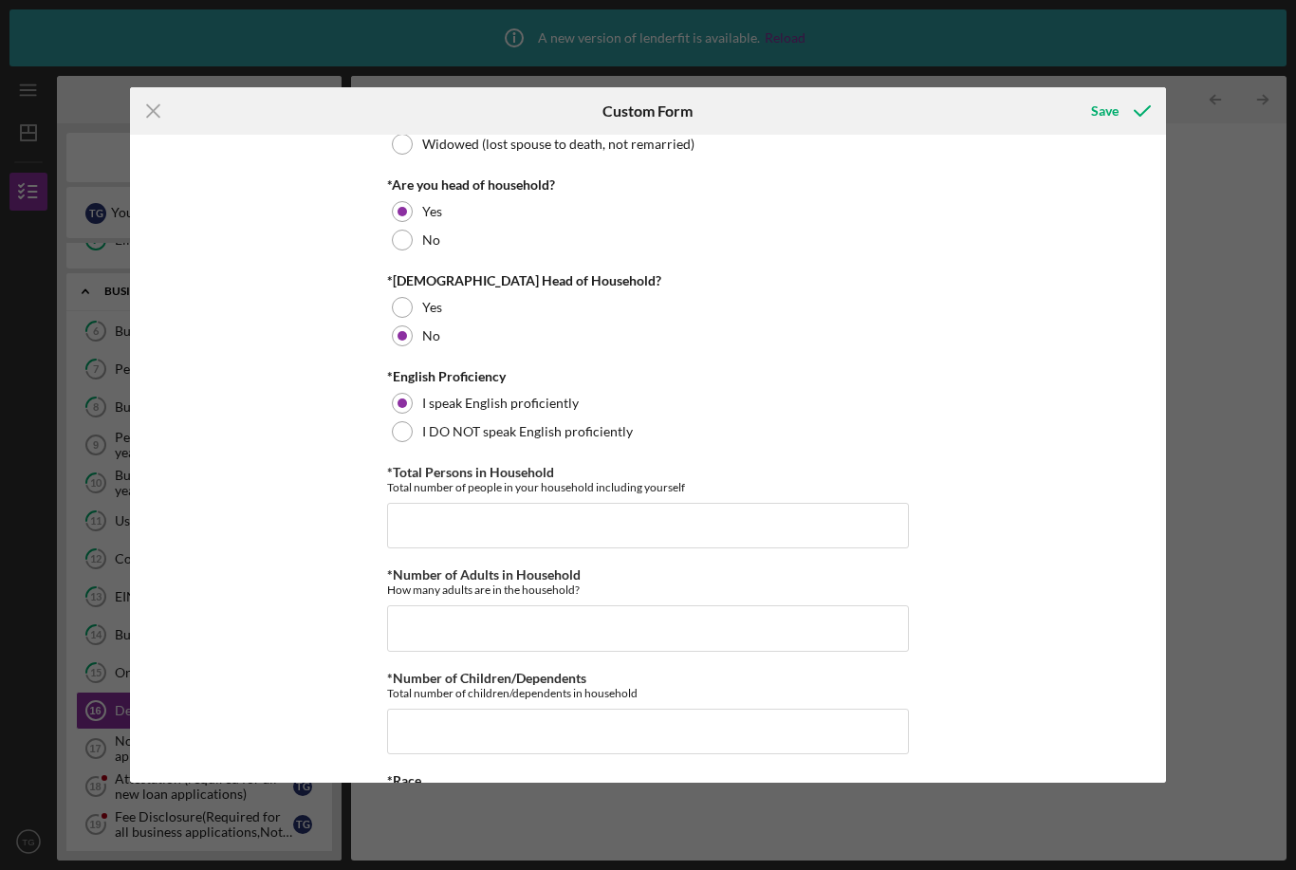
scroll to position [425, 0]
click at [410, 517] on input "*Total Persons in Household" at bounding box center [648, 525] width 522 height 46
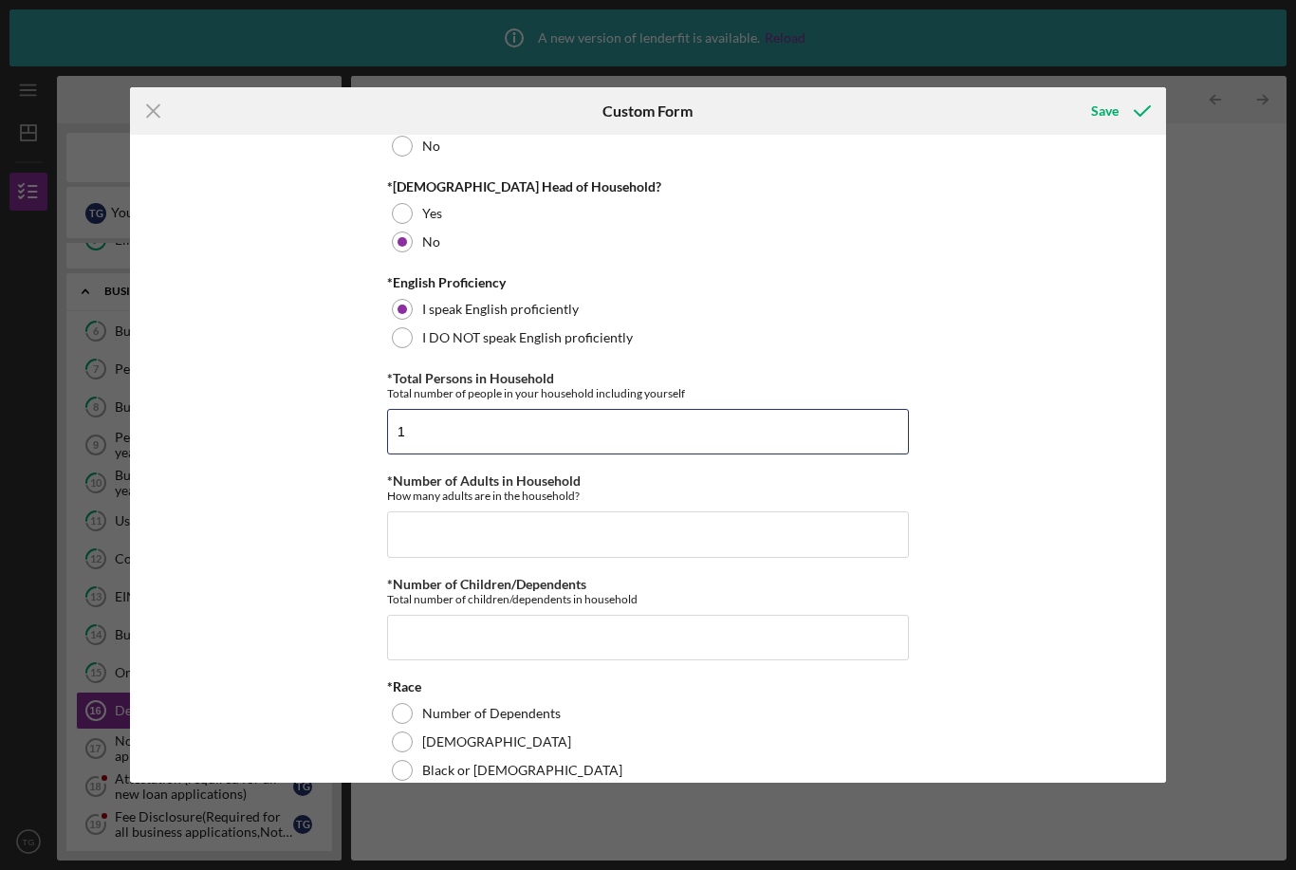
scroll to position [517, 0]
type input "1"
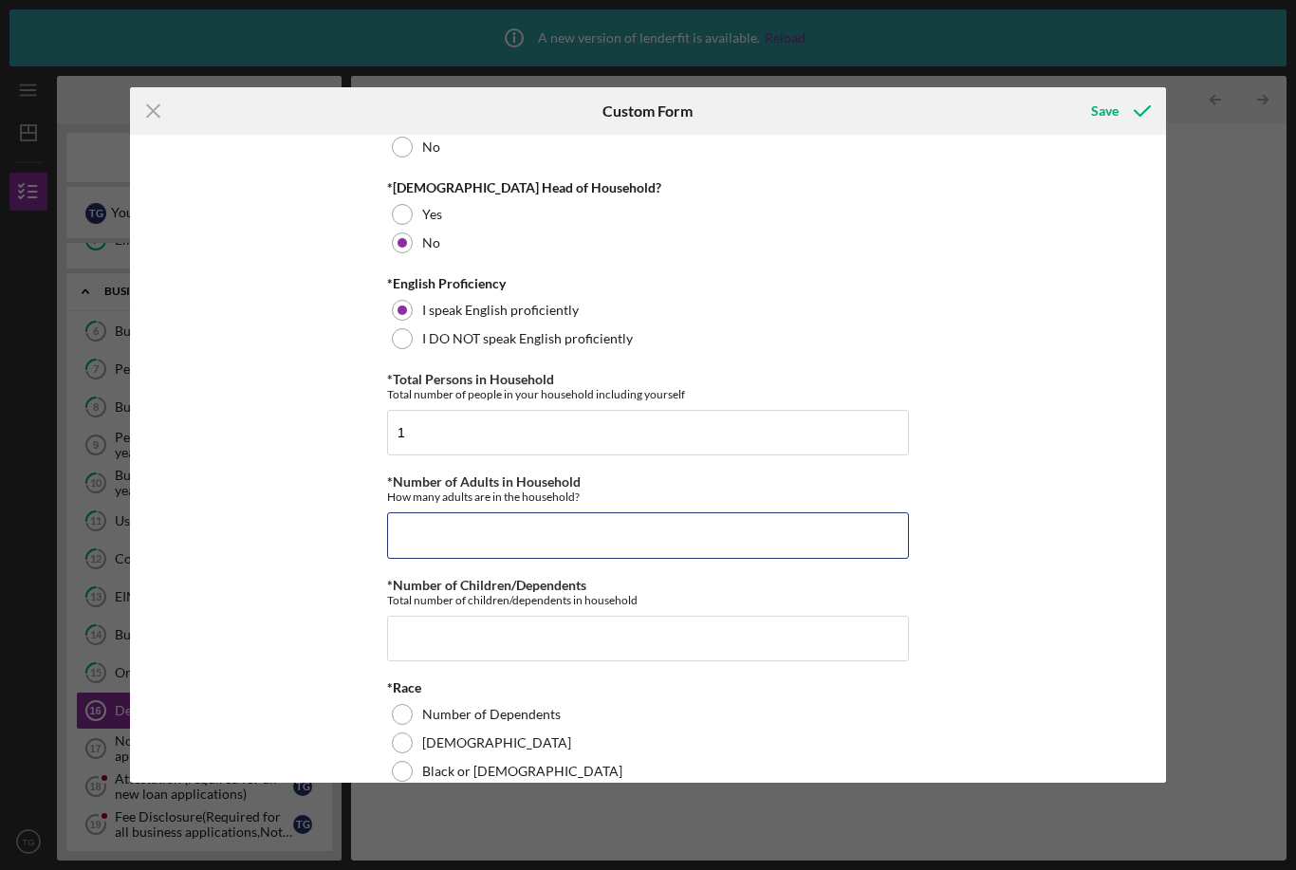
click at [411, 521] on input "*Number of Adults in Household" at bounding box center [648, 535] width 522 height 46
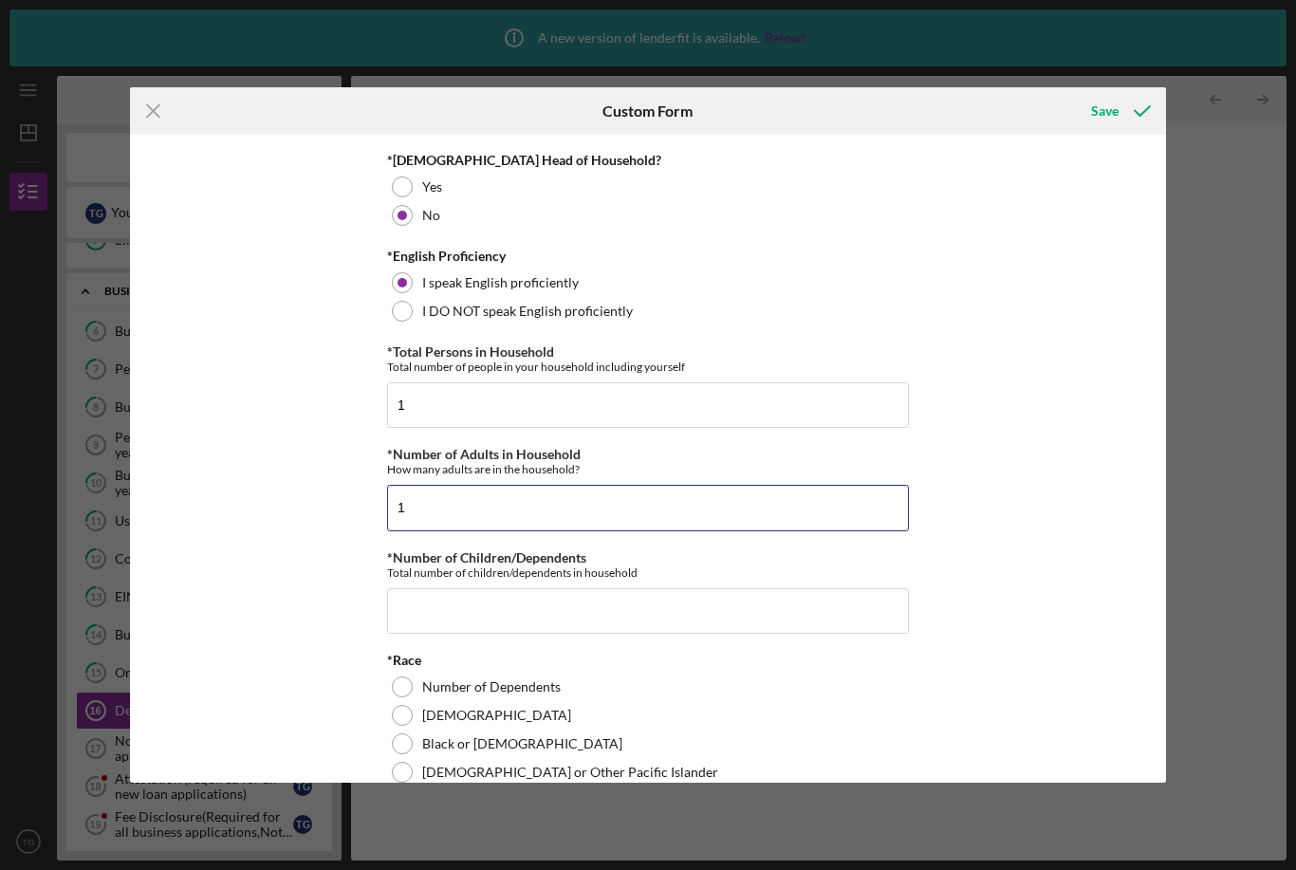
scroll to position [575, 0]
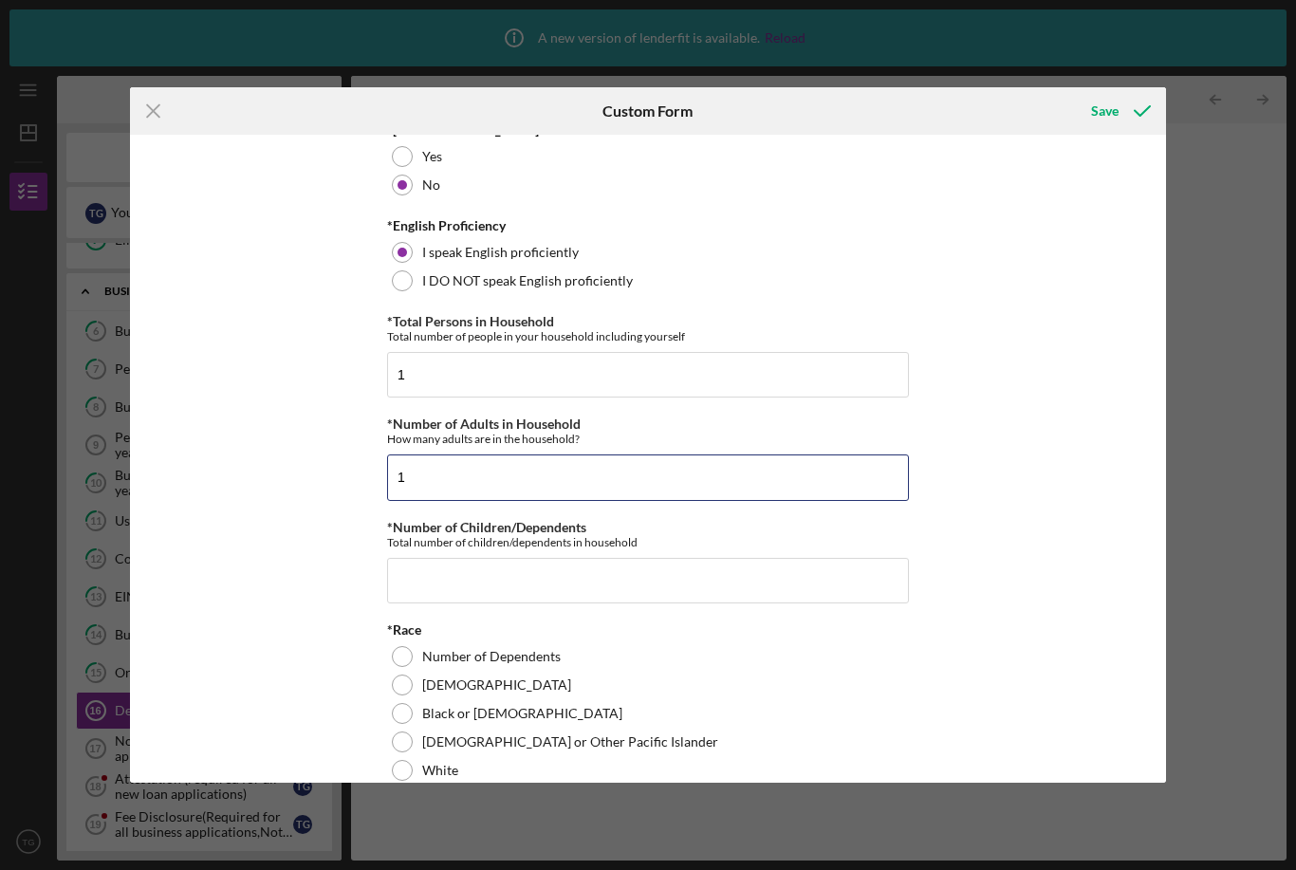
type input "1"
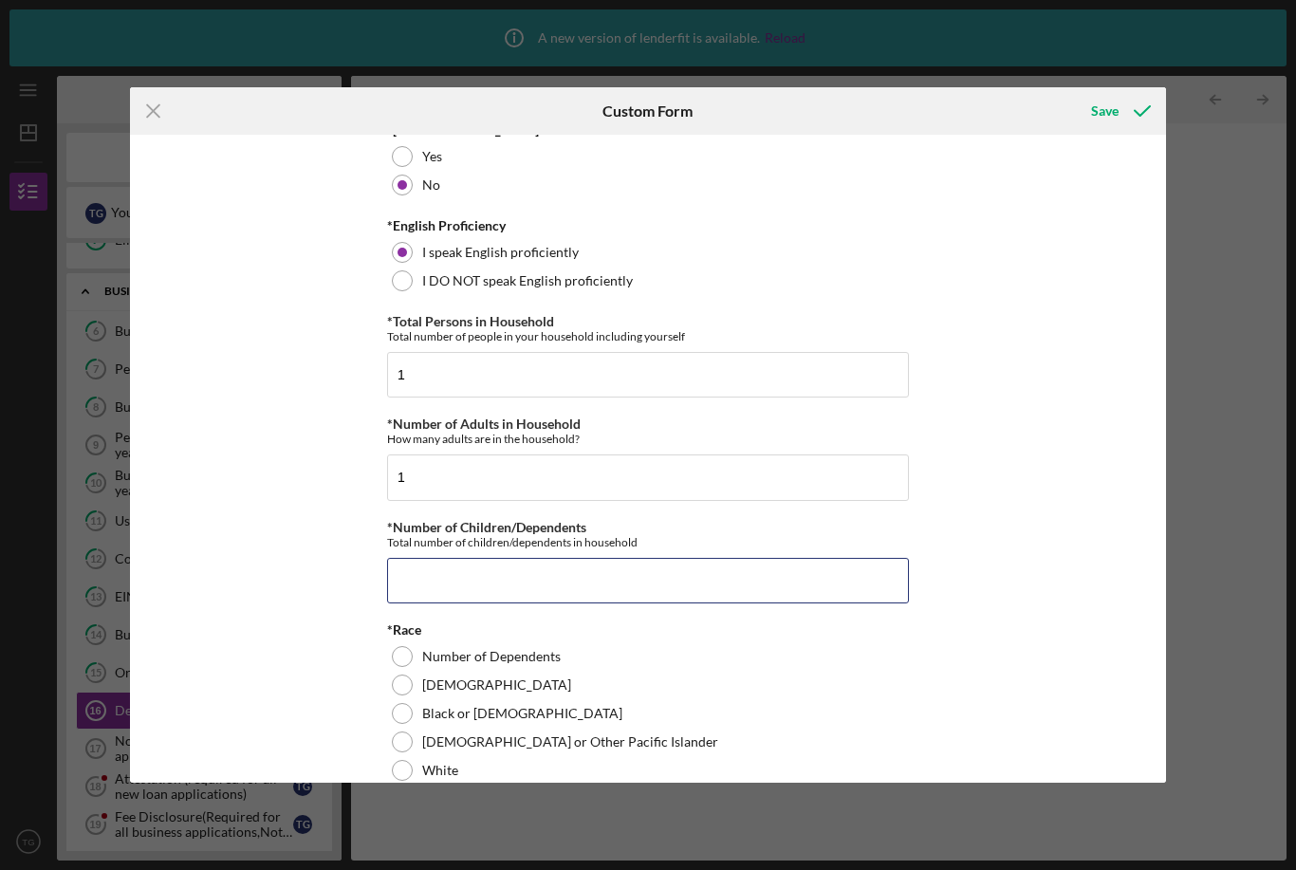
click at [423, 577] on input "*Number of Children/Dependents" at bounding box center [648, 581] width 522 height 46
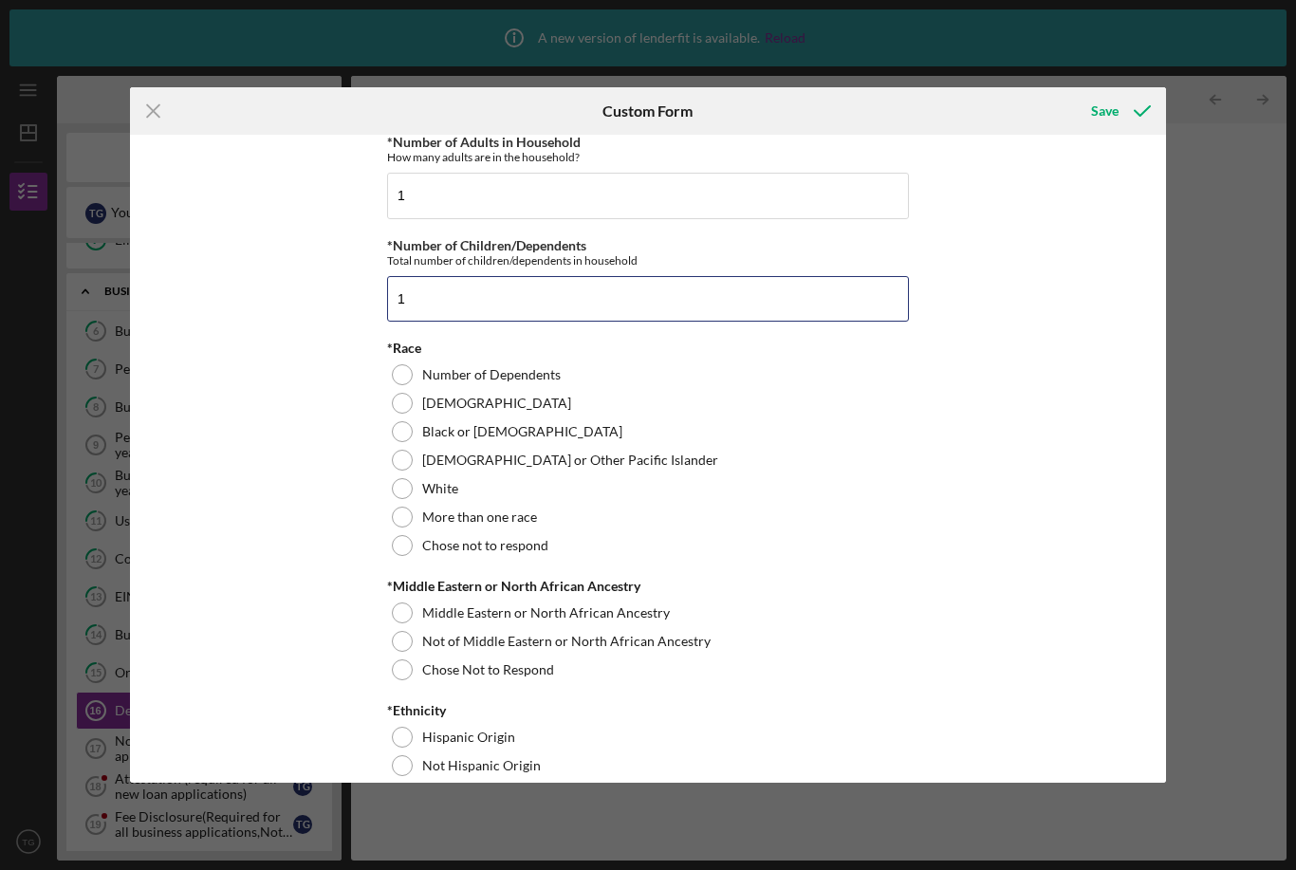
scroll to position [859, 0]
type input "1"
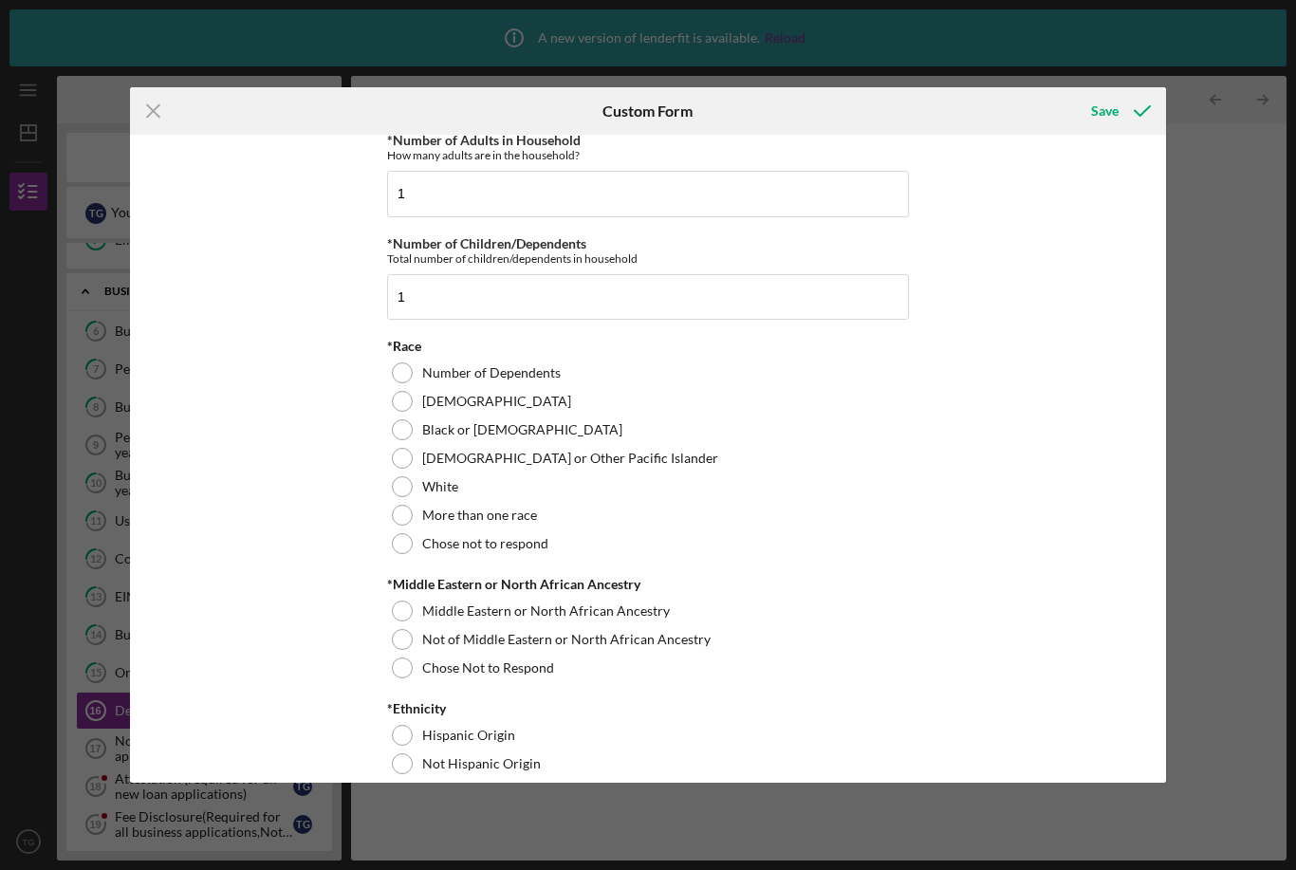
click at [407, 436] on div at bounding box center [402, 429] width 21 height 21
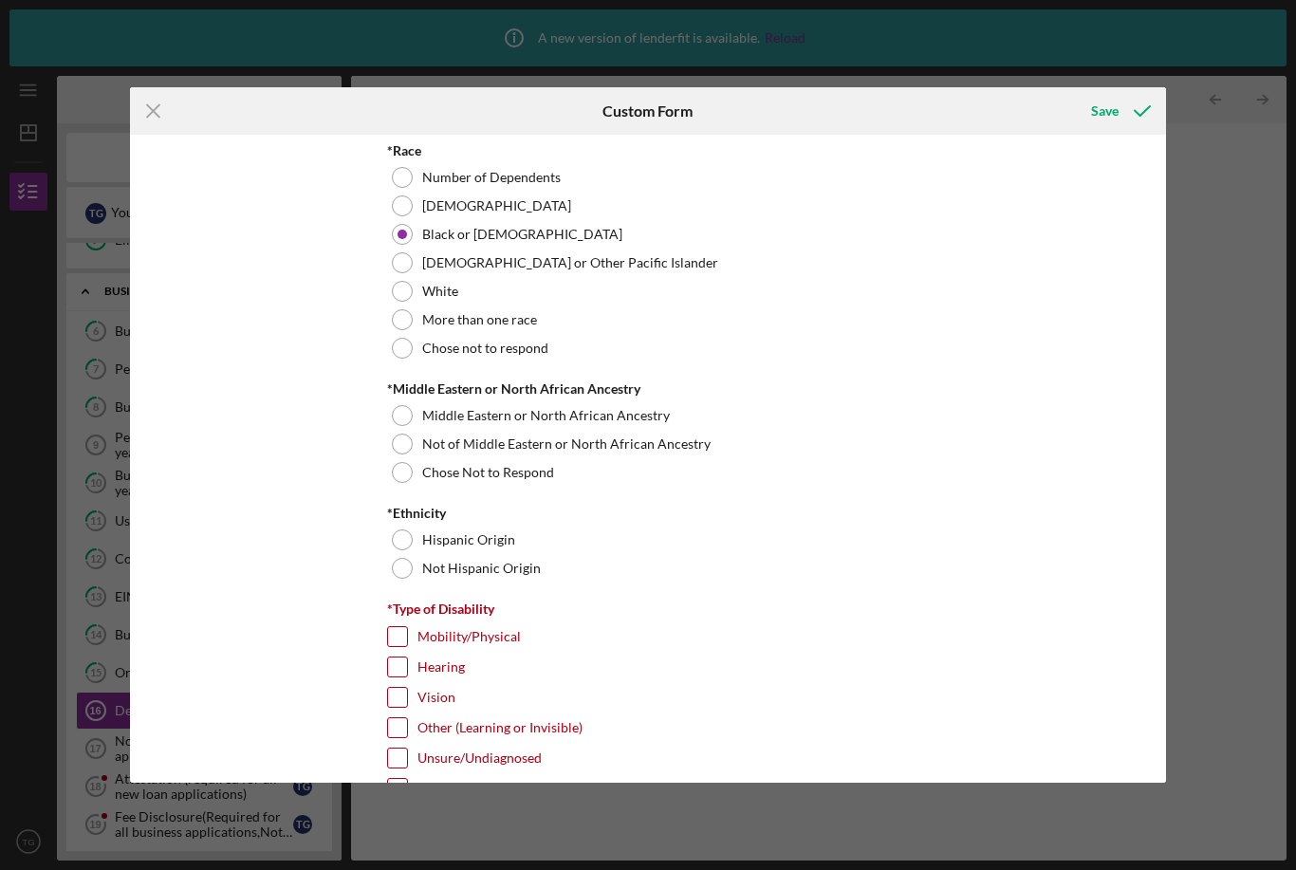
scroll to position [1057, 0]
click at [411, 478] on div at bounding box center [402, 469] width 21 height 21
click at [414, 573] on div "Not Hispanic Origin" at bounding box center [648, 565] width 522 height 28
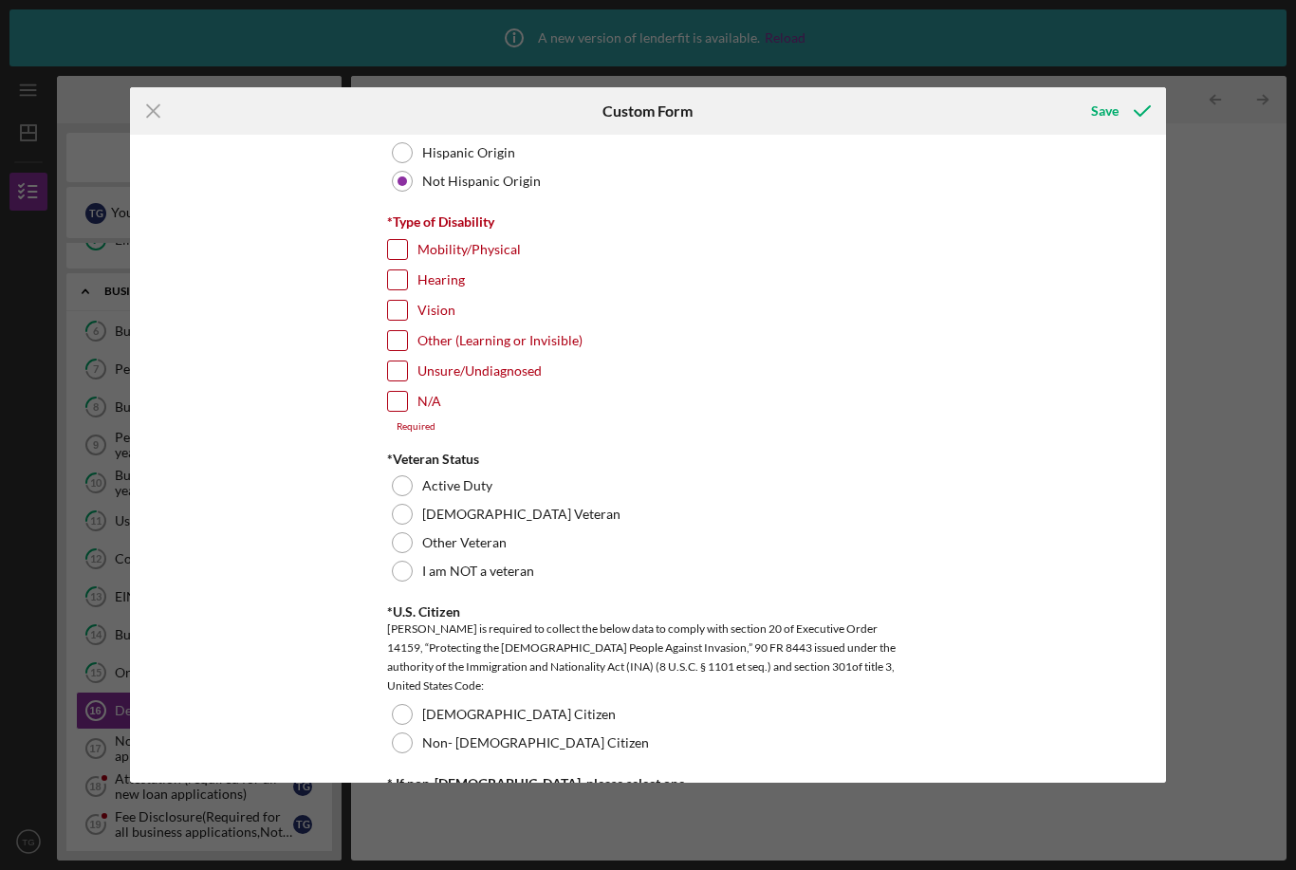
scroll to position [1449, 0]
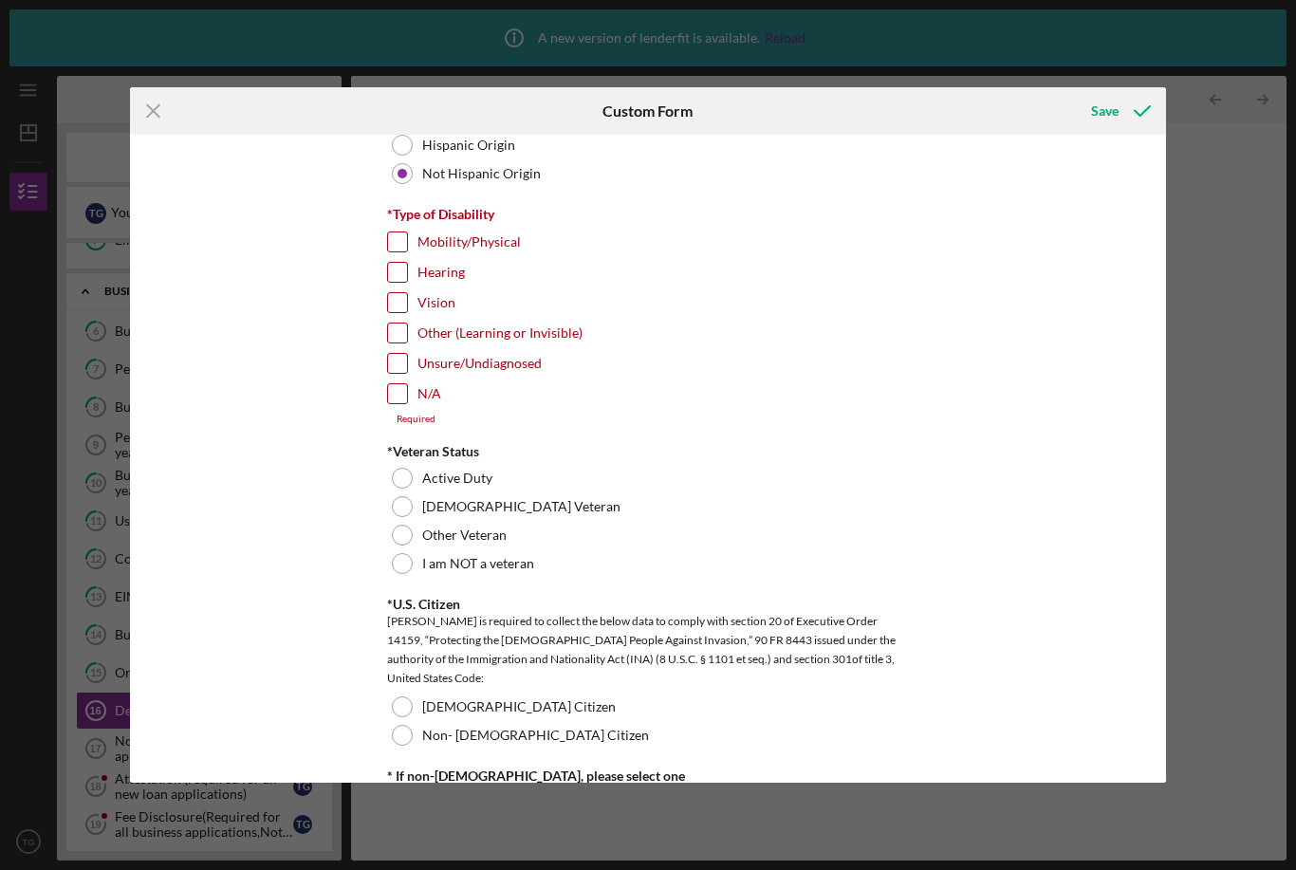
click at [396, 399] on input "N/A" at bounding box center [397, 393] width 19 height 19
checkbox input "true"
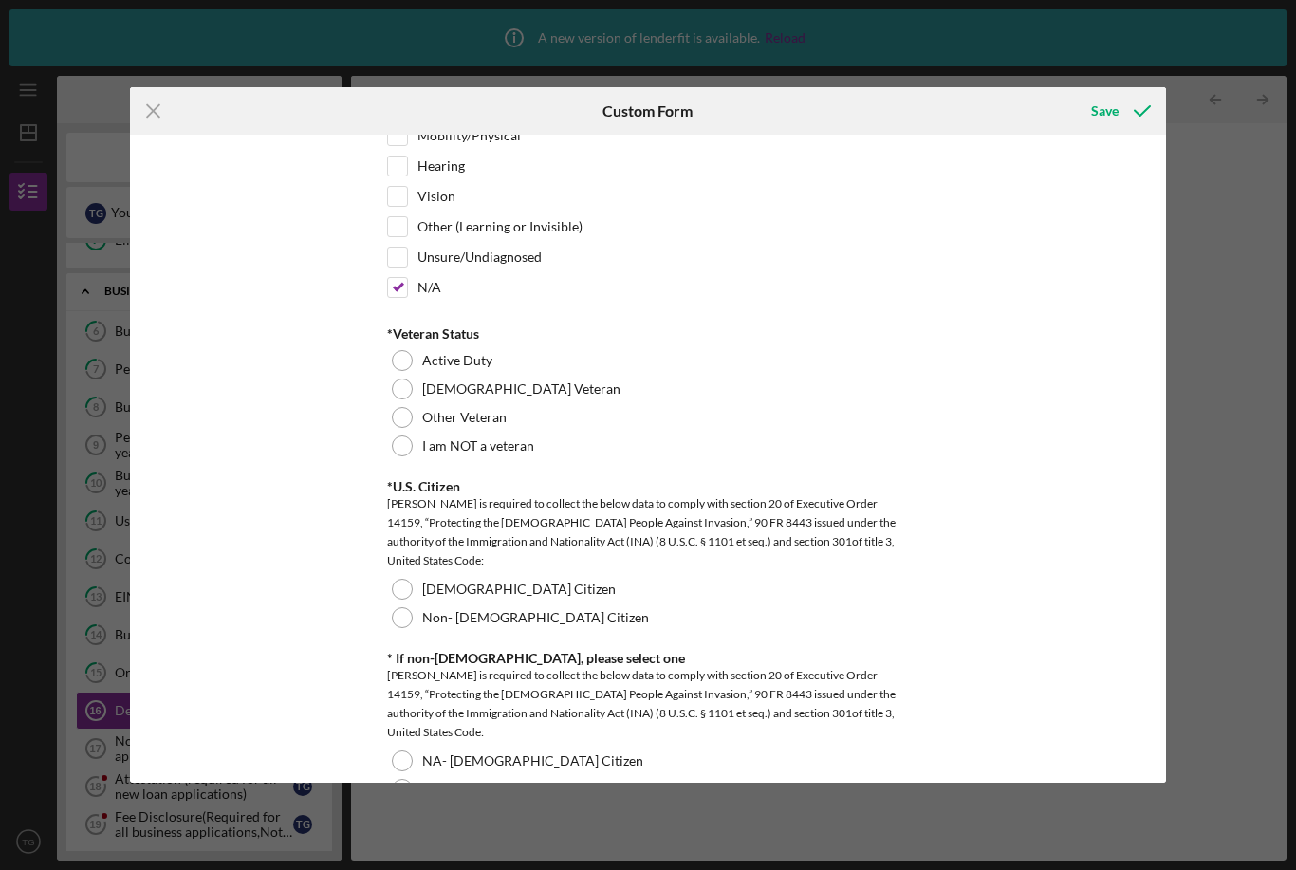
scroll to position [1557, 0]
click at [406, 454] on div at bounding box center [402, 444] width 21 height 21
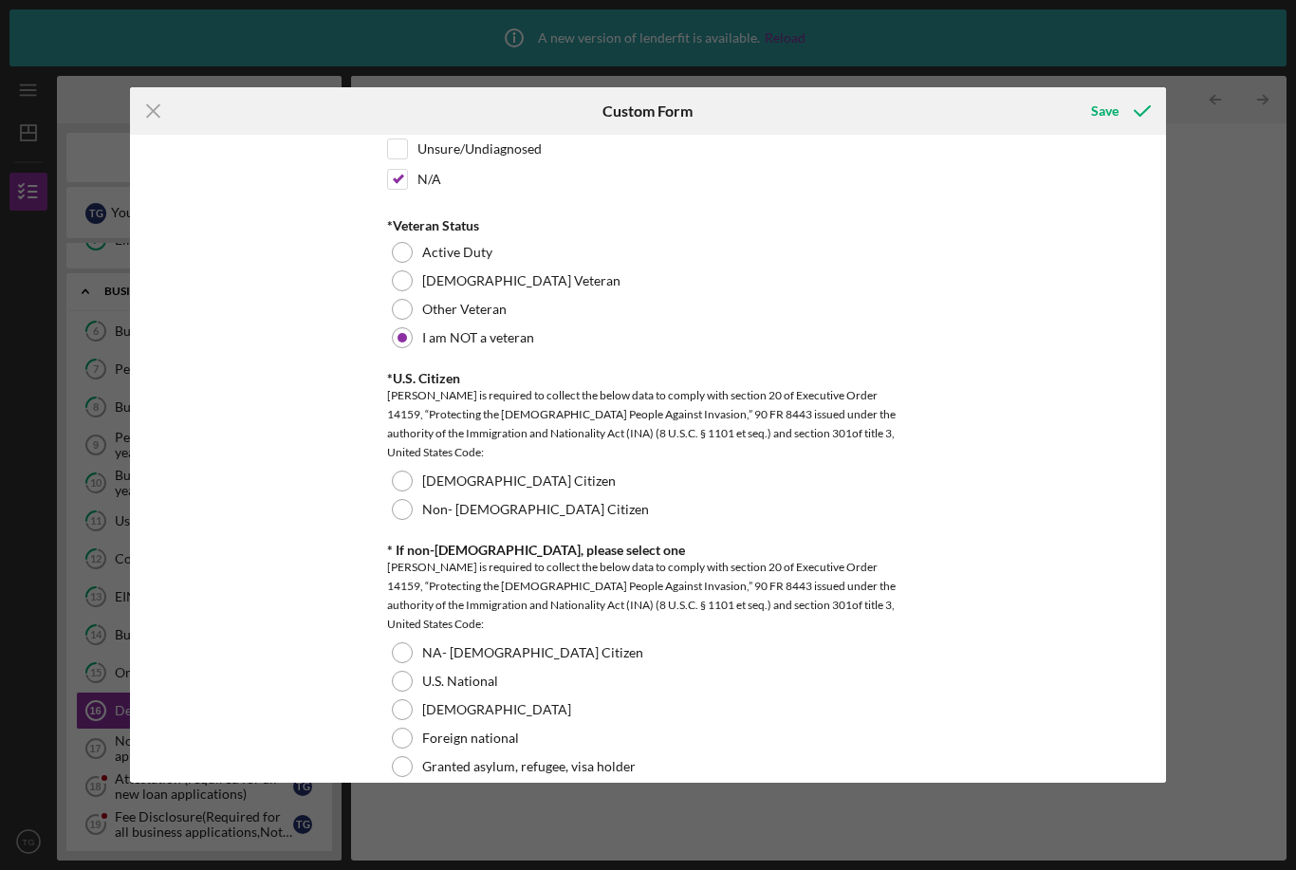
scroll to position [1672, 0]
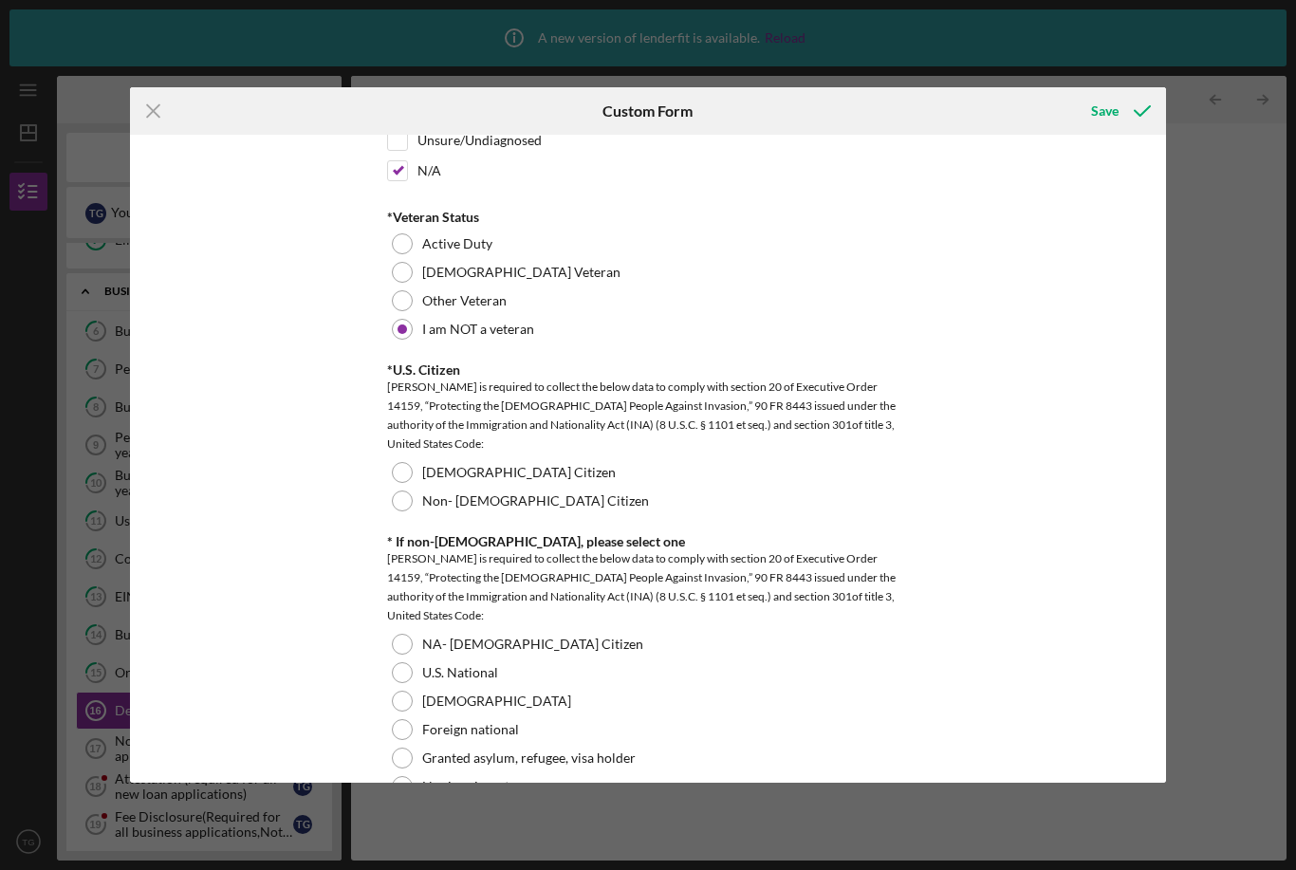
click at [404, 475] on div at bounding box center [402, 472] width 21 height 21
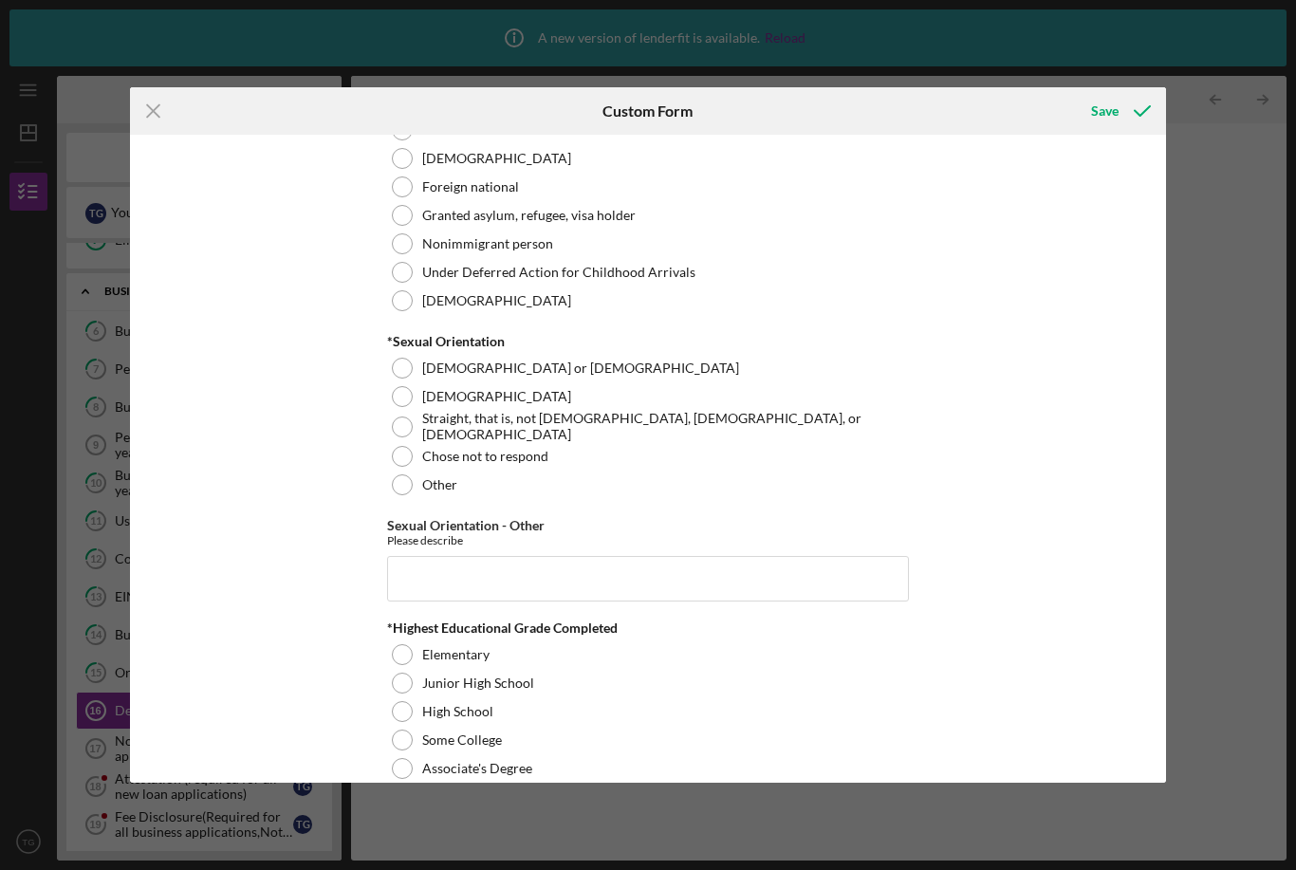
scroll to position [2215, 0]
click at [407, 429] on div at bounding box center [402, 426] width 21 height 21
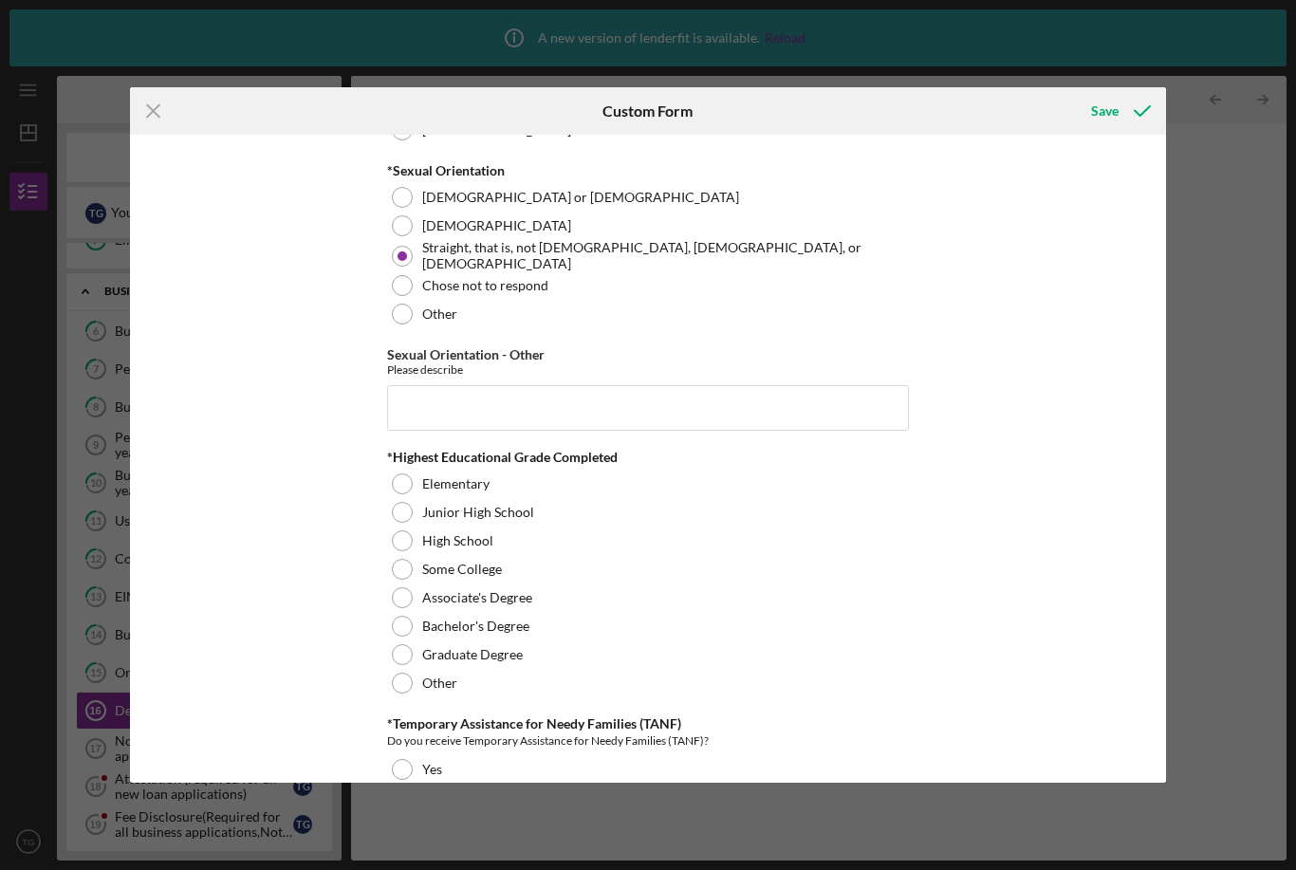
scroll to position [2421, 0]
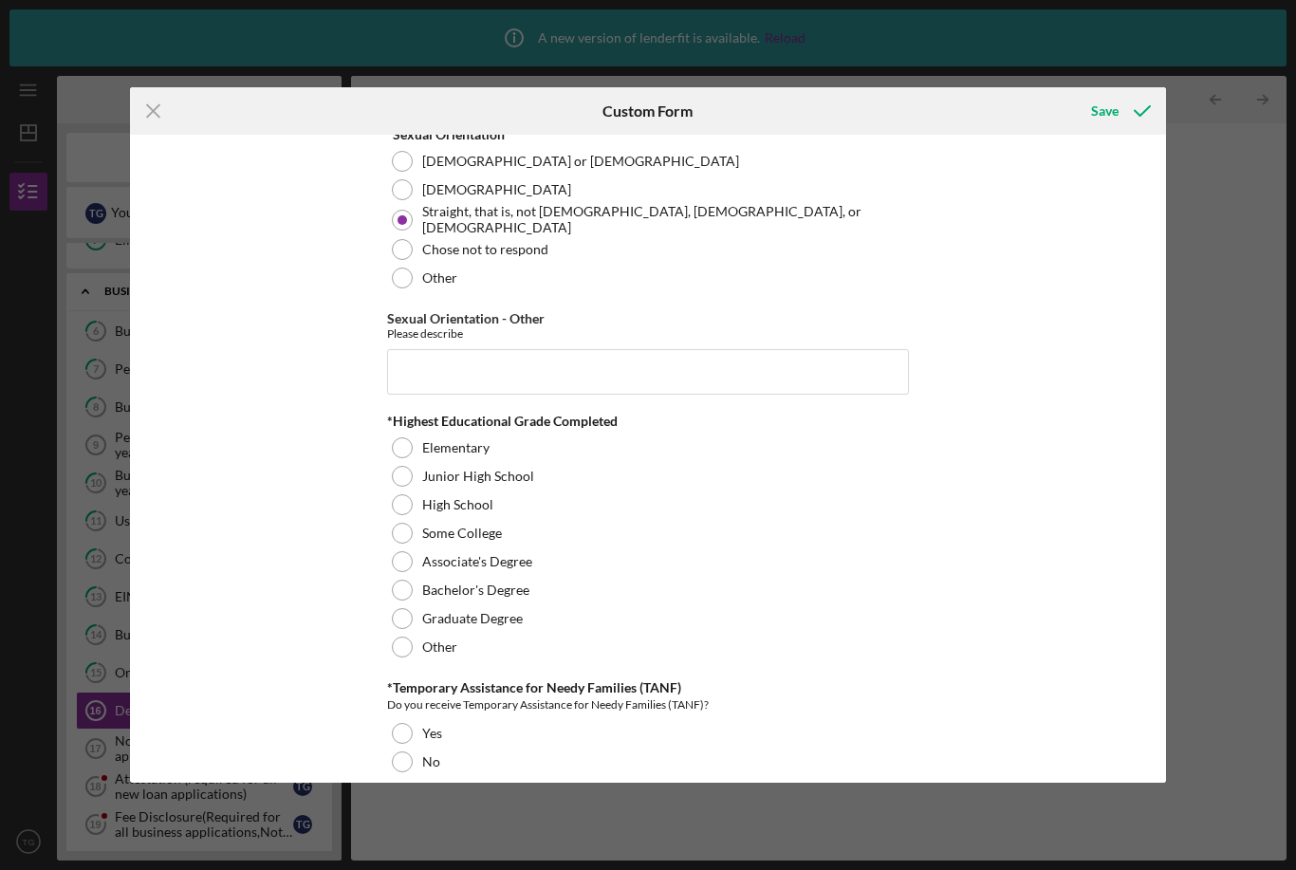
click at [405, 544] on div at bounding box center [402, 533] width 21 height 21
click at [398, 562] on div at bounding box center [402, 561] width 21 height 21
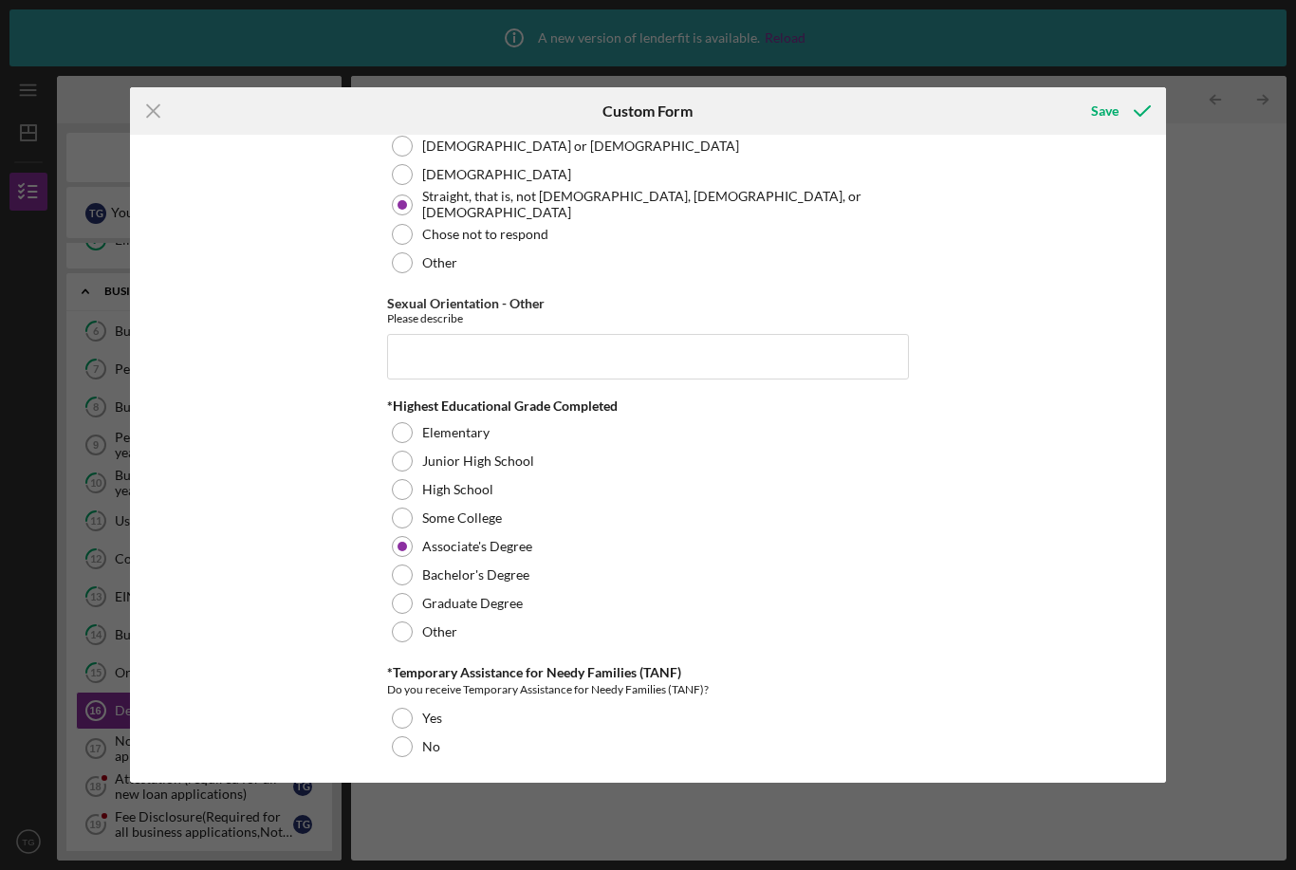
scroll to position [2441, 0]
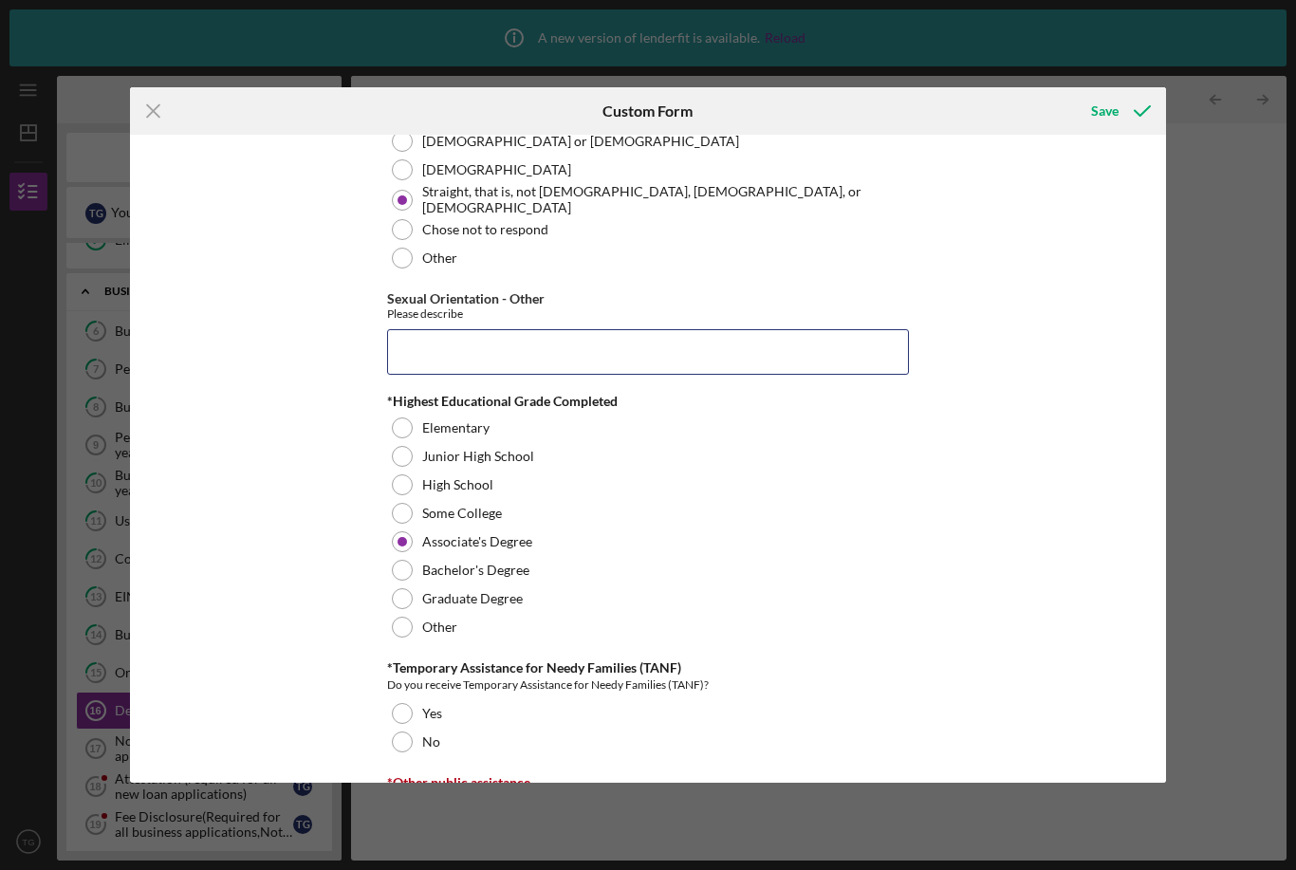
click at [428, 343] on input "Sexual Orientation - Other" at bounding box center [648, 352] width 522 height 46
type input "I"
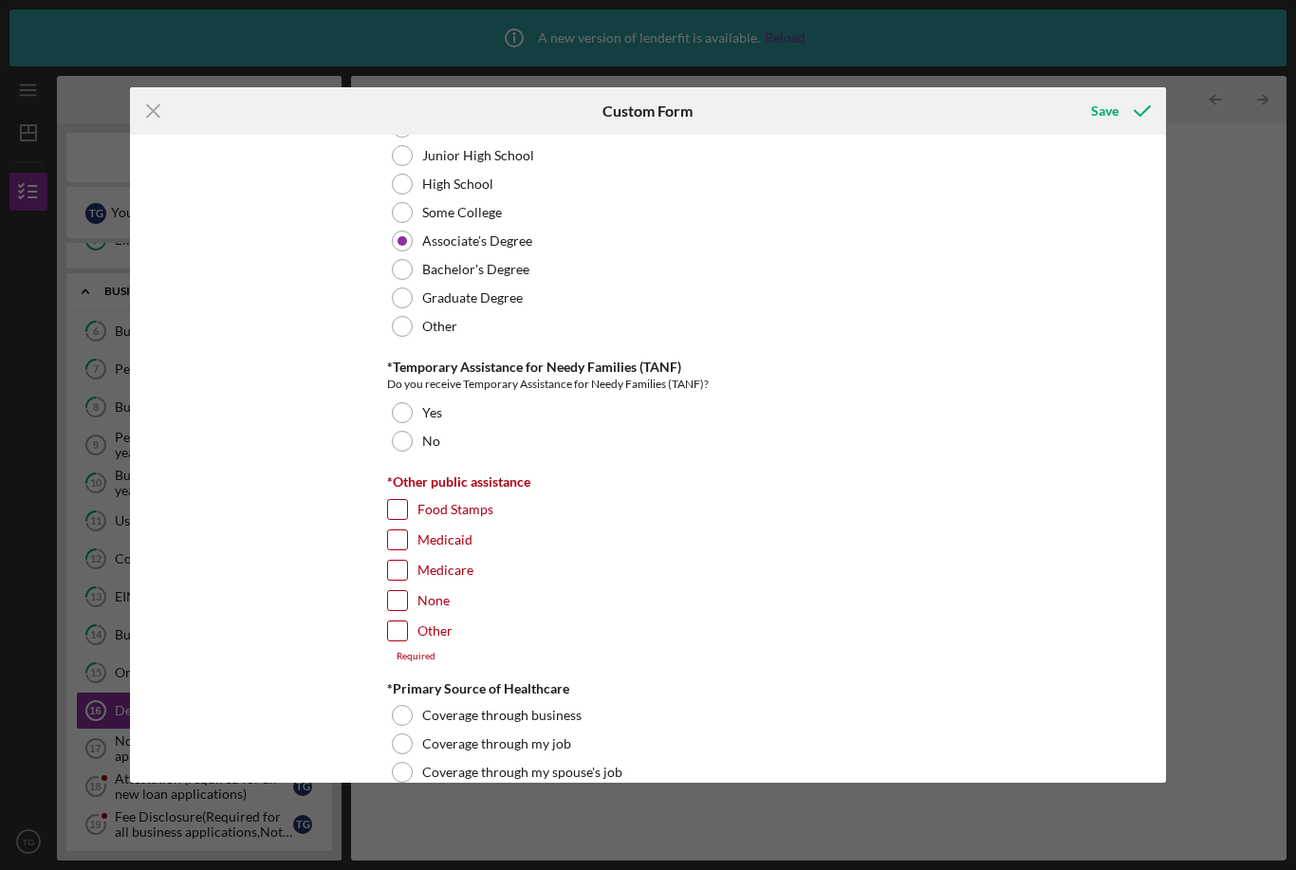
scroll to position [2747, 0]
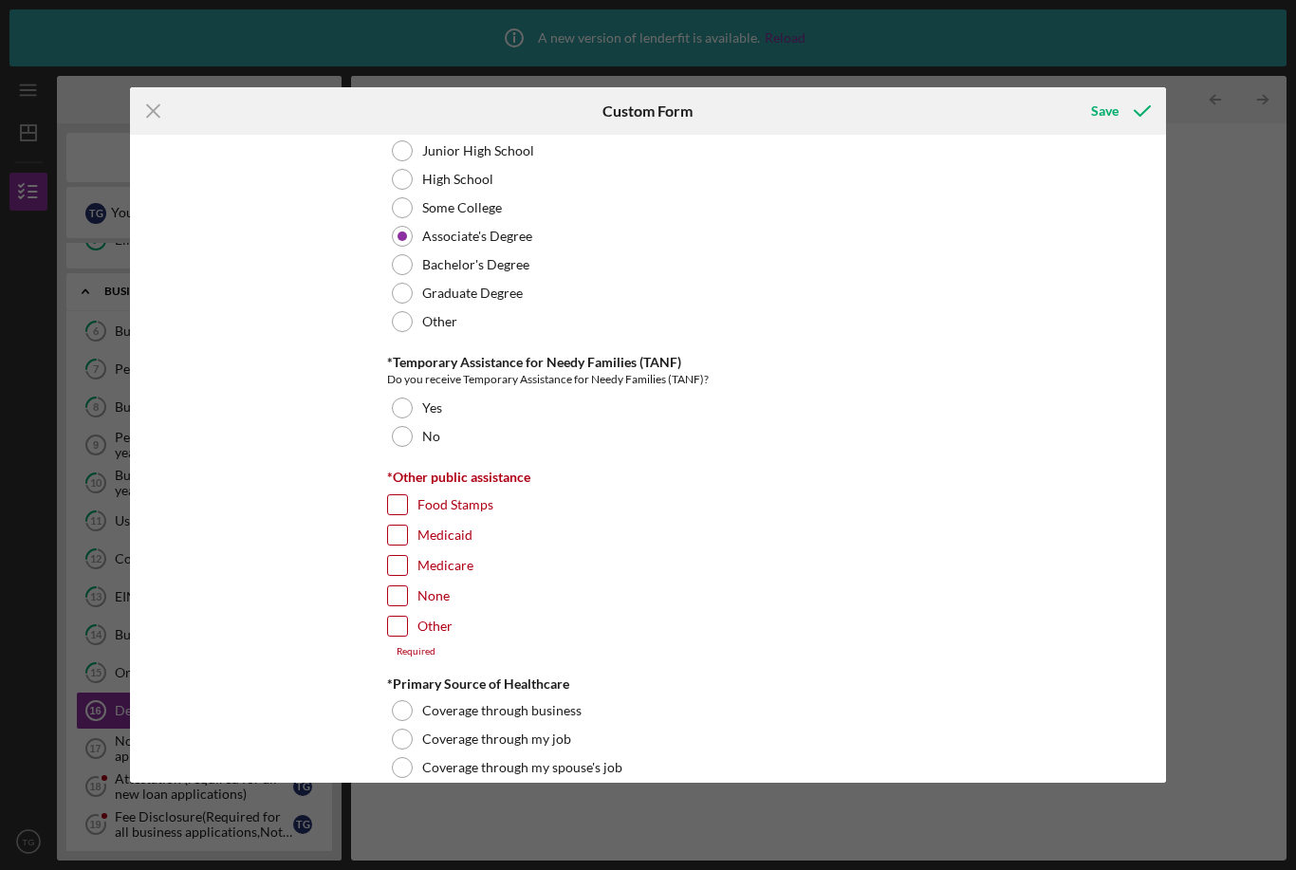
type input "Women"
click at [409, 449] on div "No" at bounding box center [648, 436] width 522 height 28
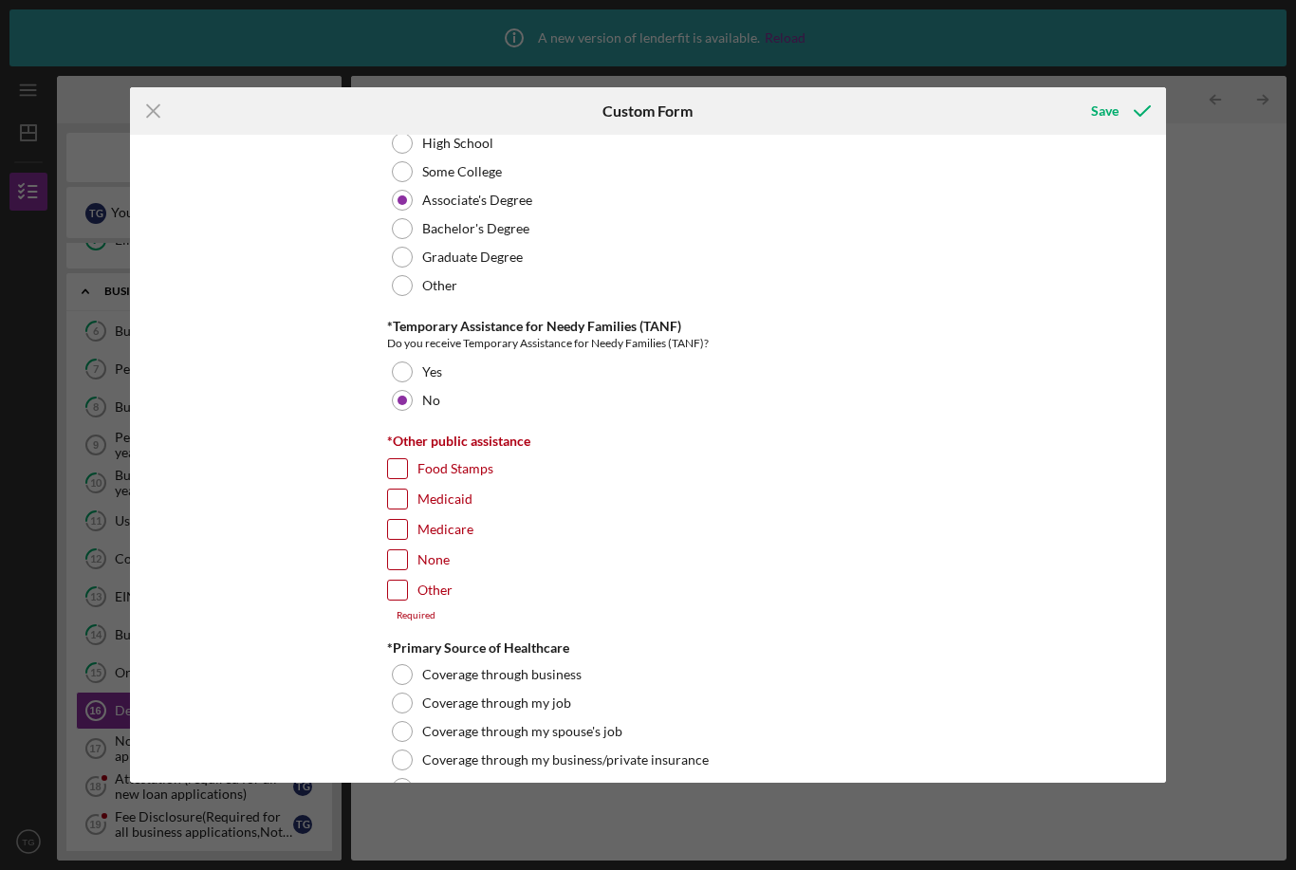
scroll to position [2802, 0]
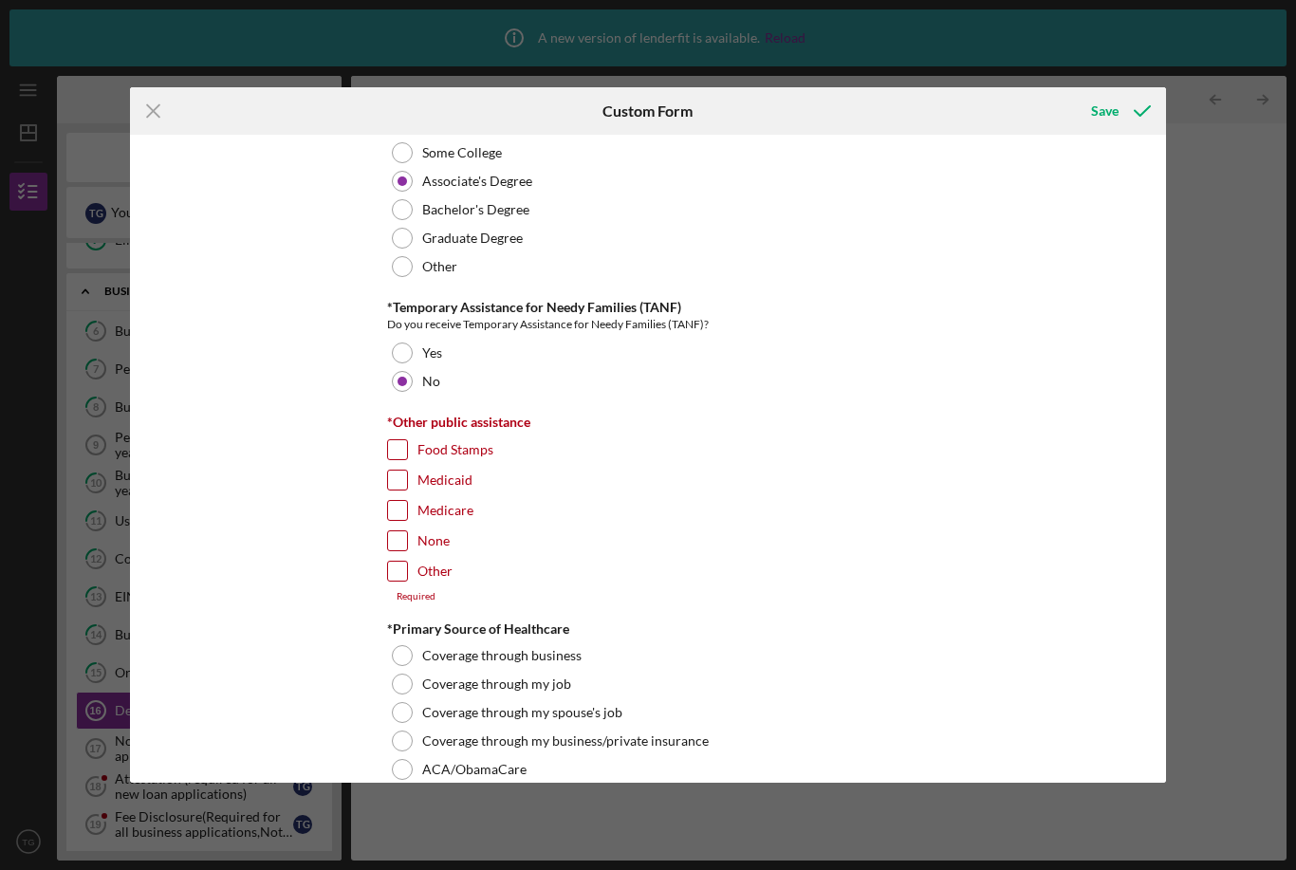
click at [403, 549] on input "None" at bounding box center [397, 540] width 19 height 19
checkbox input "true"
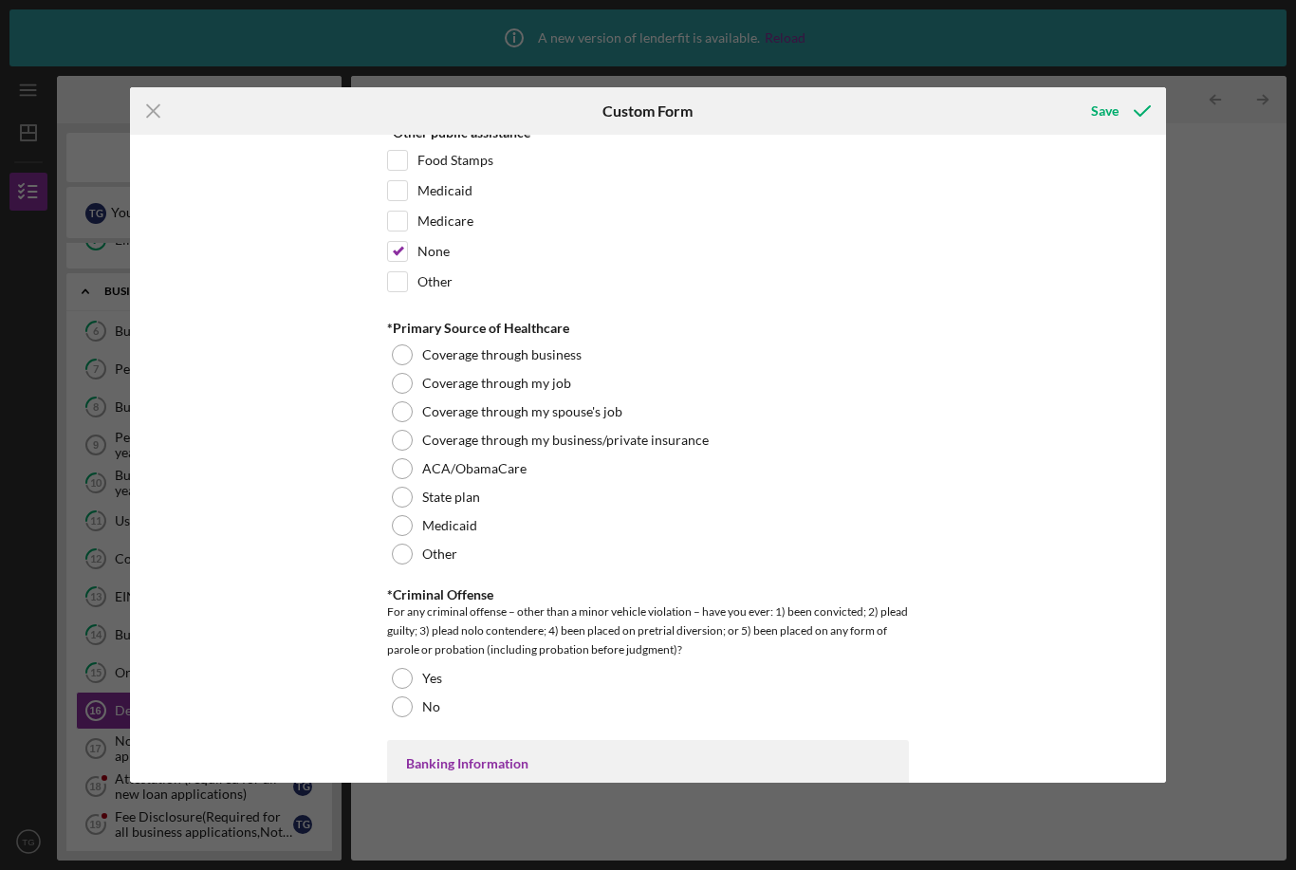
scroll to position [3101, 0]
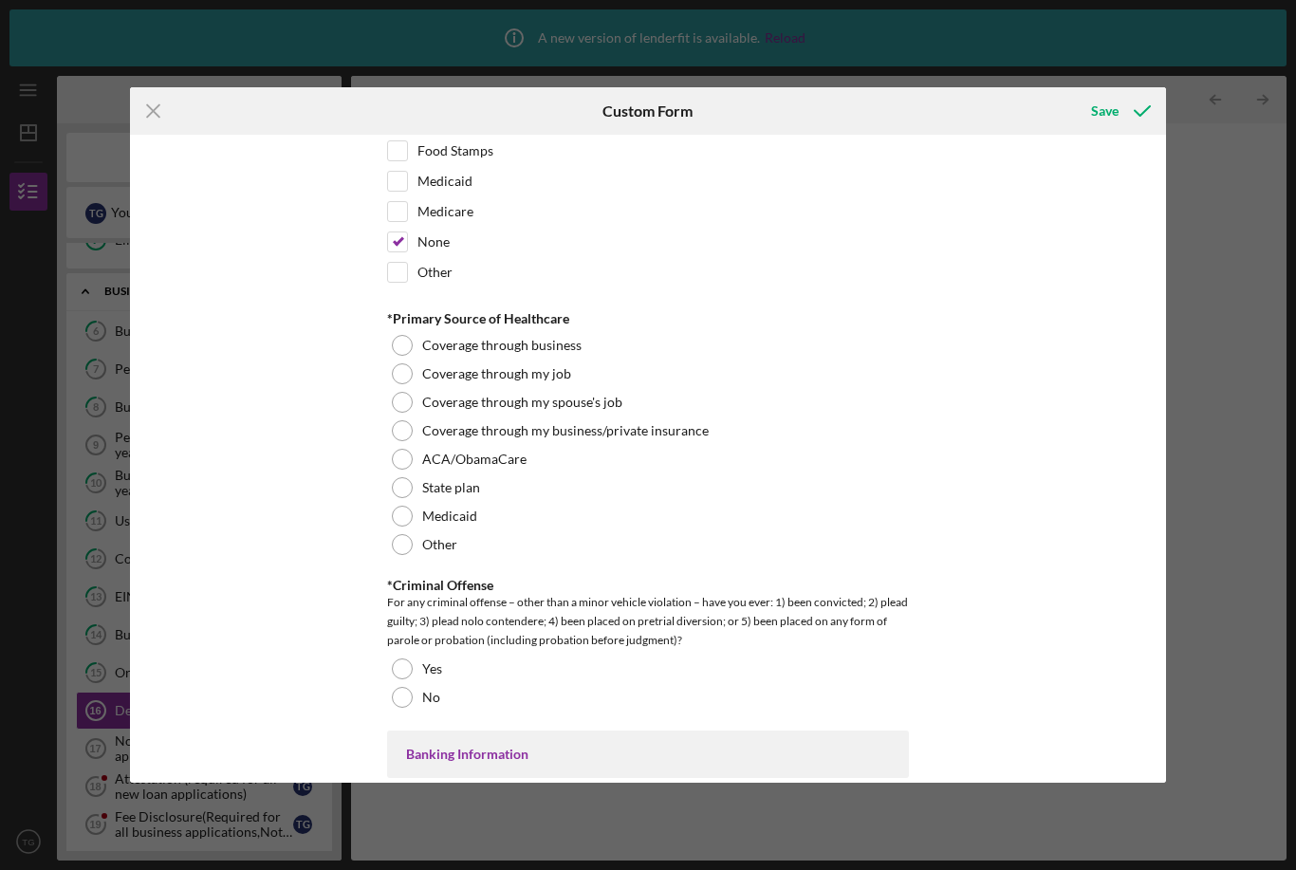
click at [413, 351] on div "Coverage through business" at bounding box center [648, 345] width 522 height 28
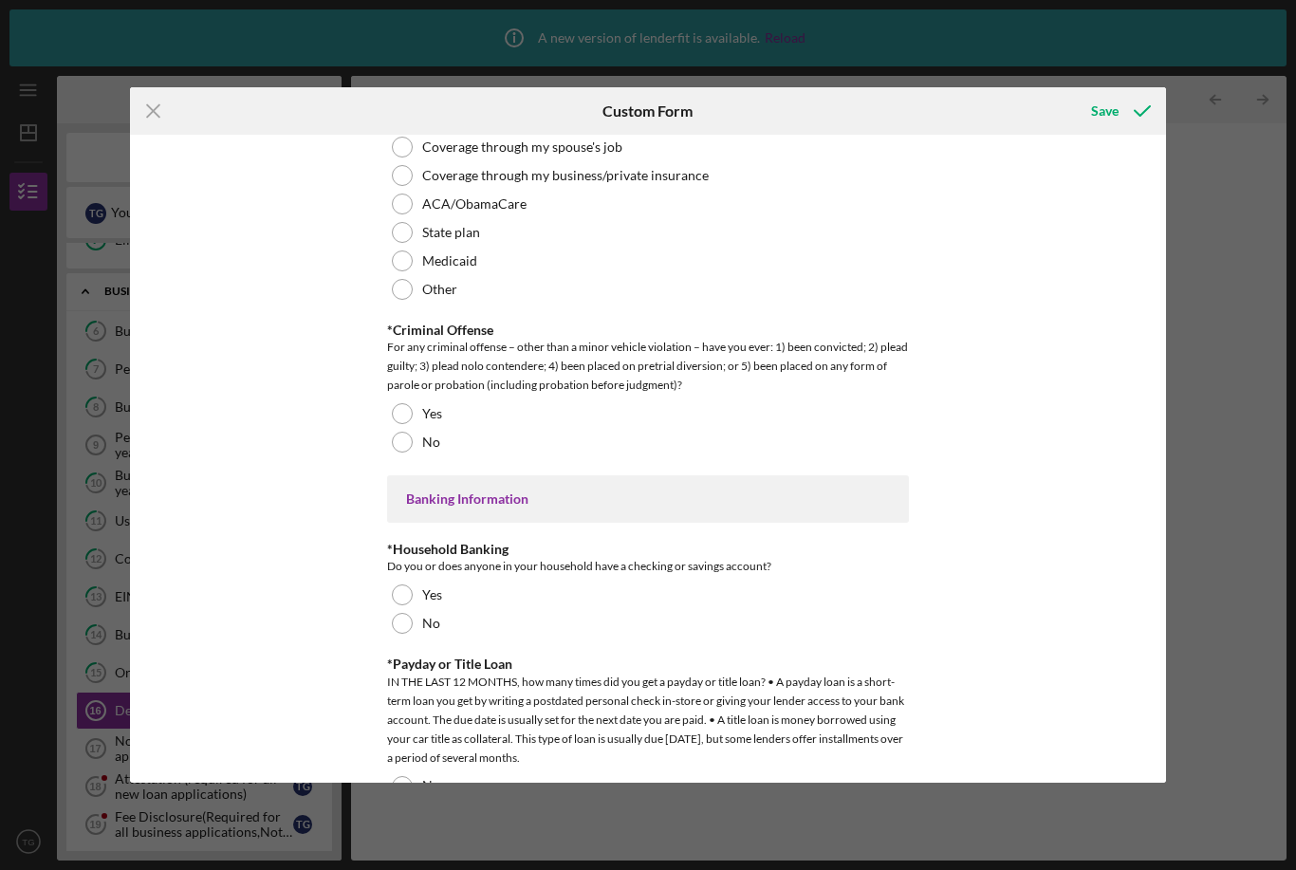
scroll to position [3355, 0]
click at [407, 416] on div at bounding box center [402, 414] width 21 height 21
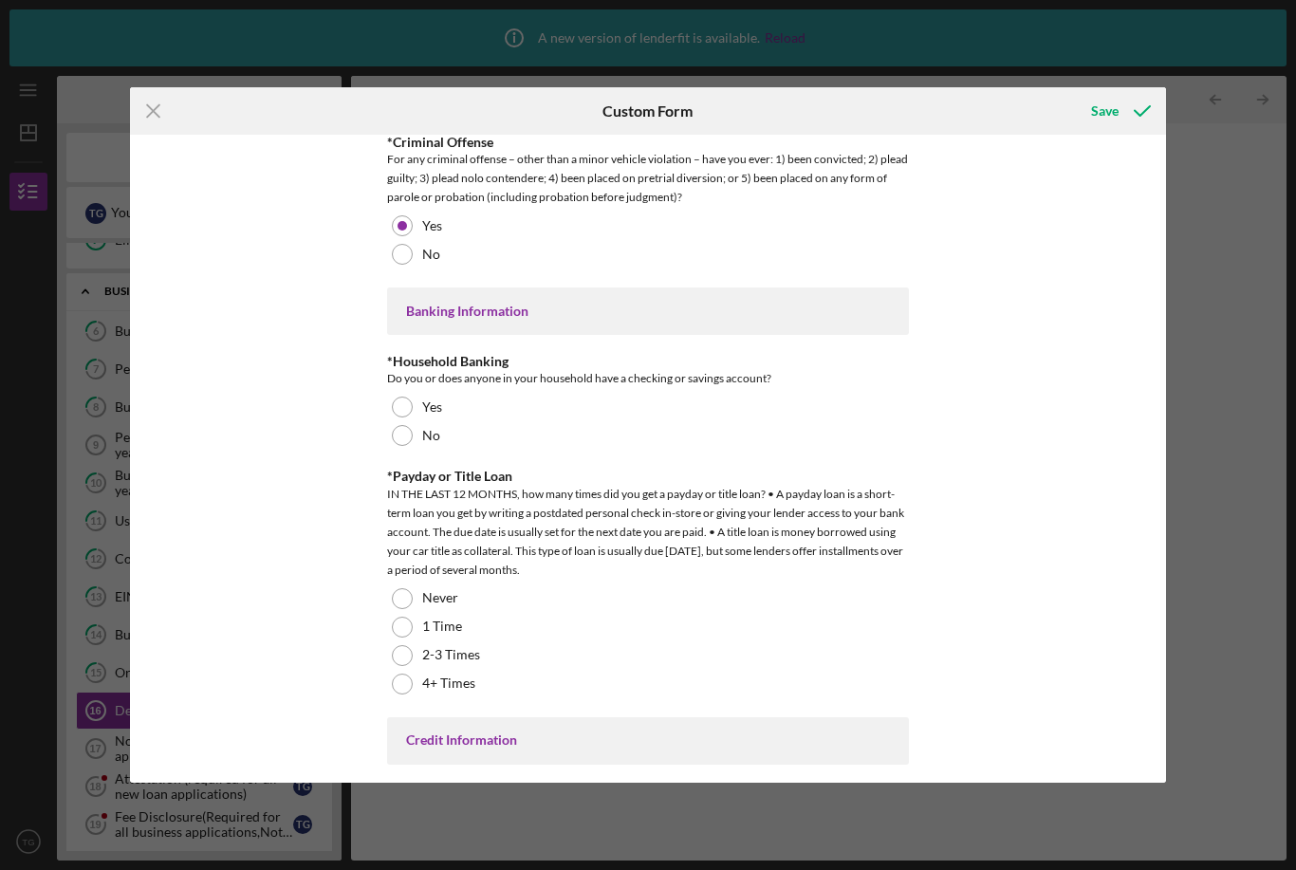
scroll to position [3548, 0]
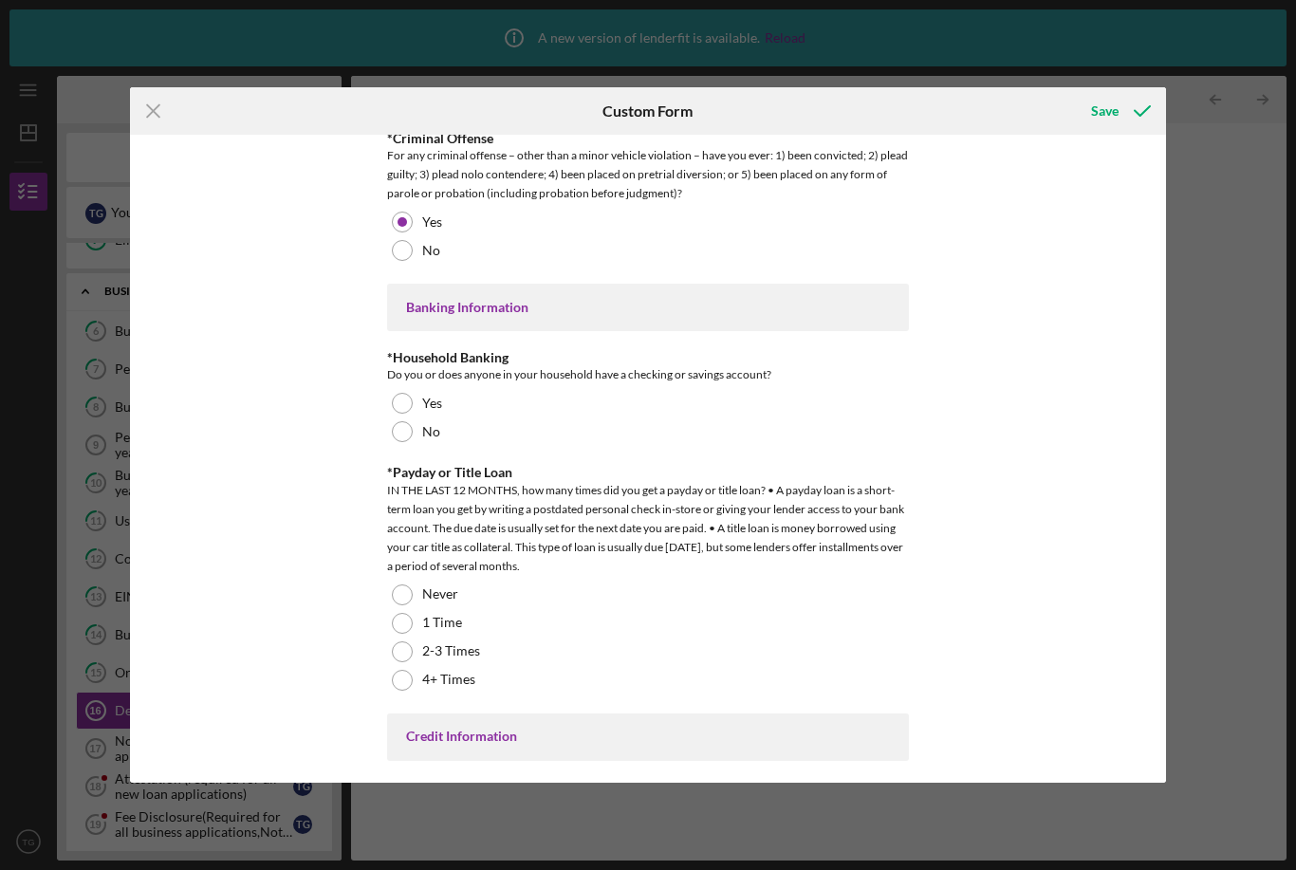
click at [407, 404] on div at bounding box center [402, 403] width 21 height 21
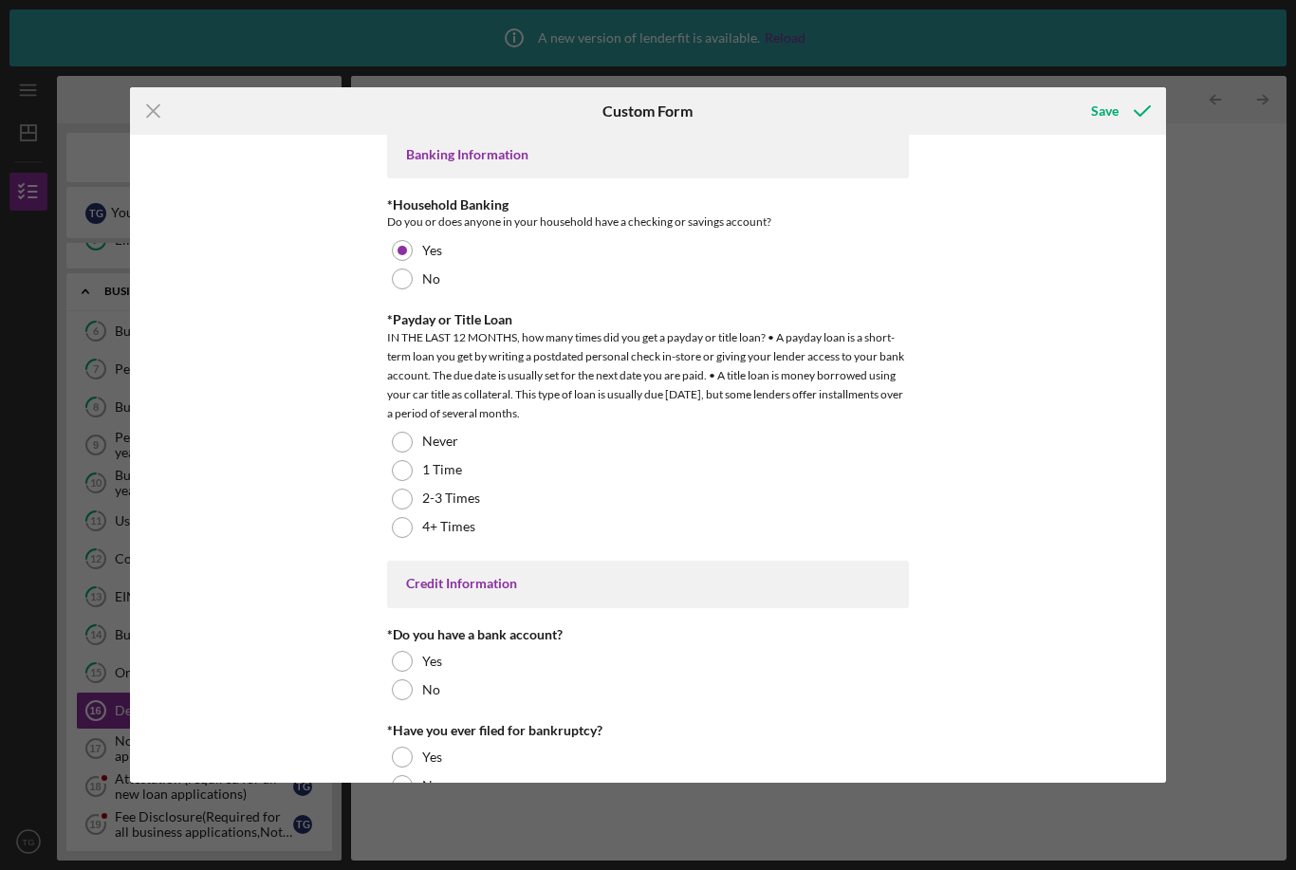
scroll to position [3707, 0]
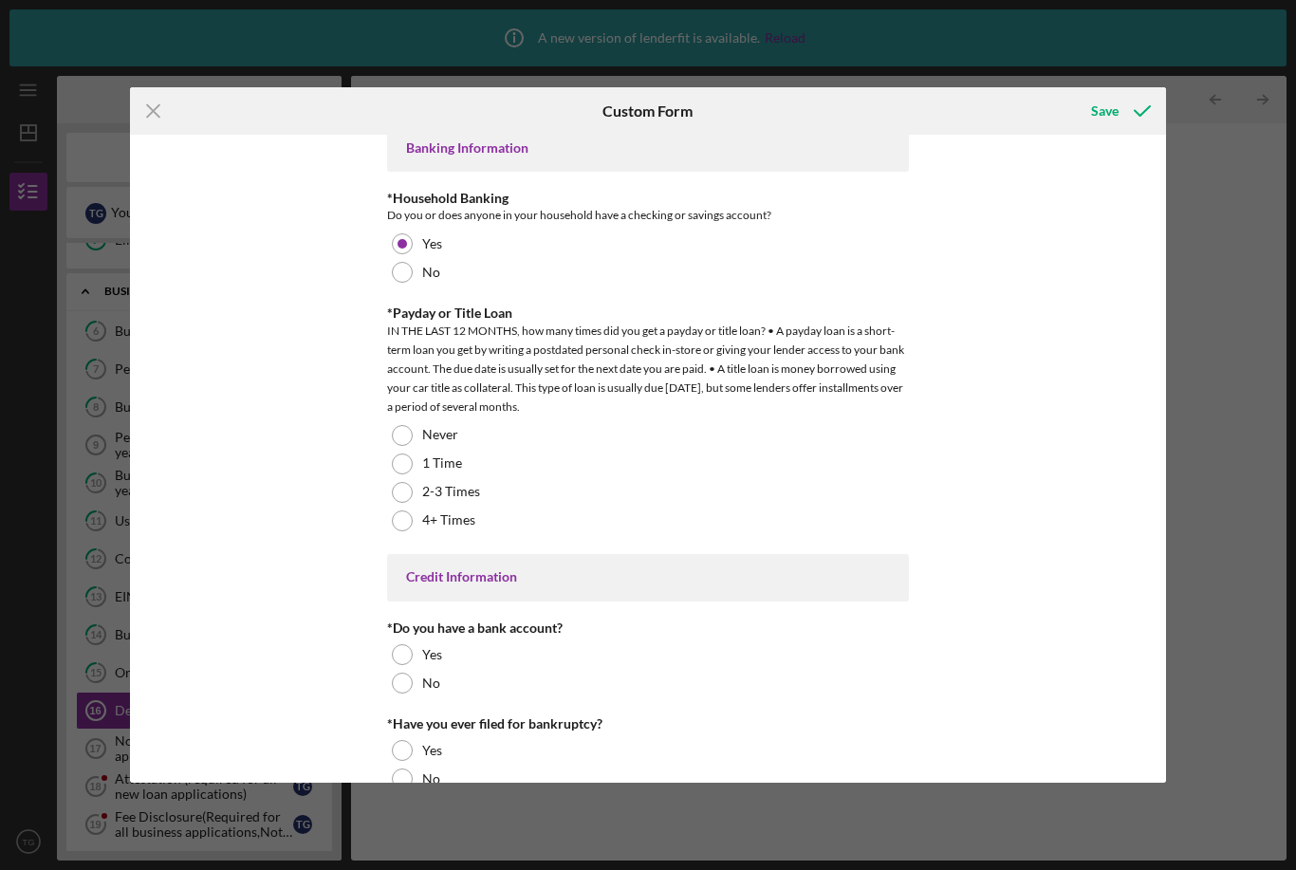
click at [405, 436] on div at bounding box center [402, 435] width 21 height 21
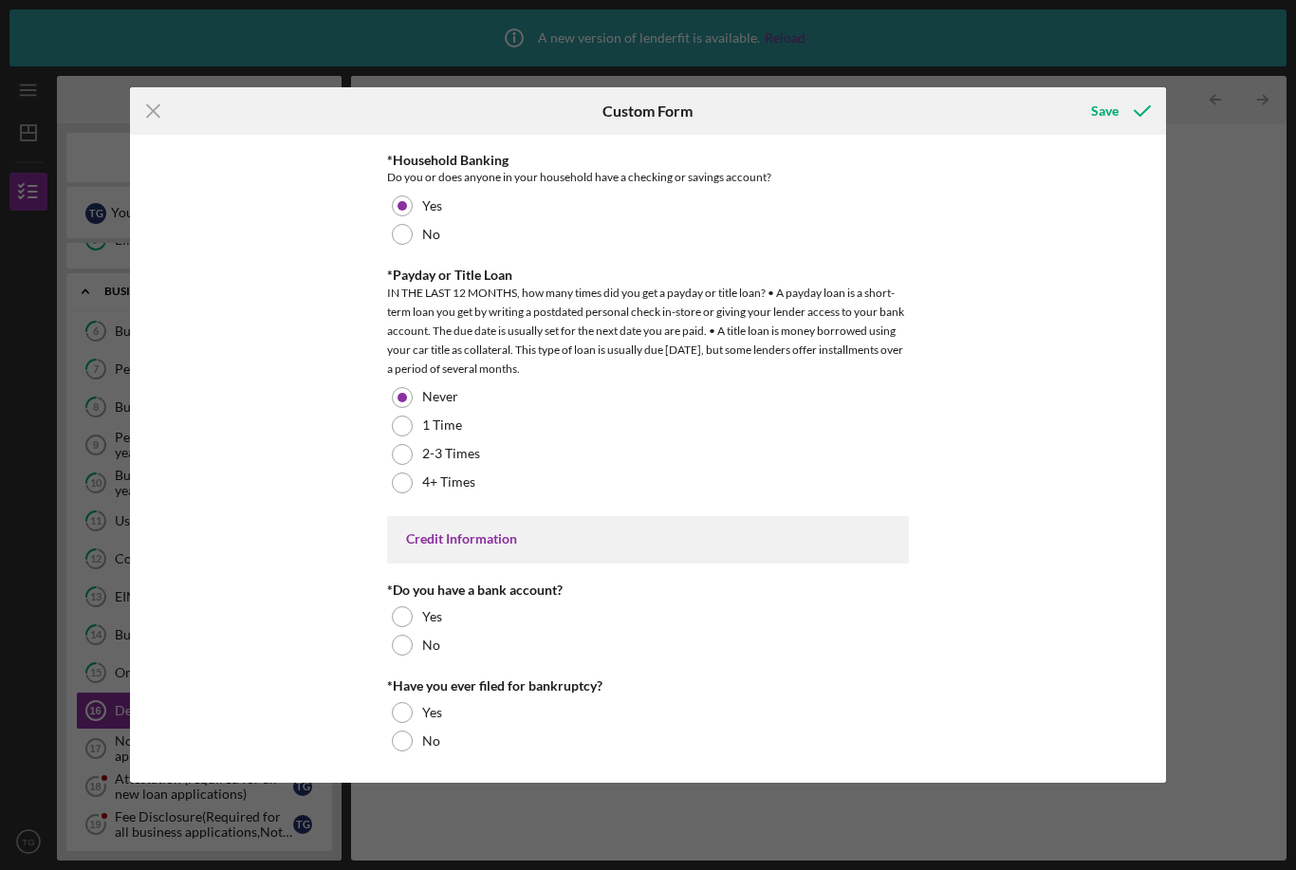
scroll to position [3748, 0]
click at [401, 610] on div at bounding box center [402, 616] width 21 height 21
click at [408, 746] on div at bounding box center [402, 741] width 21 height 21
click at [1109, 107] on div "Save" at bounding box center [1105, 111] width 28 height 38
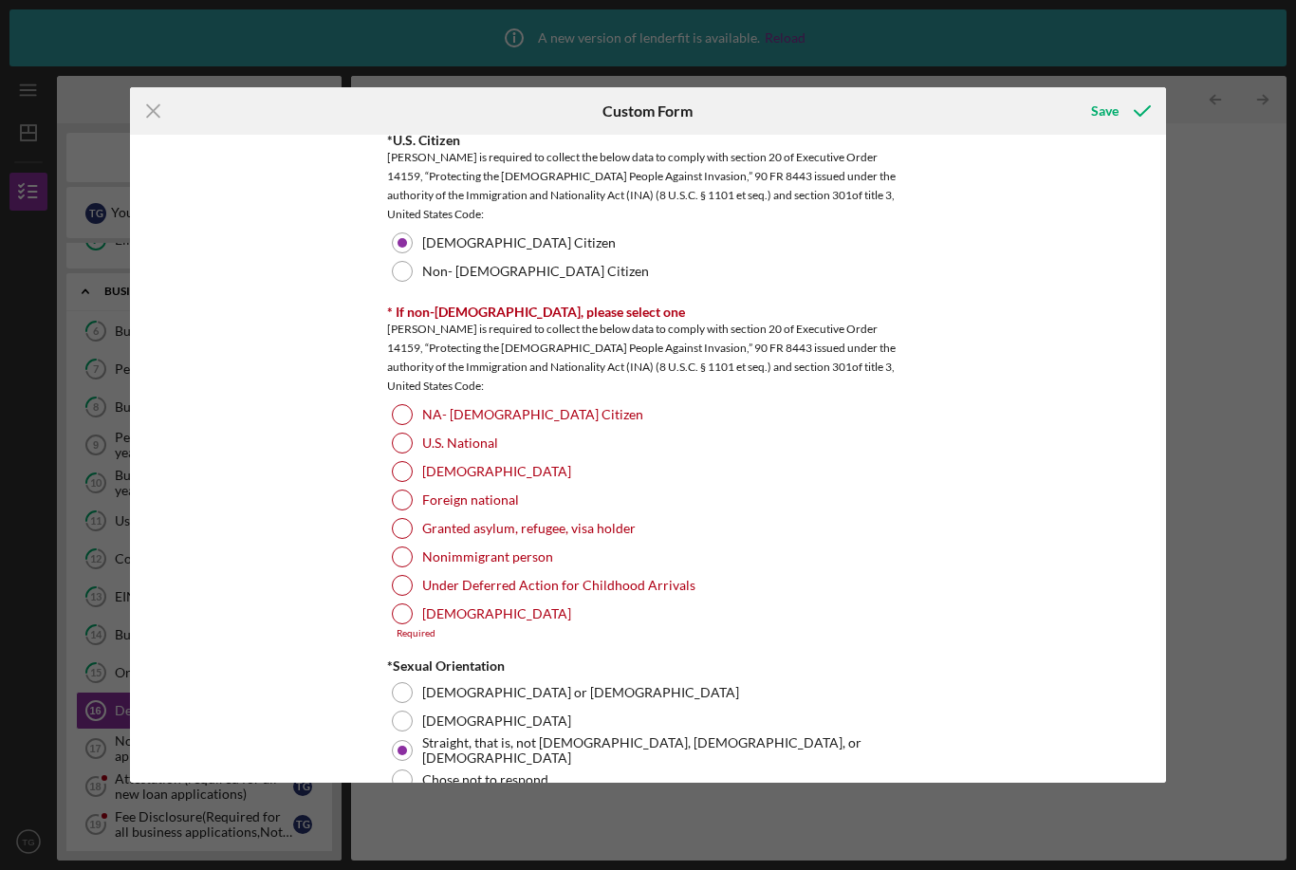
scroll to position [1900, 0]
click at [410, 414] on div at bounding box center [402, 415] width 21 height 21
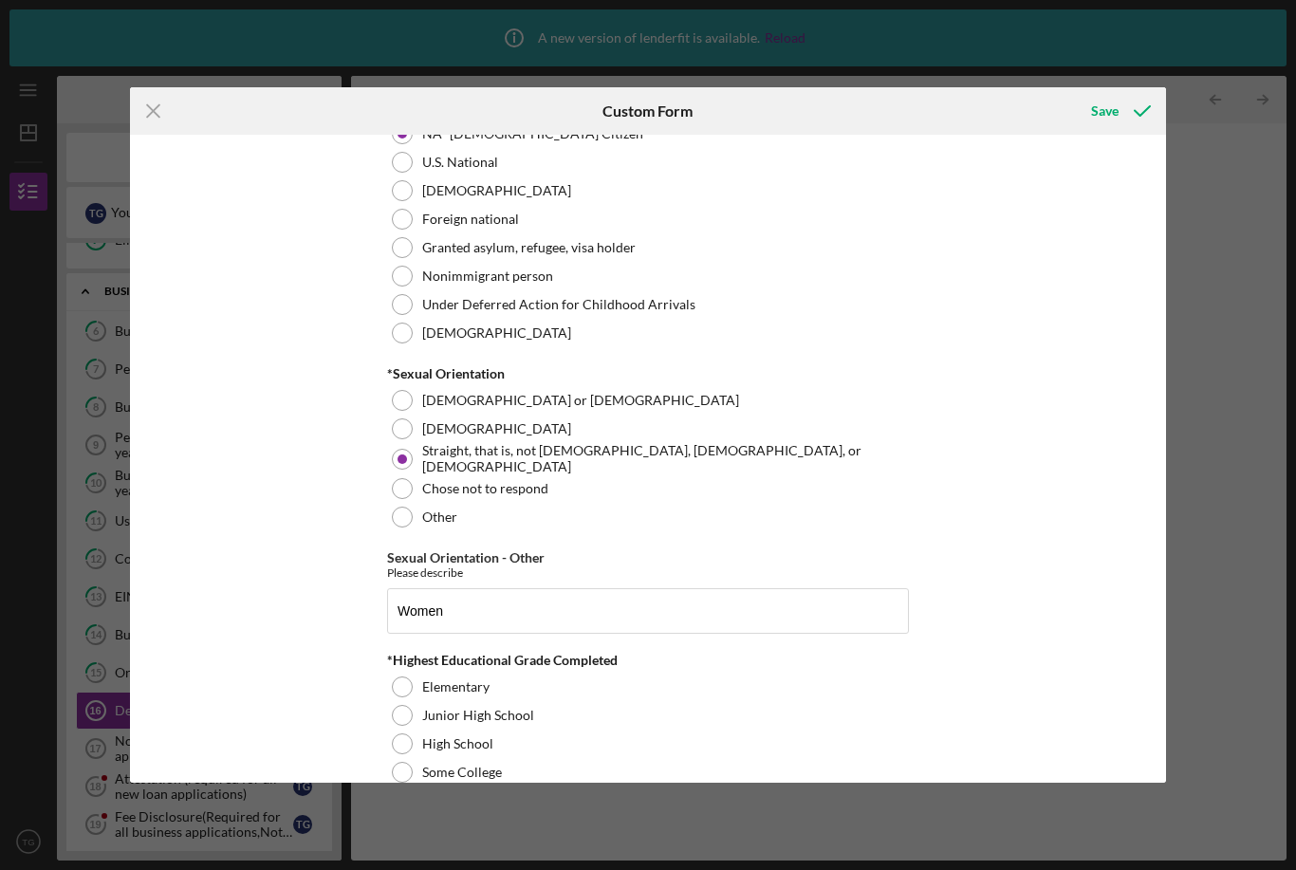
scroll to position [2183, 0]
click at [1119, 104] on div "Save" at bounding box center [1105, 111] width 28 height 38
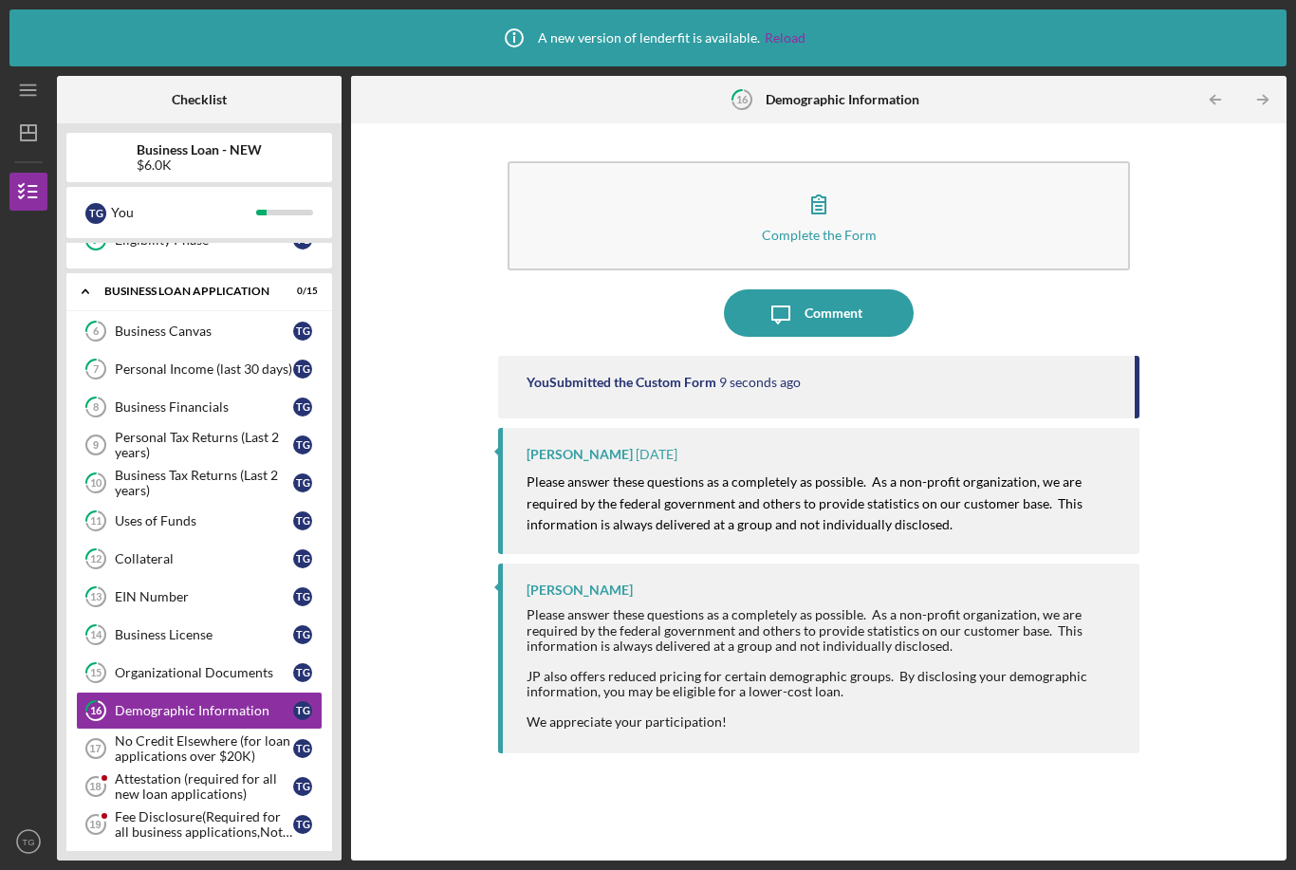
click at [111, 725] on icon "No Credit Elsewhere (for loan applications over $20K) 17" at bounding box center [95, 748] width 47 height 47
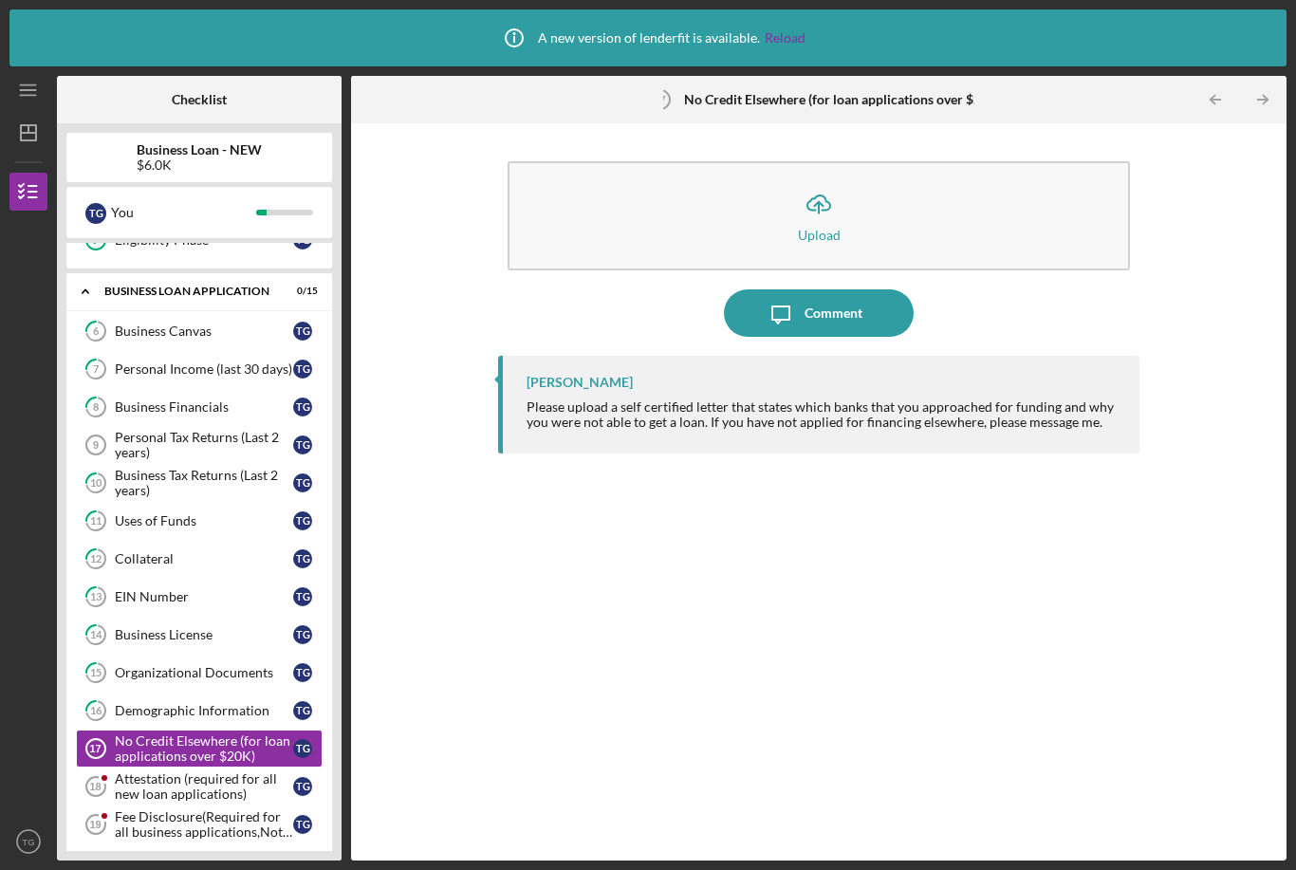
click at [1012, 161] on button "Icon/Upload Upload" at bounding box center [819, 215] width 622 height 109
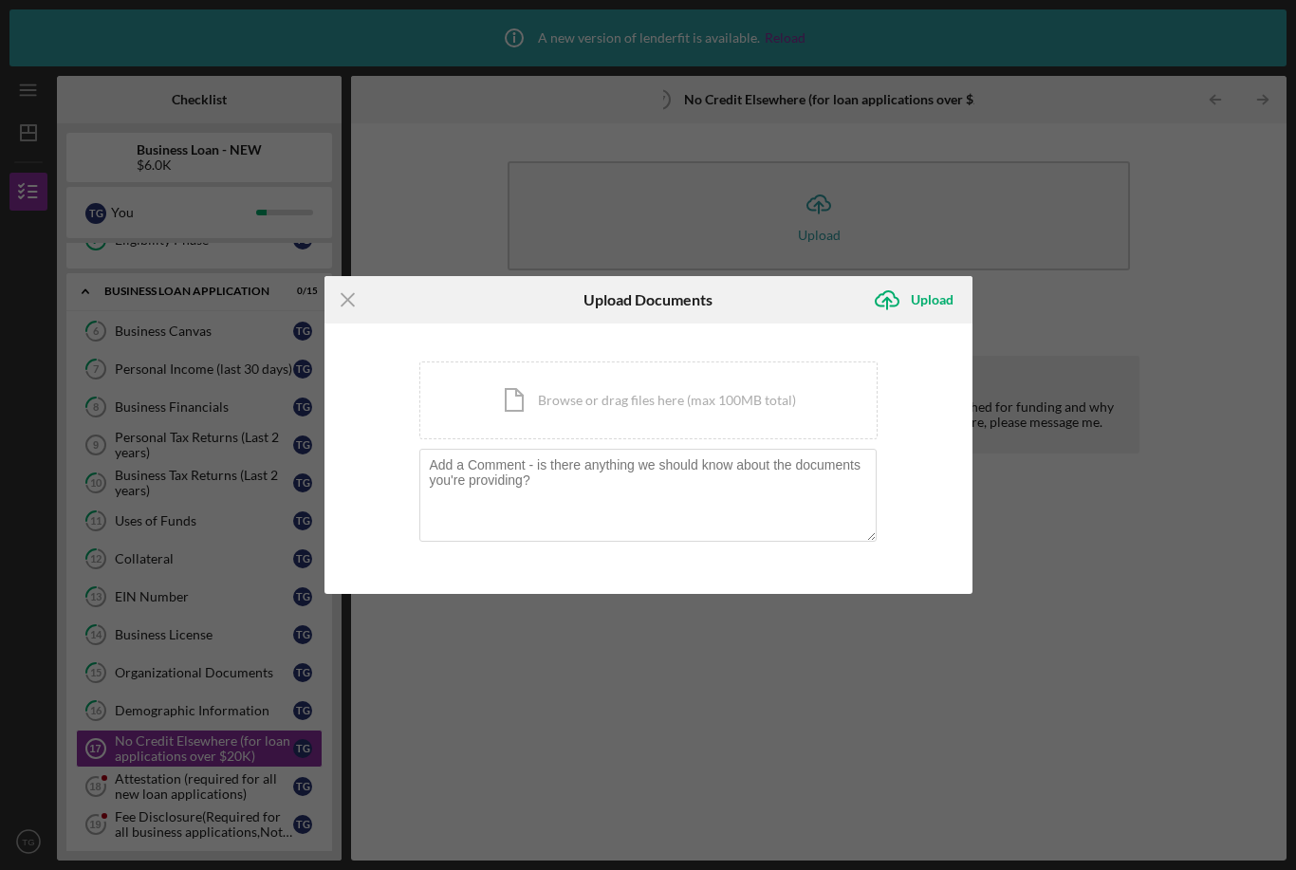
click at [343, 307] on icon "Icon/Menu Close" at bounding box center [347, 299] width 47 height 47
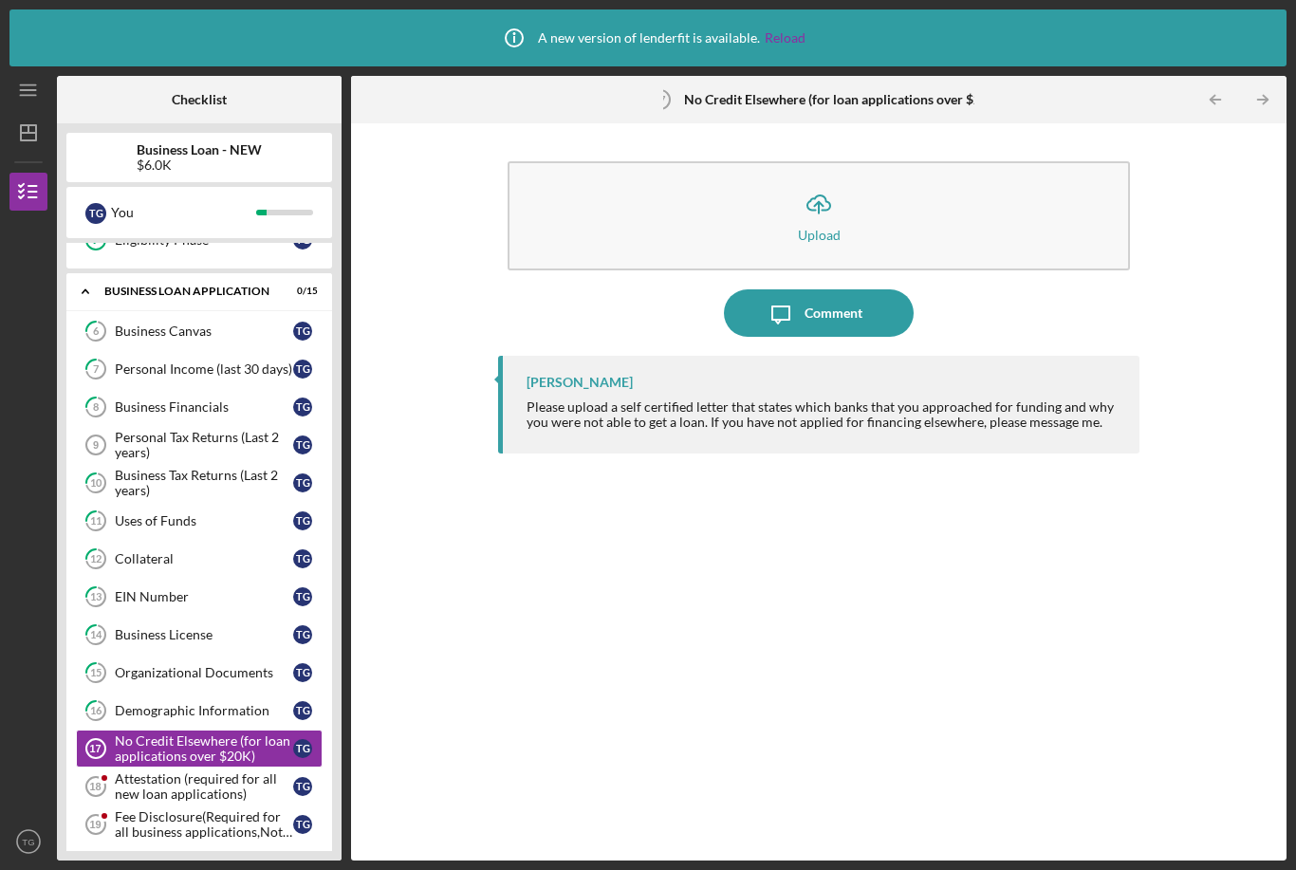
click at [860, 289] on div "Comment" at bounding box center [834, 312] width 58 height 47
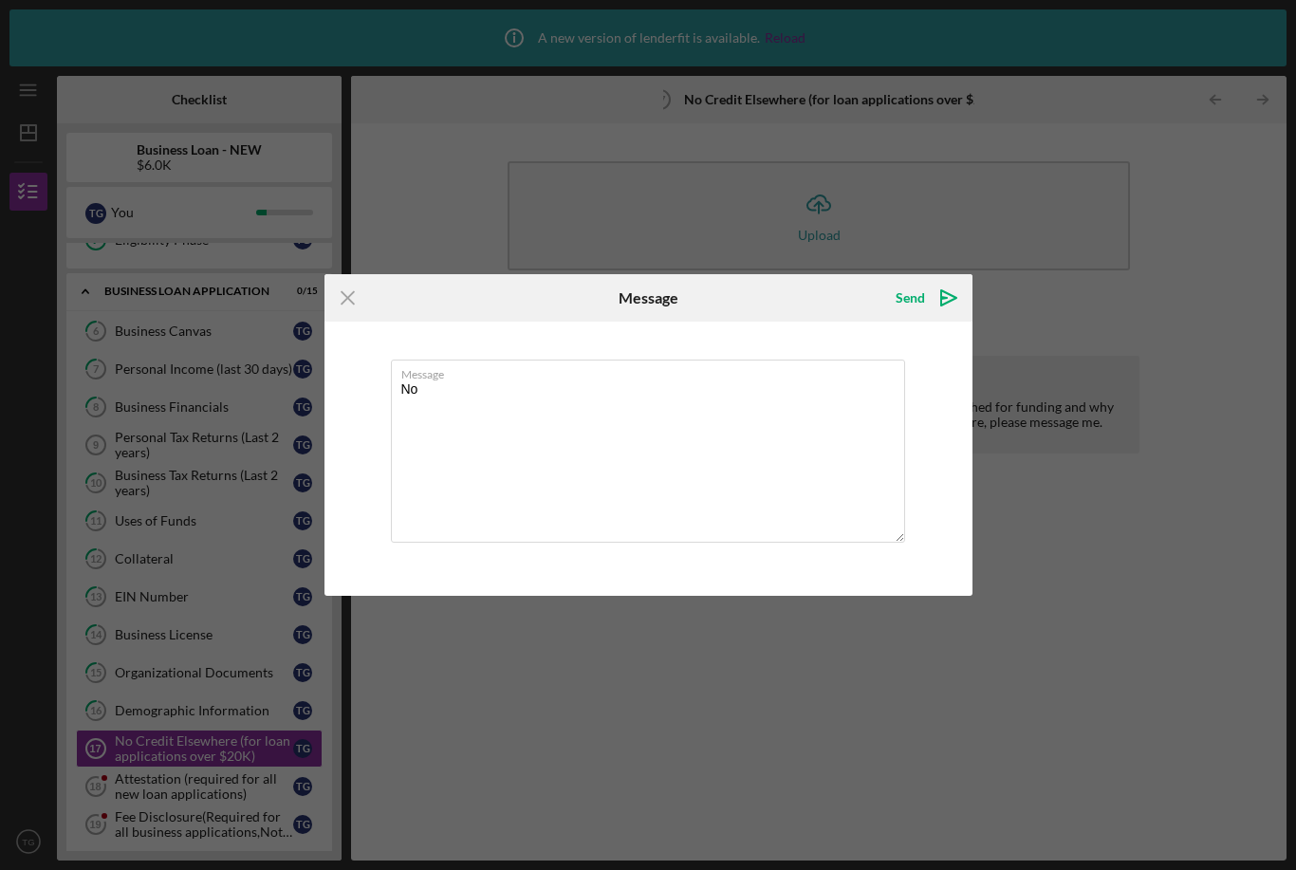
type textarea "N"
type textarea "M"
type textarea "N/A. My loan is for 6,000 dollars."
click at [922, 296] on div "Send" at bounding box center [910, 298] width 29 height 38
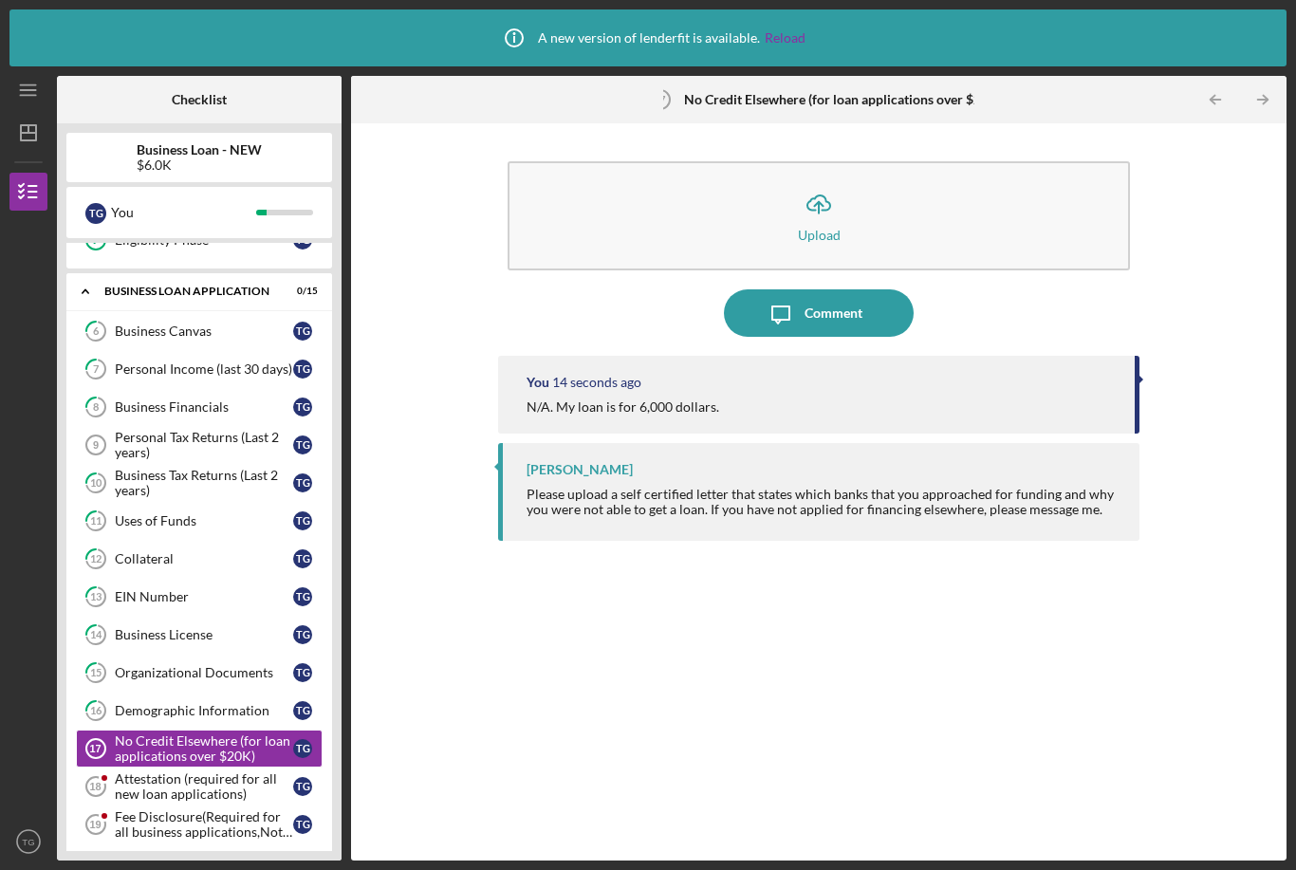
click at [139, 771] on div "Attestation (required for all new loan applications)" at bounding box center [204, 786] width 178 height 30
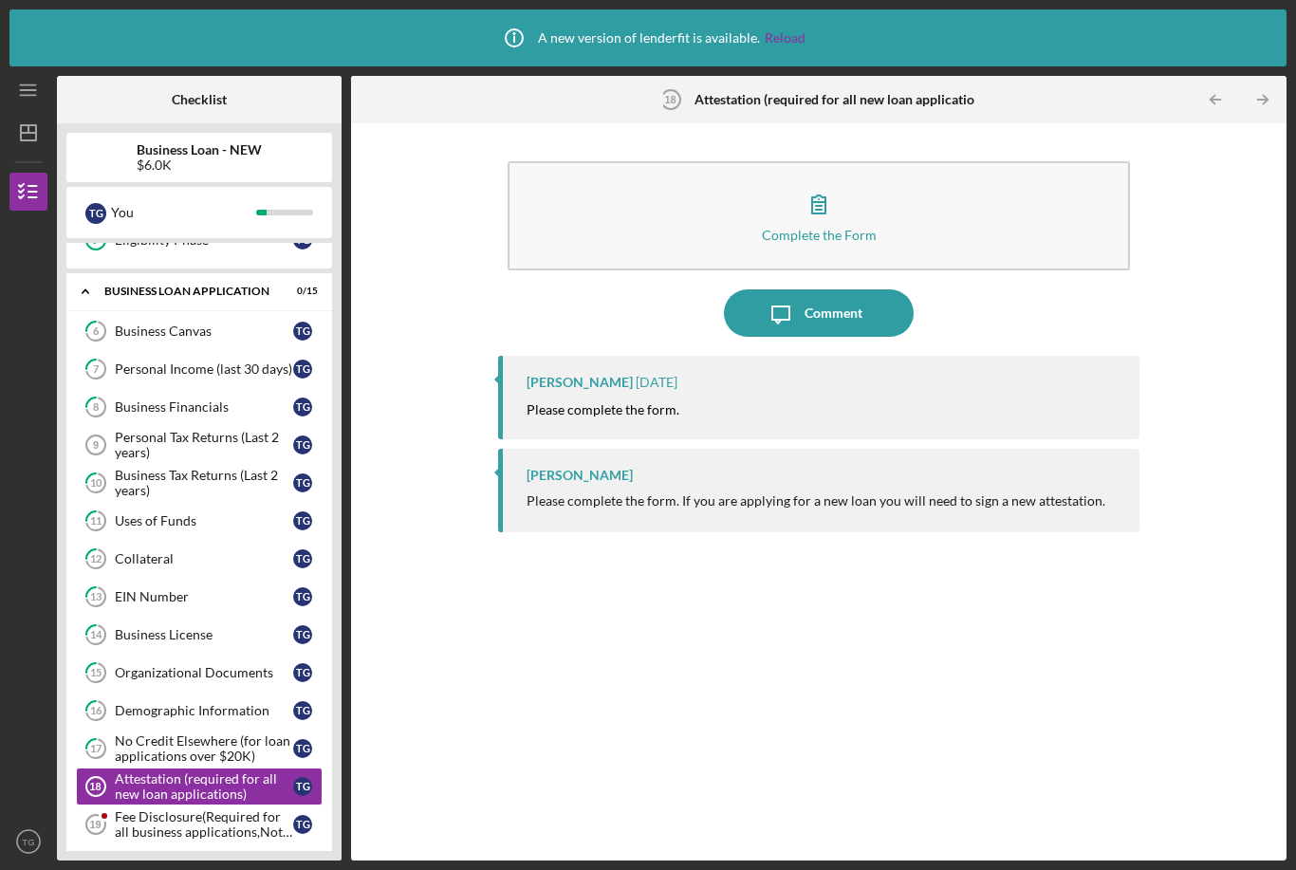
click at [1032, 161] on button "Complete the Form Form" at bounding box center [819, 215] width 622 height 109
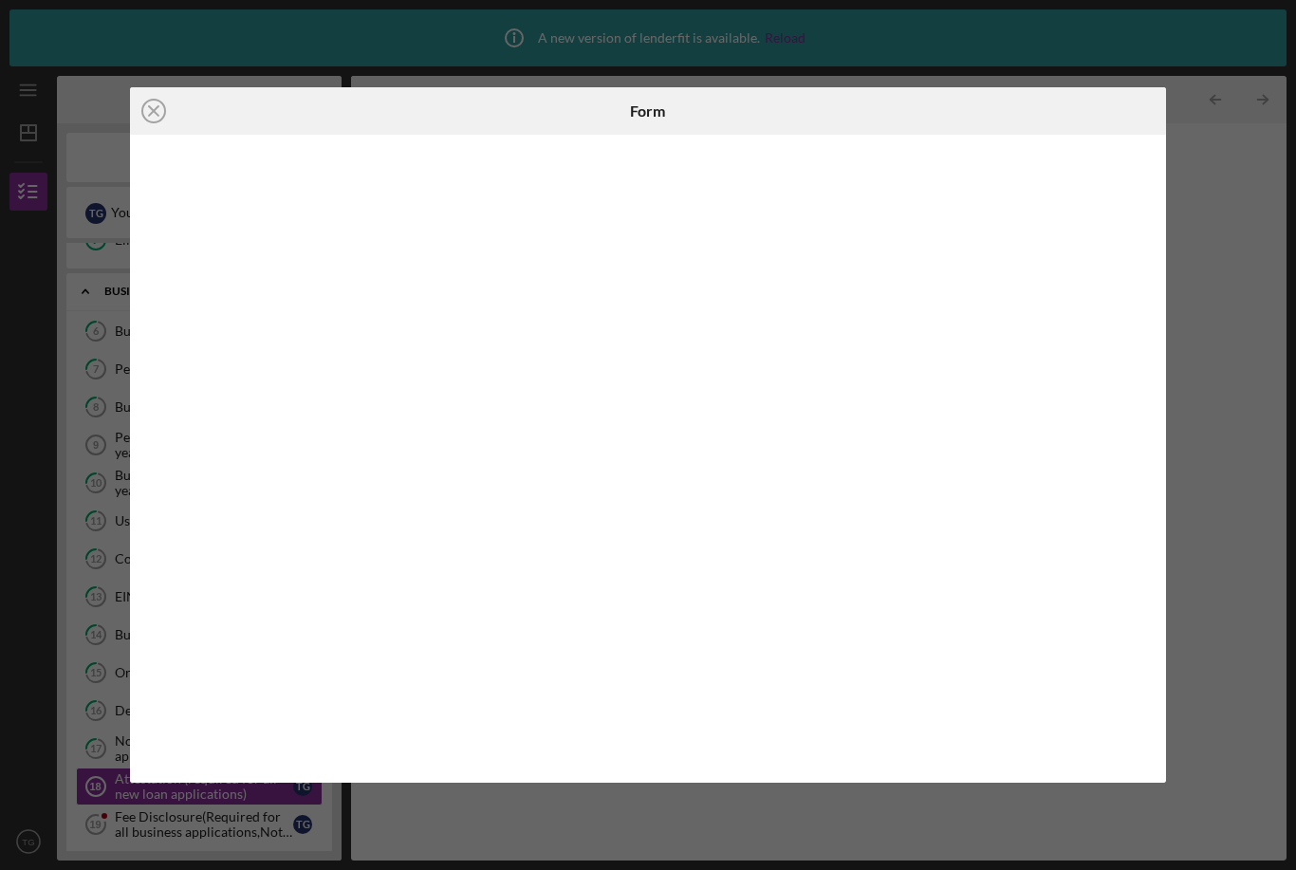
click at [1232, 463] on div "Icon/Close Form" at bounding box center [648, 435] width 1296 height 870
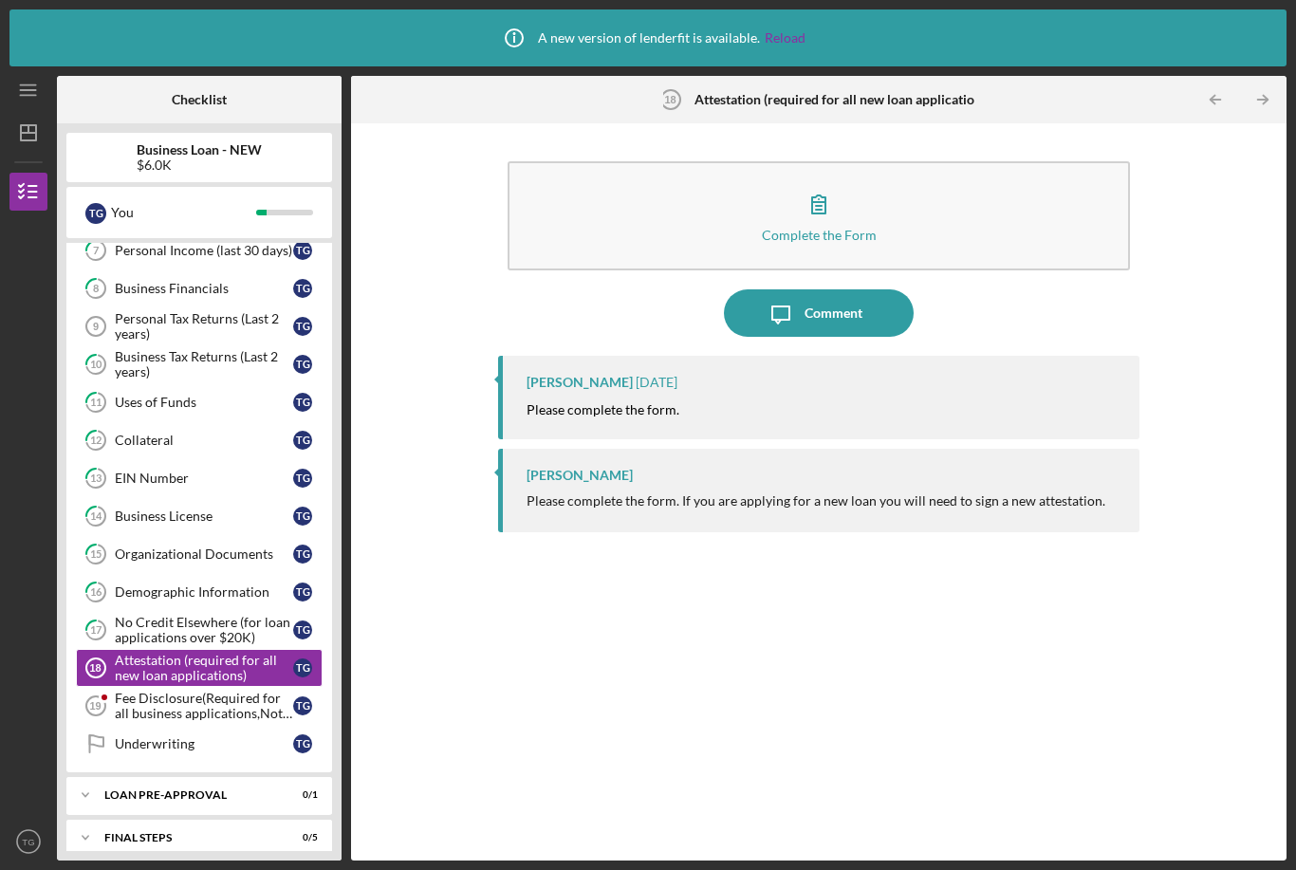
scroll to position [420, 0]
click at [154, 693] on div "Fee Disclosure(Required for all business applications,Not needed for Contractor…" at bounding box center [204, 708] width 178 height 30
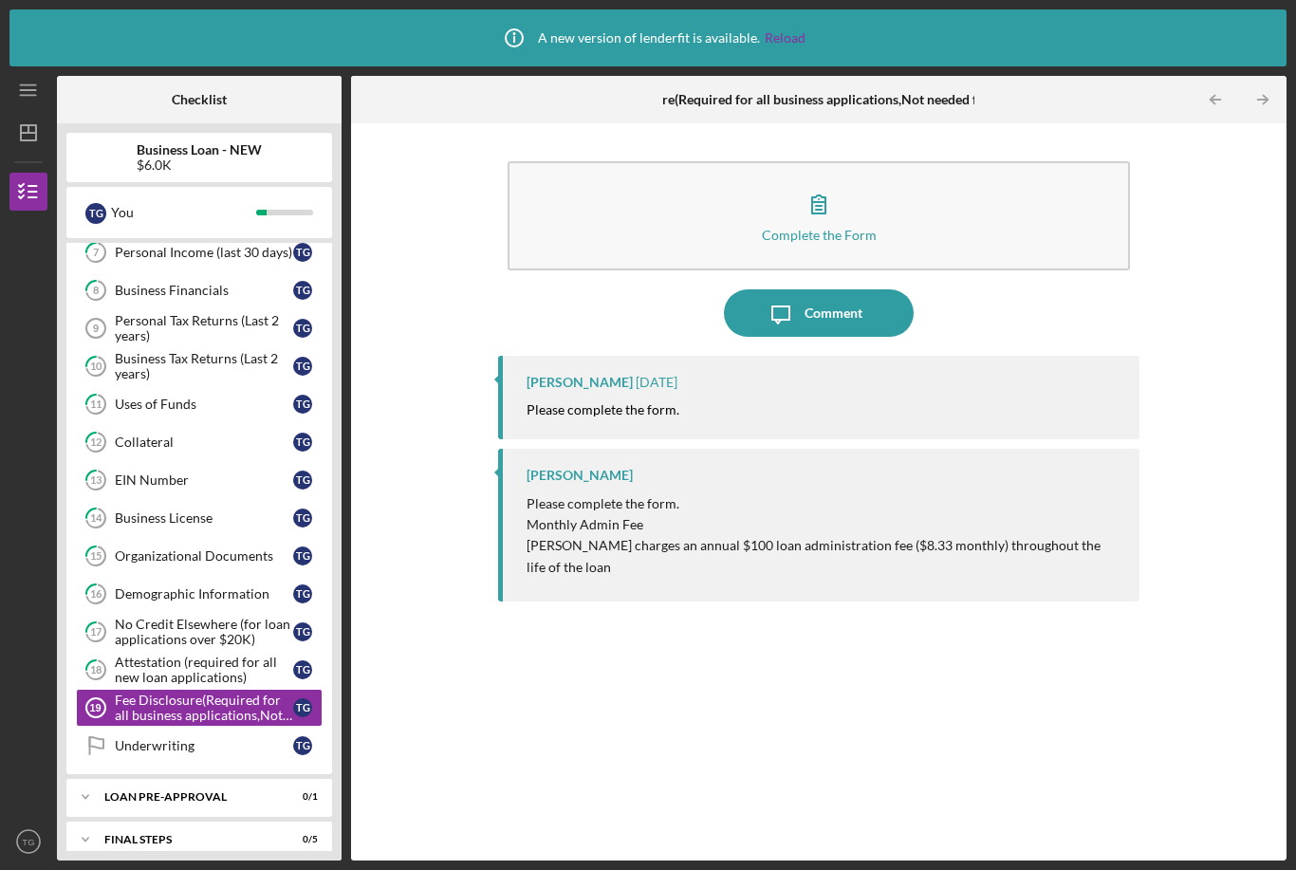
click at [974, 161] on button "Complete the Form Form" at bounding box center [819, 215] width 622 height 109
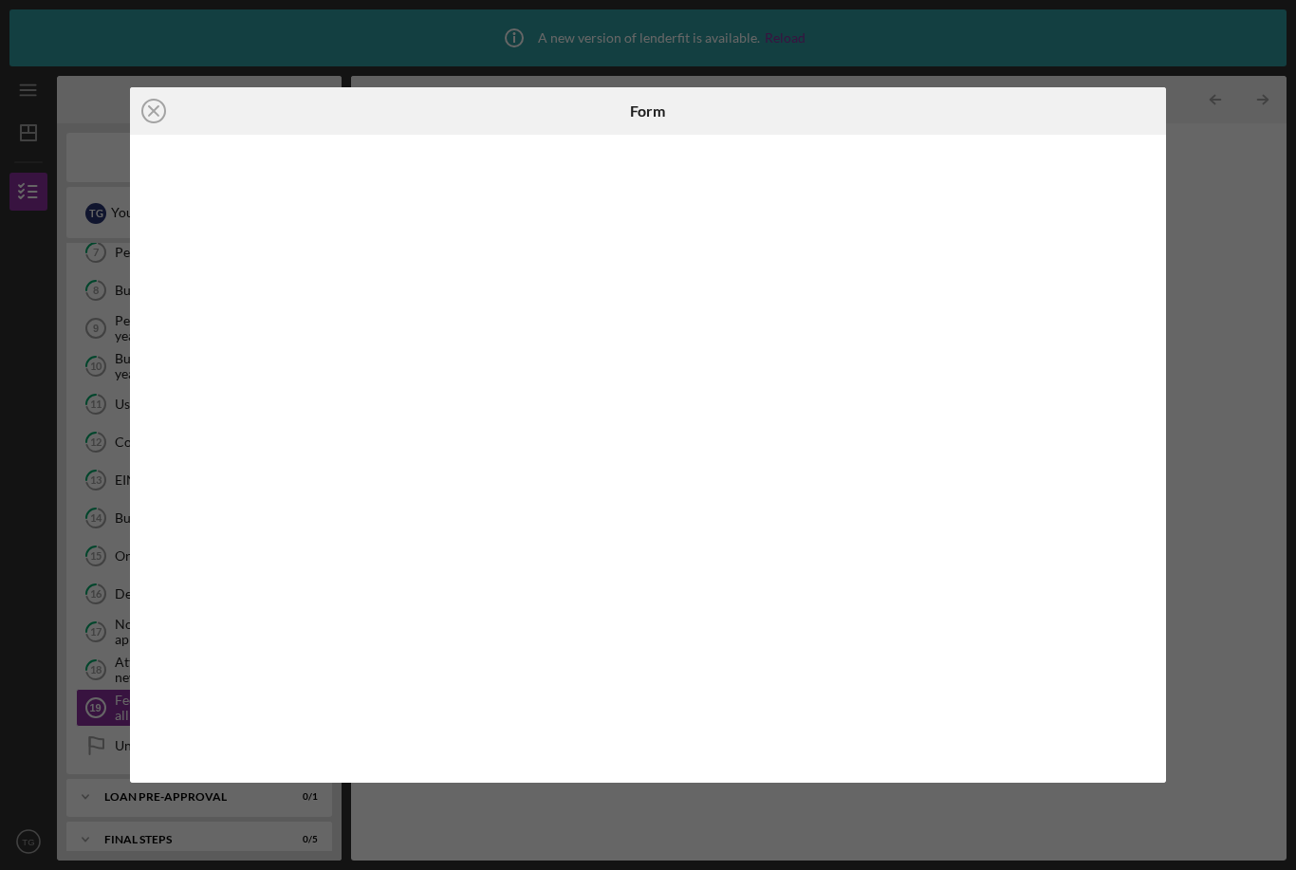
click at [1252, 388] on div "Icon/Close Form" at bounding box center [648, 435] width 1296 height 870
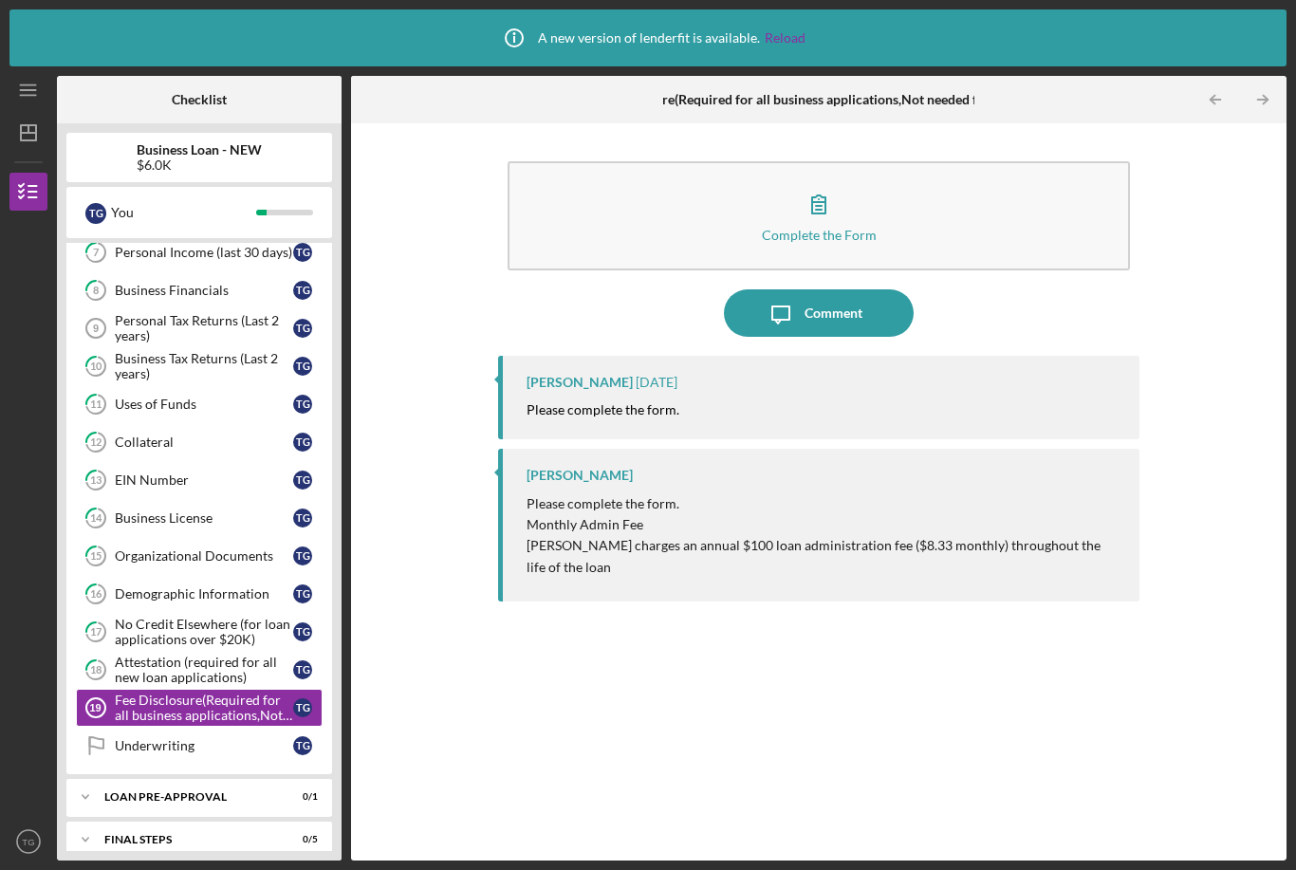
click at [239, 727] on link "Underwriting Underwriting T G" at bounding box center [199, 746] width 247 height 38
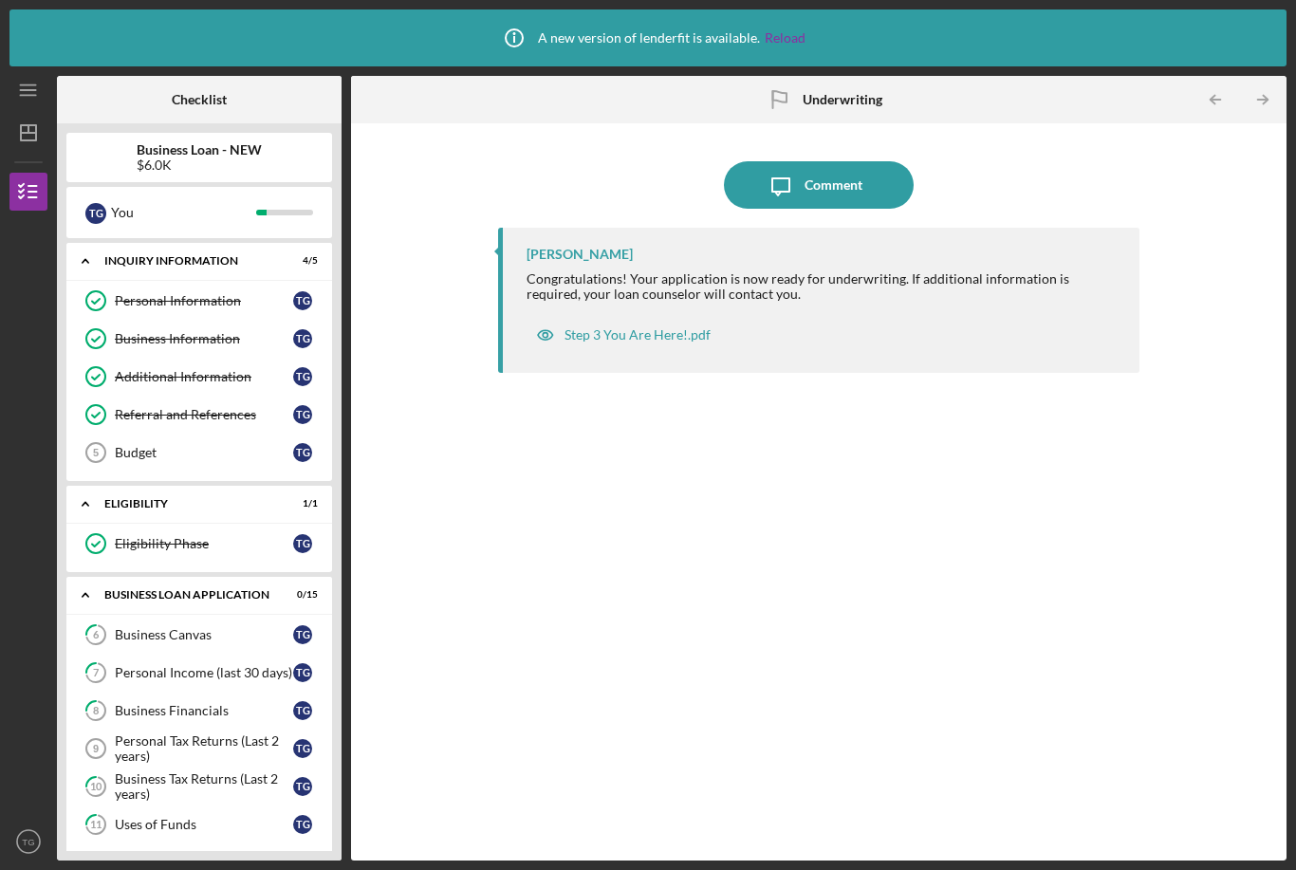
click at [249, 445] on div "Budget" at bounding box center [204, 452] width 178 height 15
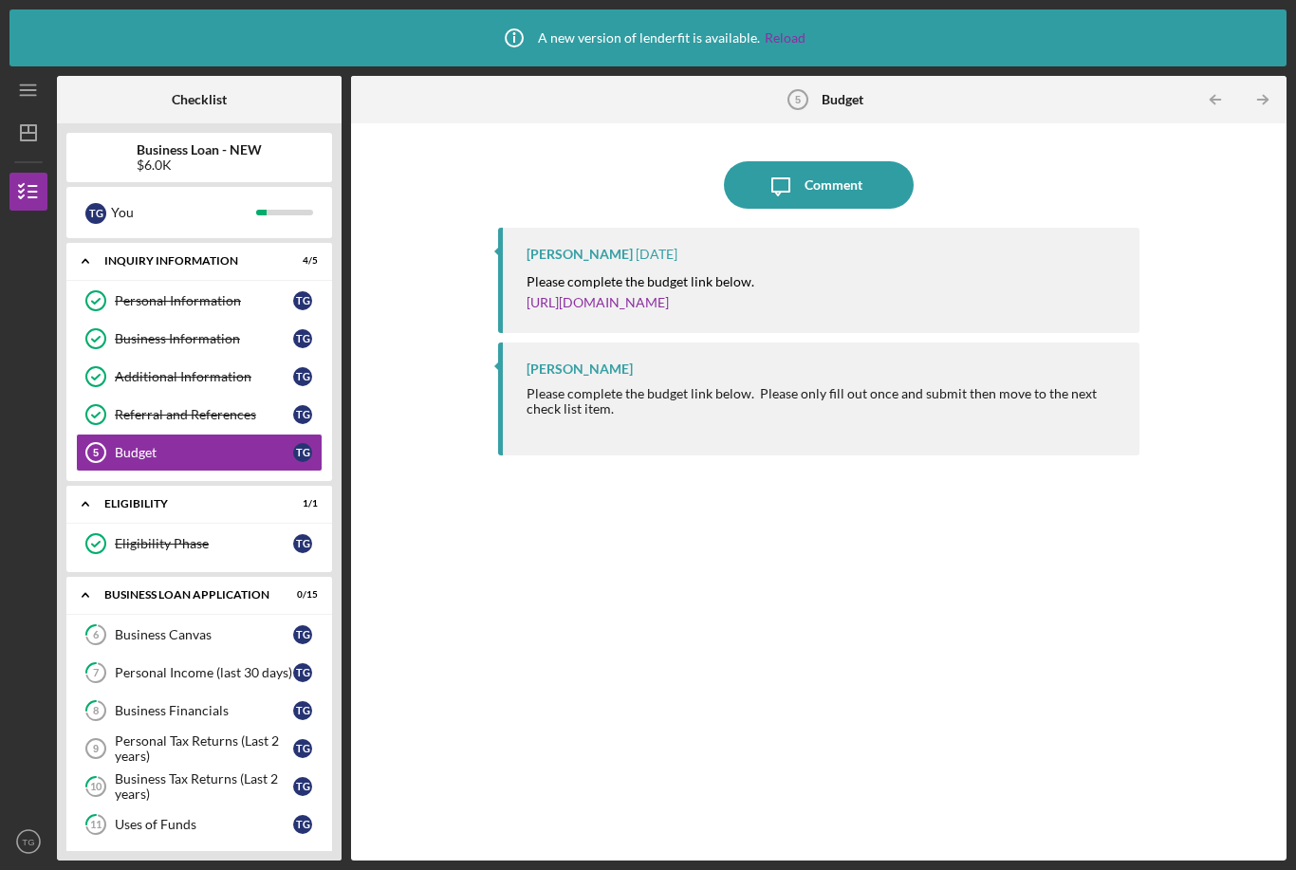
click at [669, 294] on link "https://justinepetersen.tfaforms.net/21?serviceID=a1gPC000009Jvzt" at bounding box center [598, 302] width 142 height 16
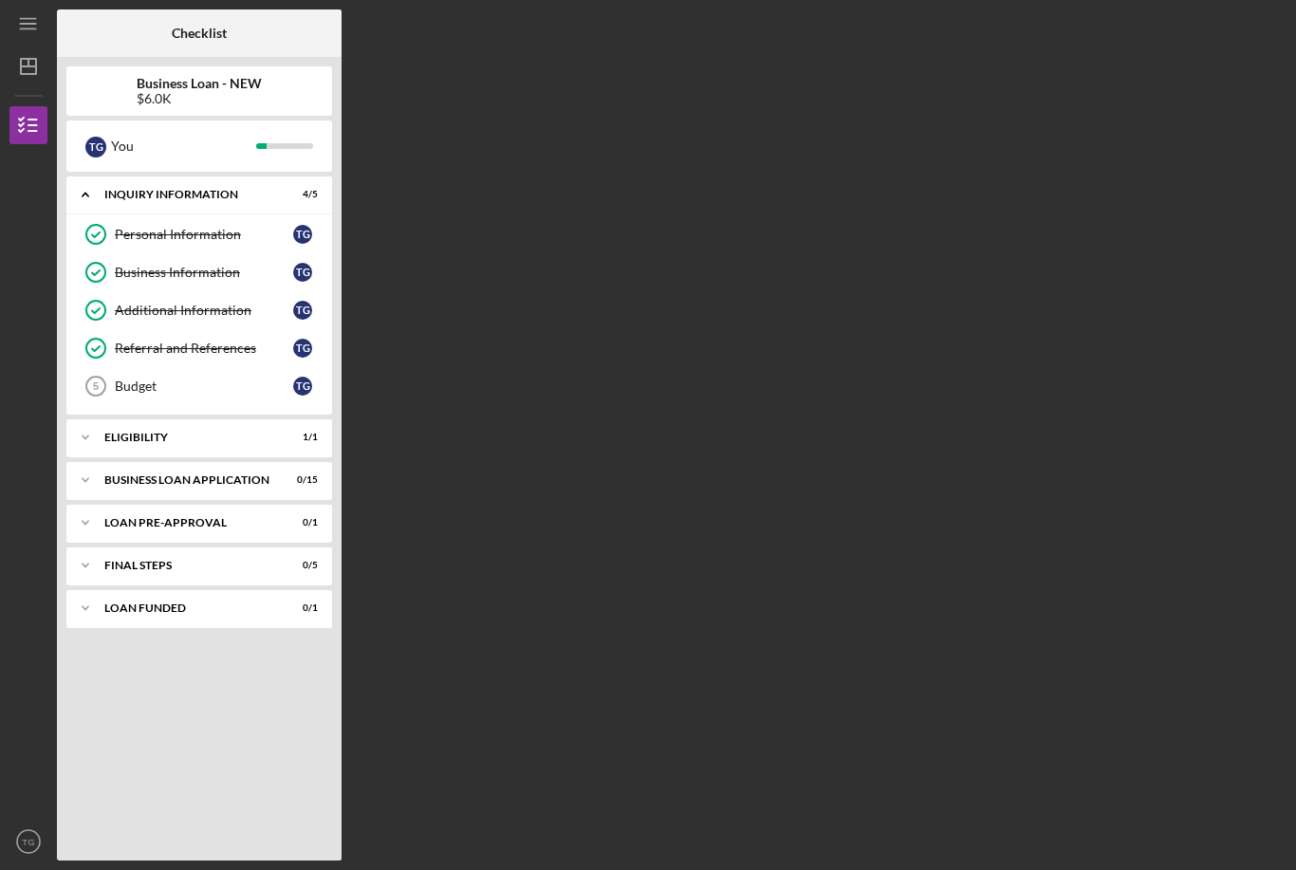
click at [296, 490] on div "Icon/Expander BUSINESS LOAN APPLICATION 0 / 15" at bounding box center [199, 480] width 266 height 38
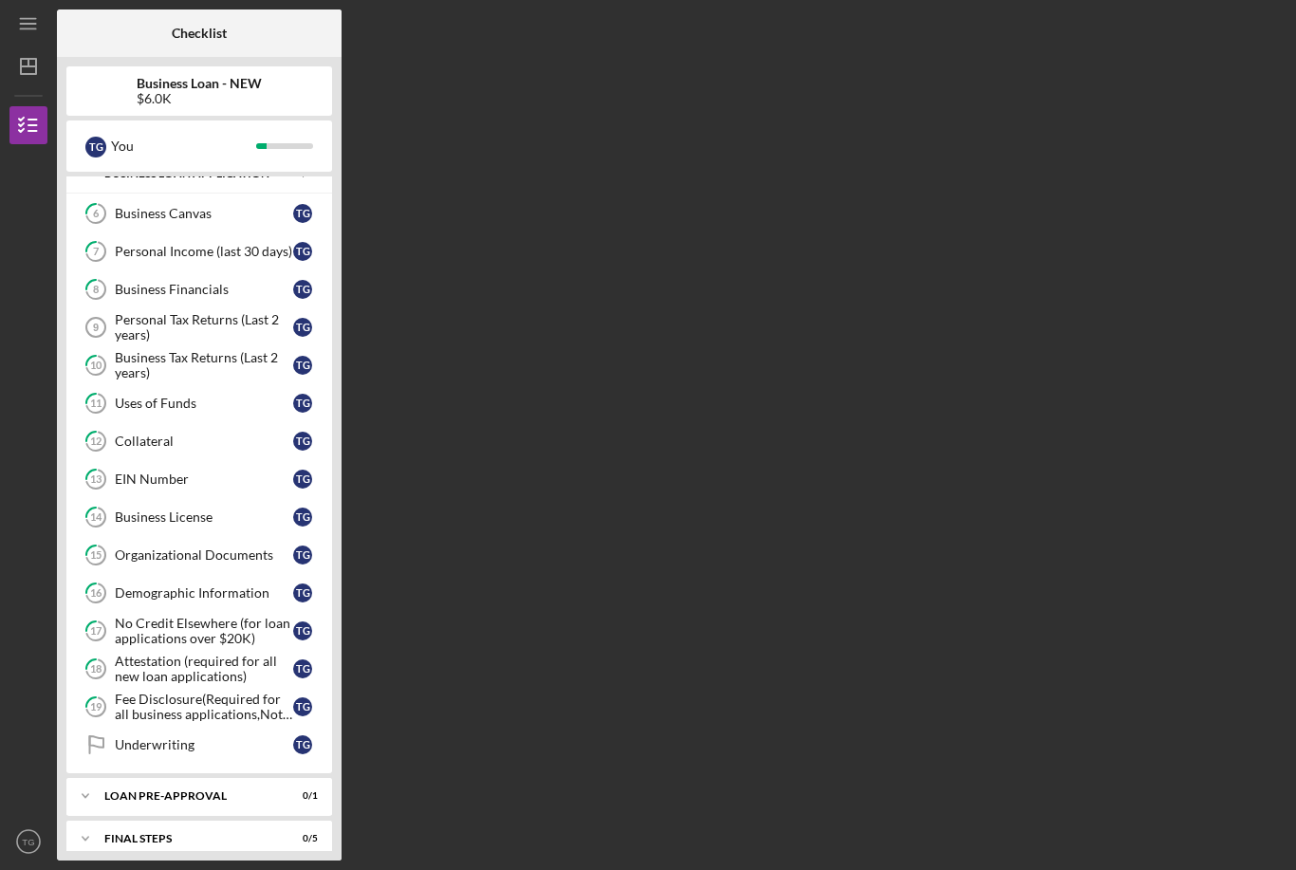
scroll to position [306, 0]
click at [241, 797] on div "LOAN PRE-APPROVAL" at bounding box center [187, 796] width 166 height 11
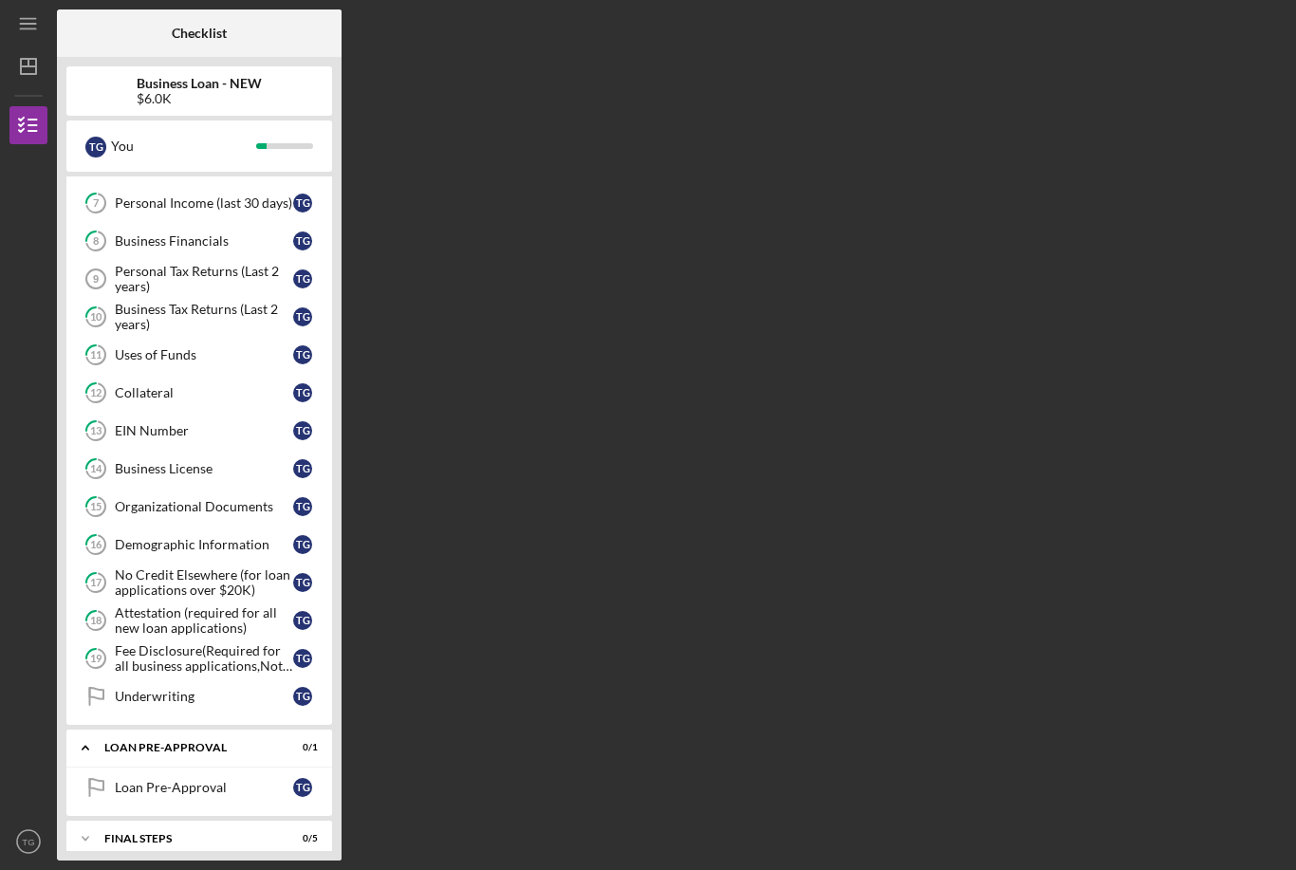
scroll to position [354, 0]
click at [256, 793] on div "Loan Pre-Approval" at bounding box center [204, 788] width 178 height 15
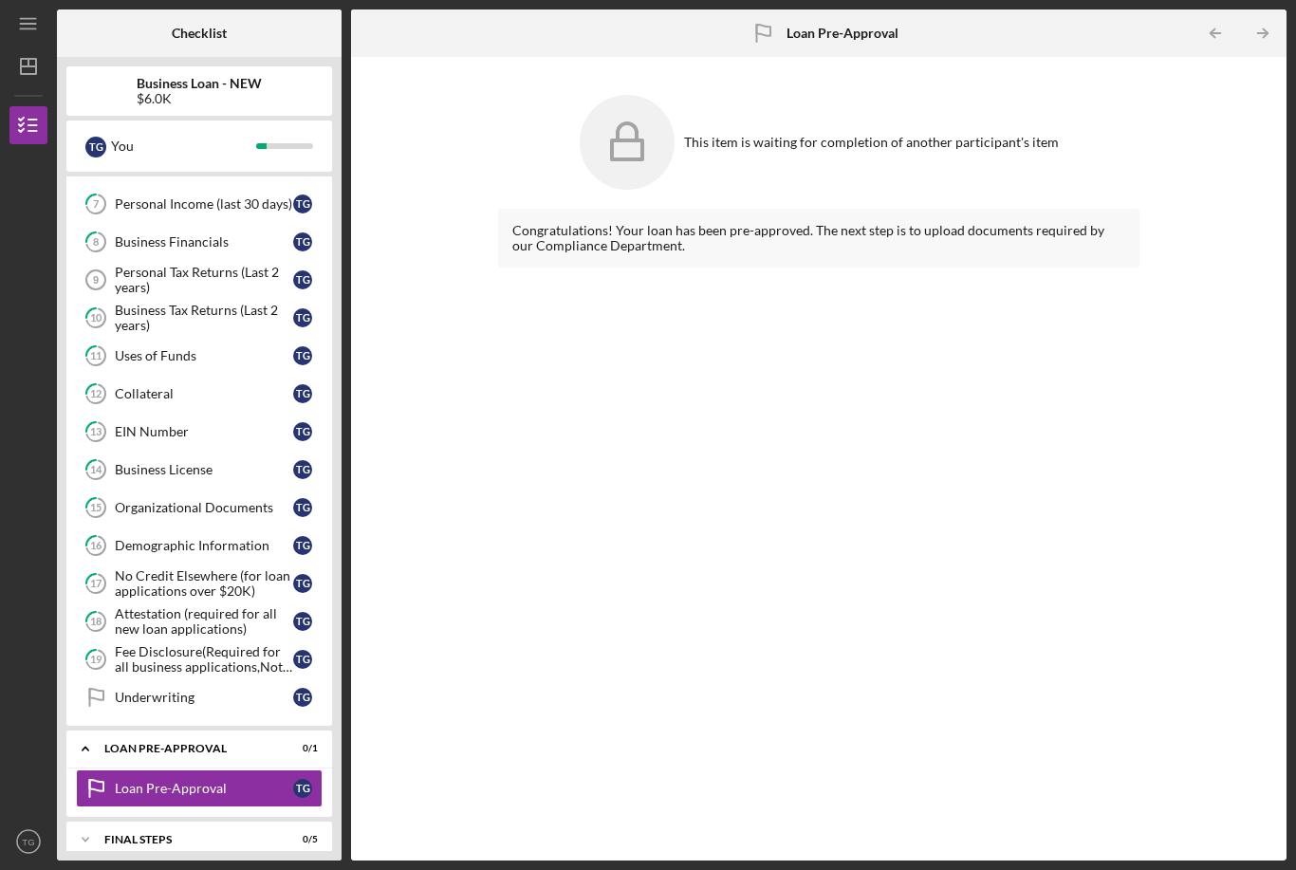
click at [254, 834] on div "FINAL STEPS" at bounding box center [187, 839] width 166 height 11
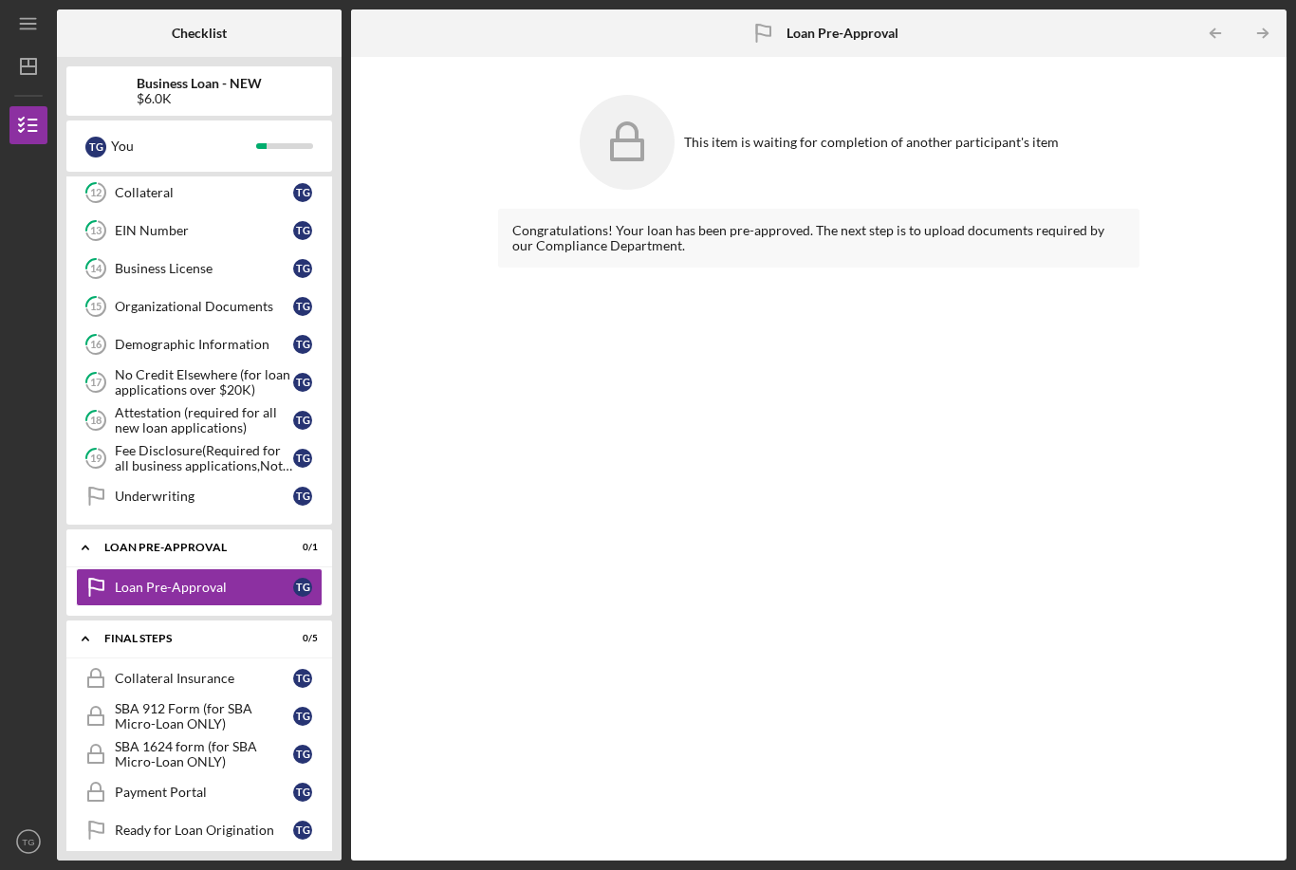
scroll to position [554, 0]
click at [236, 660] on link "Collateral Insurance Collateral Insurance T G" at bounding box center [199, 679] width 247 height 38
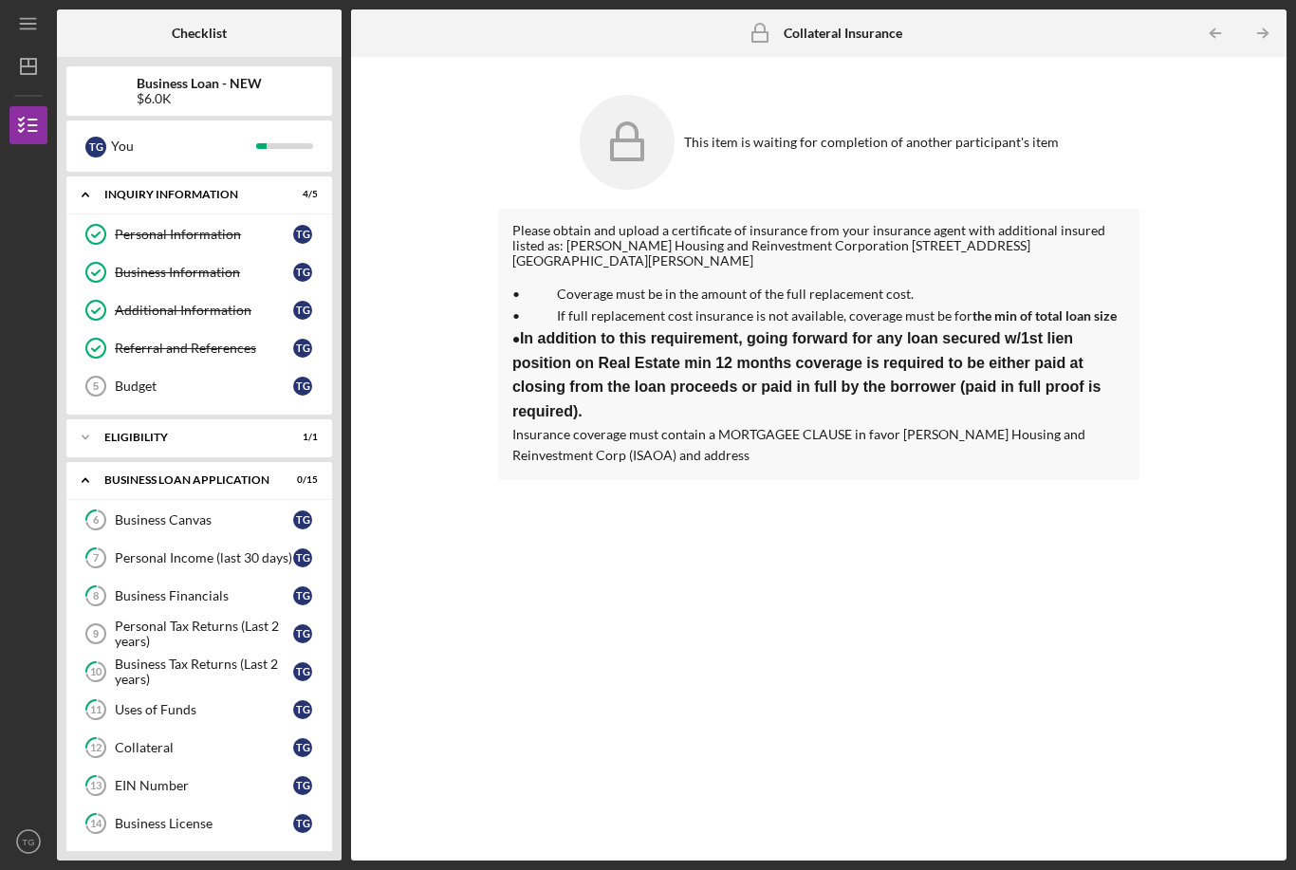
click at [251, 176] on div "Icon/Expander INQUIRY INFORMATION 4 / 5" at bounding box center [199, 195] width 266 height 39
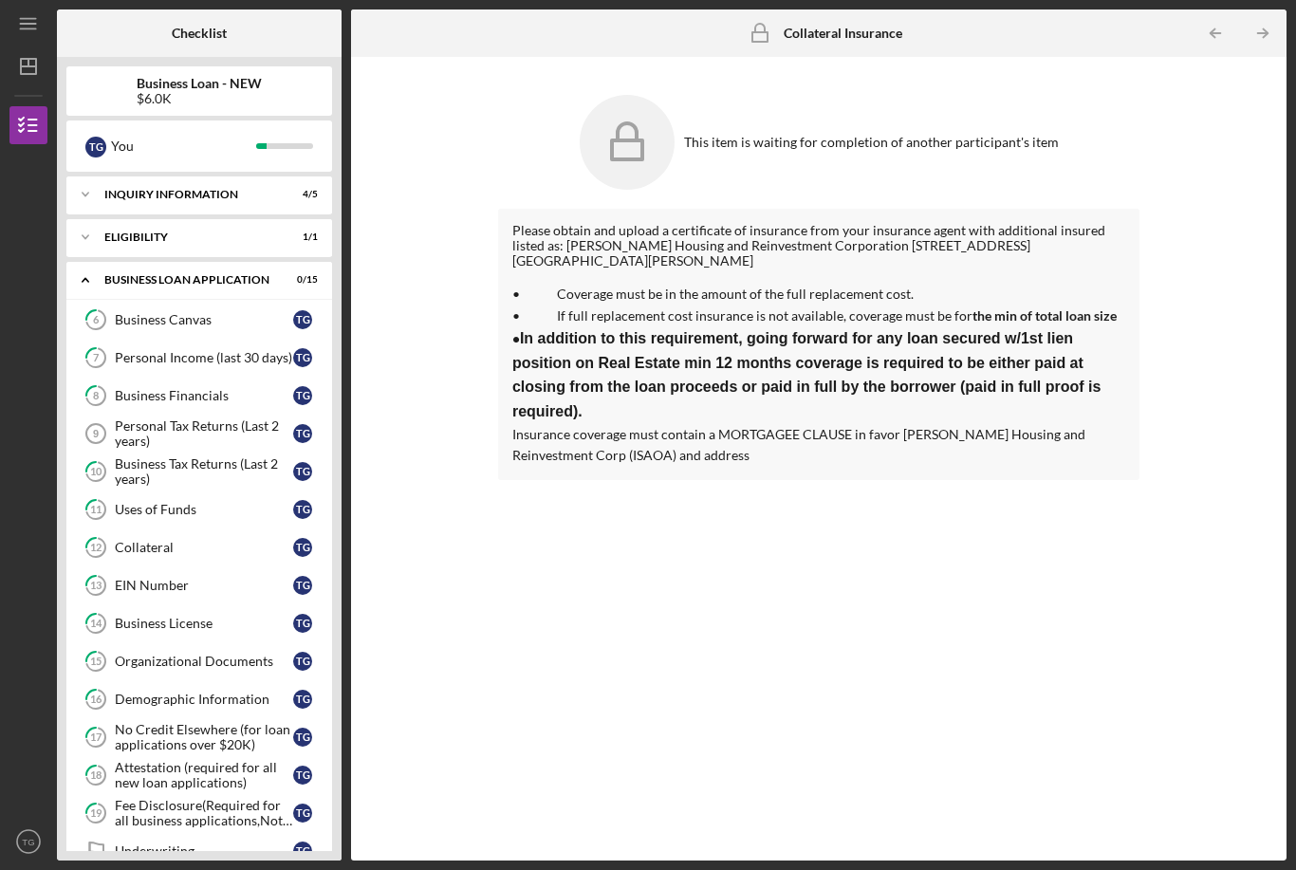
click at [265, 189] on div "INQUIRY INFORMATION" at bounding box center [187, 194] width 166 height 11
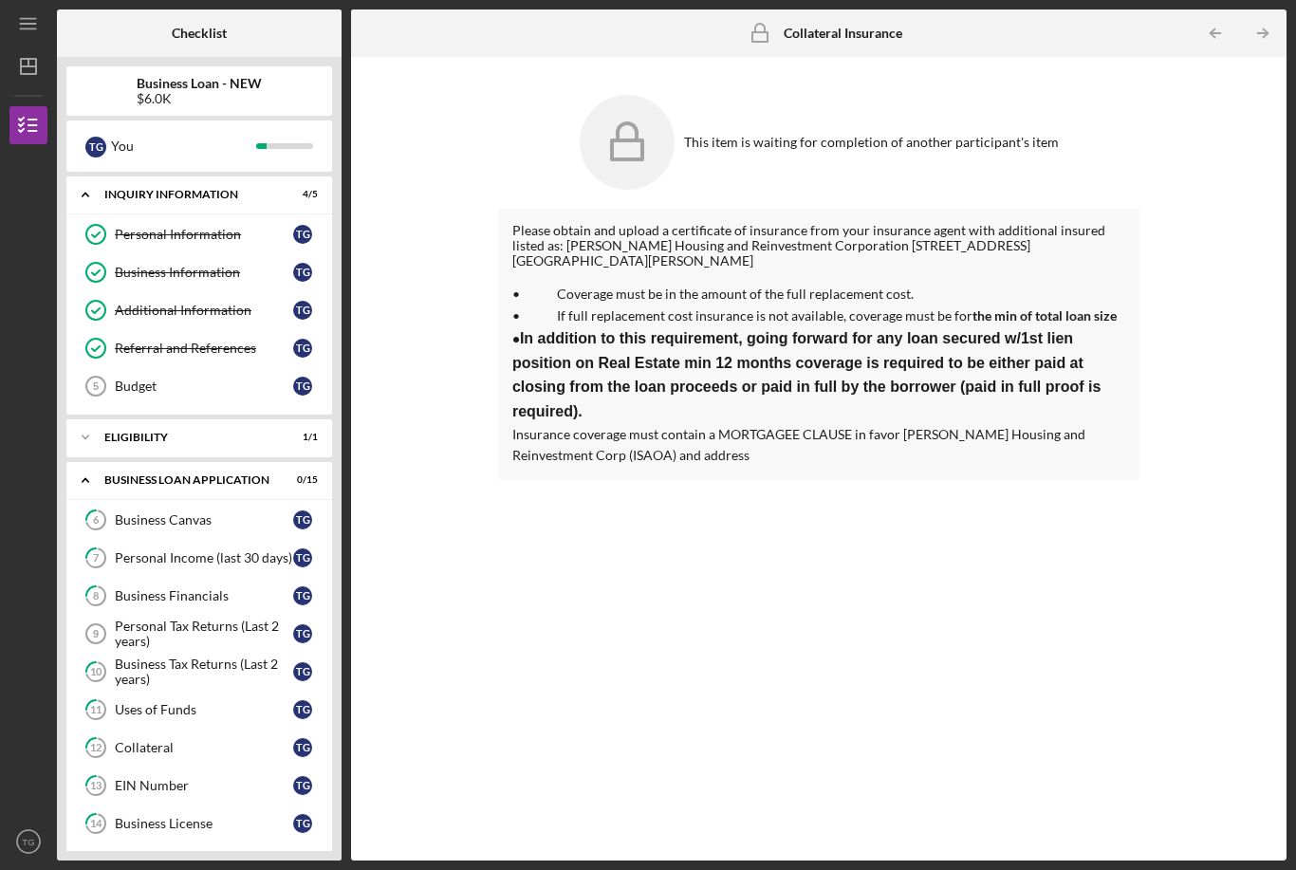
click at [247, 418] on div "Icon/Expander ELIGIBILITY 1 / 1" at bounding box center [199, 437] width 266 height 38
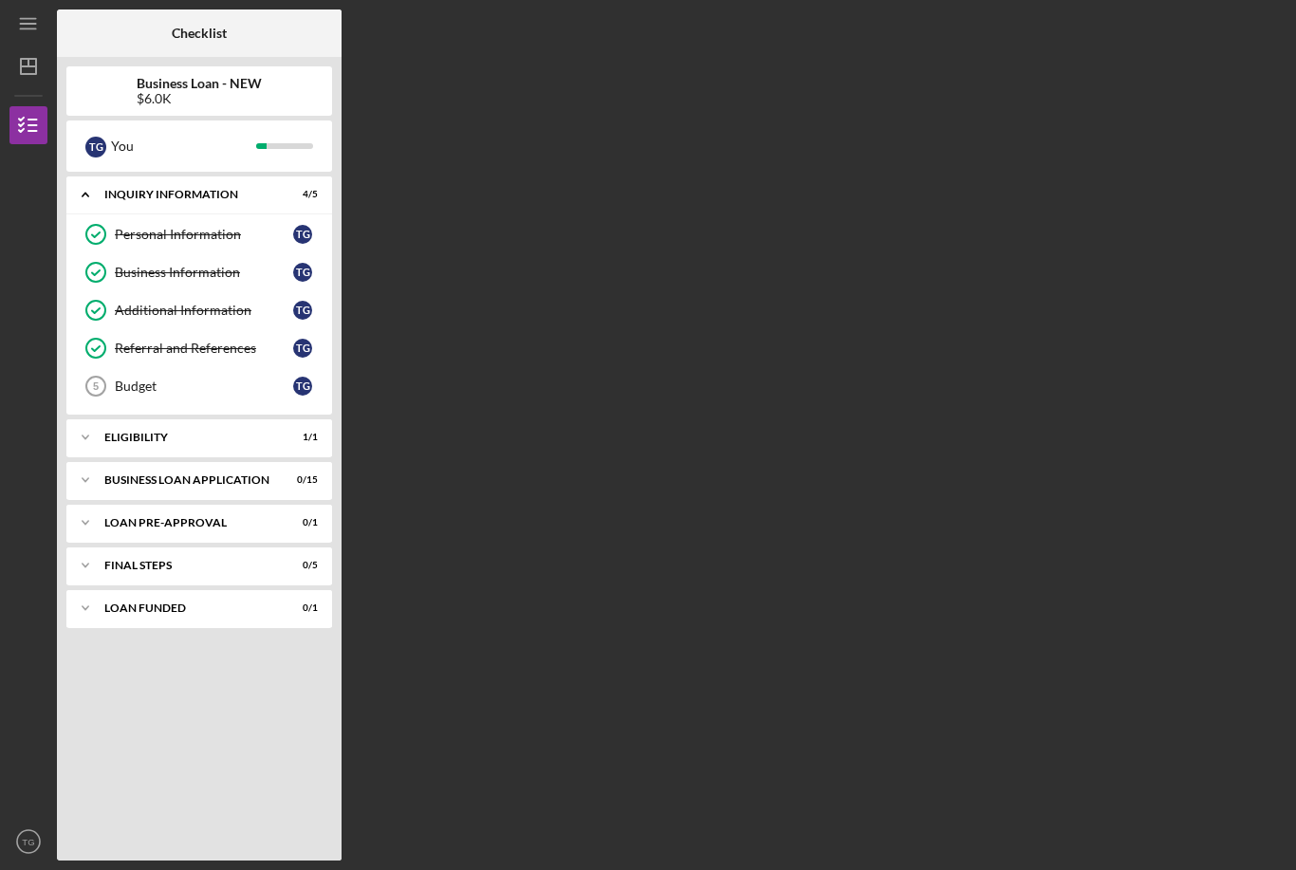
click at [30, 66] on line "button" at bounding box center [28, 66] width 15 height 0
